Goal: Task Accomplishment & Management: Manage account settings

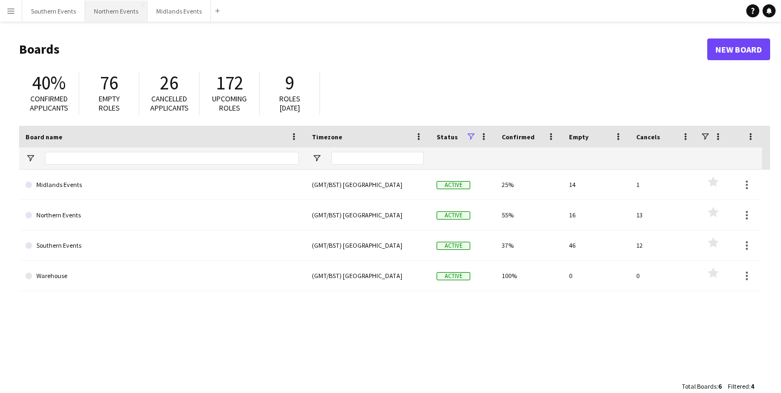
click at [106, 8] on button "Northern Events Close" at bounding box center [116, 11] width 62 height 21
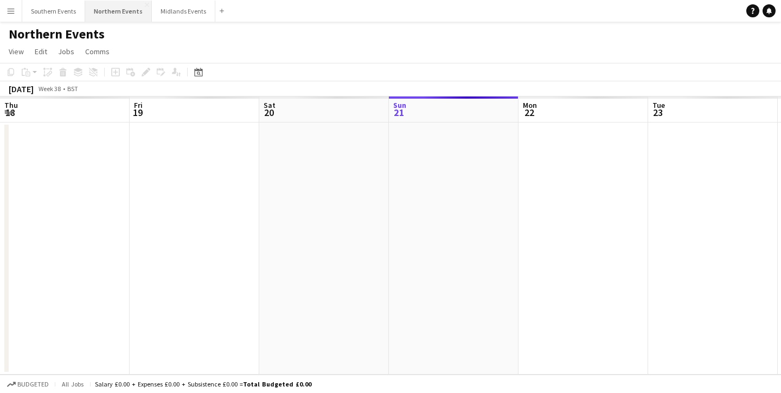
scroll to position [0, 259]
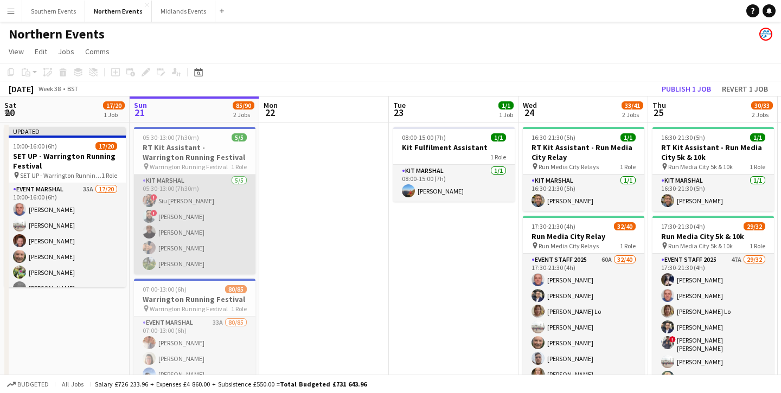
click at [222, 266] on app-card-role "Kit Marshal [DATE] 05:30-13:00 (7h30m) ! Siu [PERSON_NAME] ! [PERSON_NAME] [PER…" at bounding box center [194, 225] width 121 height 100
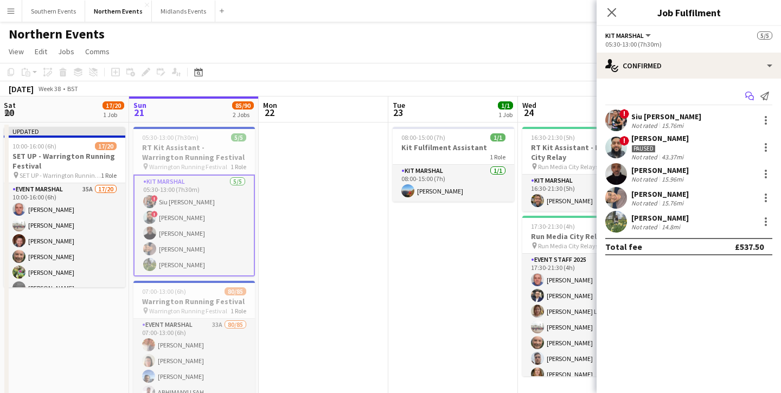
click at [747, 97] on icon at bounding box center [748, 95] width 7 height 6
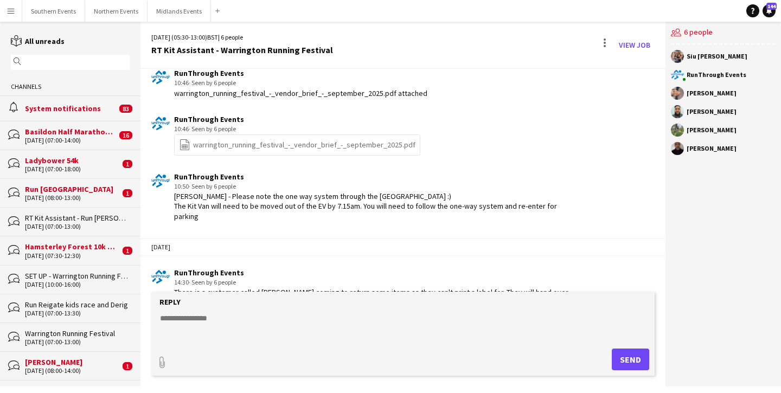
scroll to position [2248, 0]
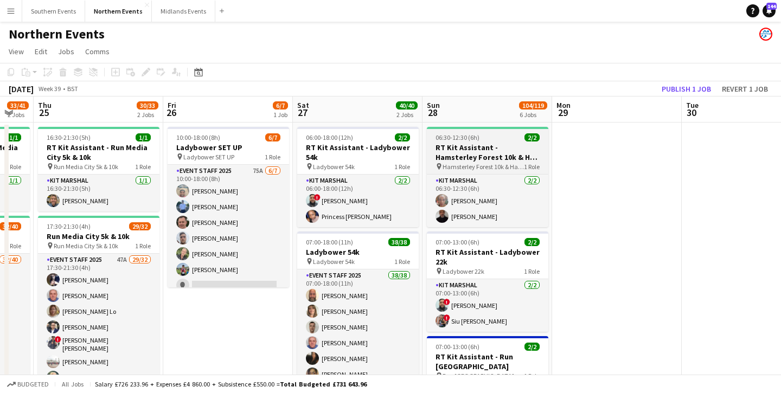
click at [477, 160] on h3 "RT Kit Assistant - Hamsterley Forest 10k & Half Marathon" at bounding box center [487, 153] width 121 height 20
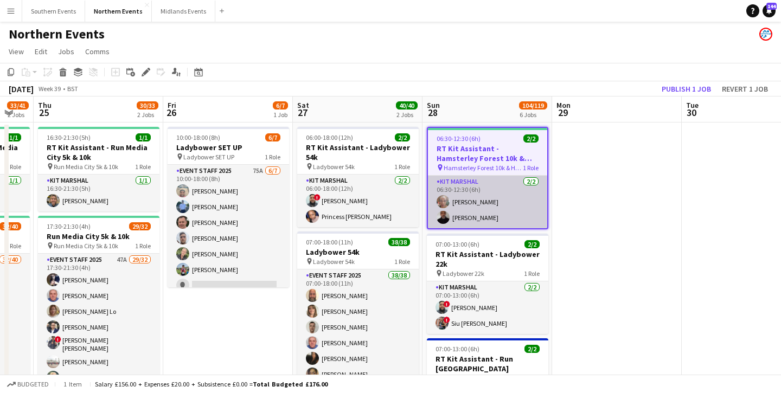
click at [484, 178] on app-card-role "Kit Marshal [DATE] 06:30-12:30 (6h) [PERSON_NAME] [PERSON_NAME]" at bounding box center [487, 202] width 119 height 53
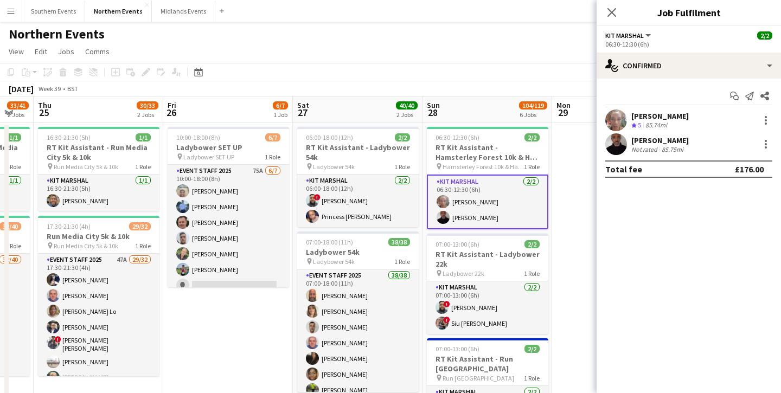
click at [662, 79] on div "Start chat Send notification Share [PERSON_NAME] Crew rating 5 85.74mi [PERSON_…" at bounding box center [688, 133] width 184 height 108
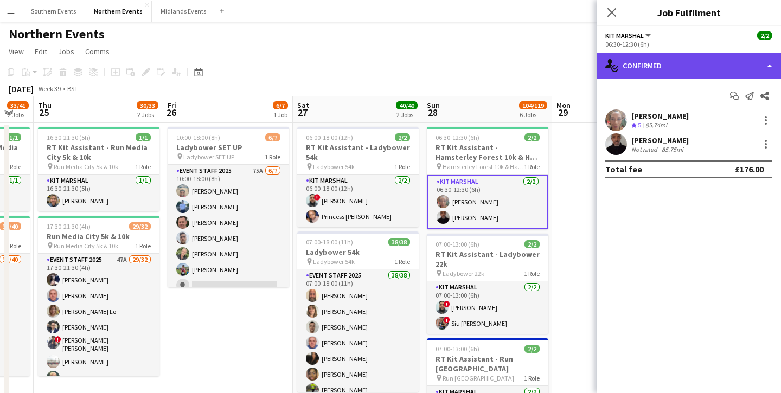
click at [660, 76] on div "single-neutral-actions-check-2 Confirmed" at bounding box center [688, 66] width 184 height 26
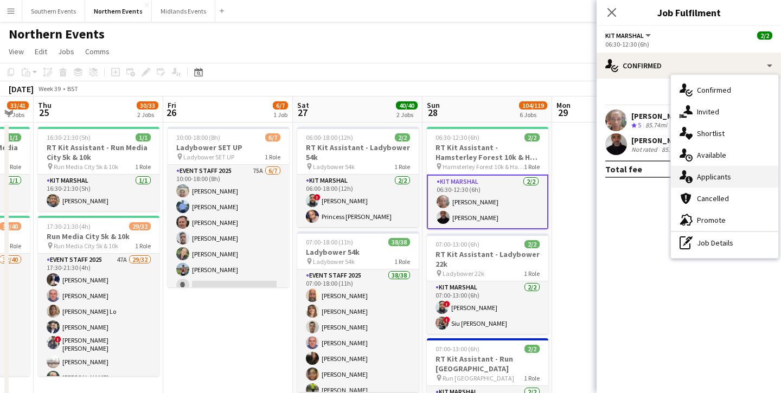
click at [703, 172] on span "Applicants" at bounding box center [714, 177] width 34 height 10
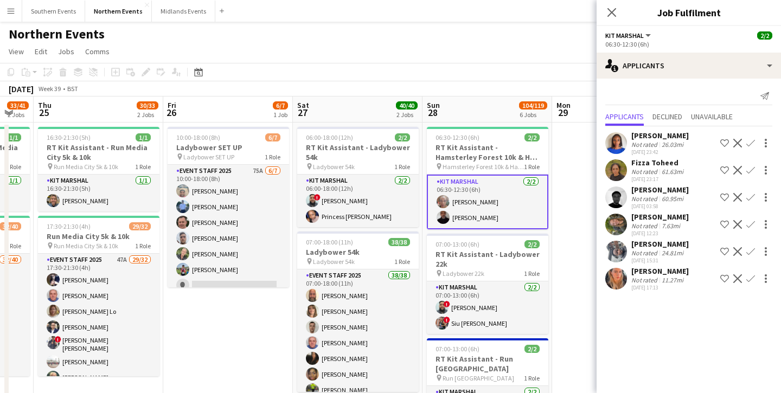
click at [613, 227] on app-user-avatar at bounding box center [616, 225] width 22 height 22
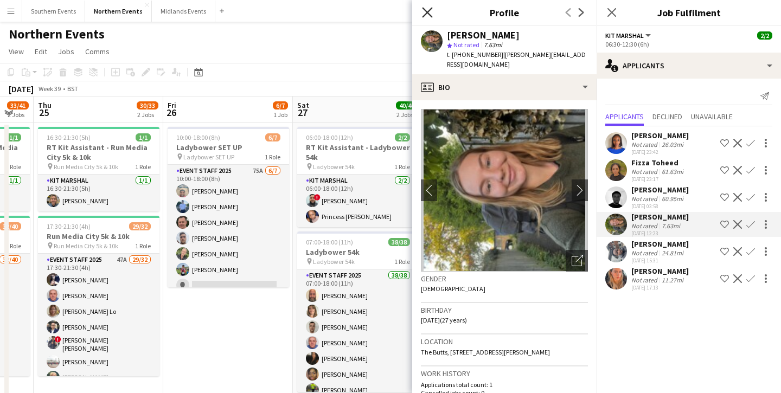
click at [428, 15] on icon "Close pop-in" at bounding box center [427, 12] width 10 height 10
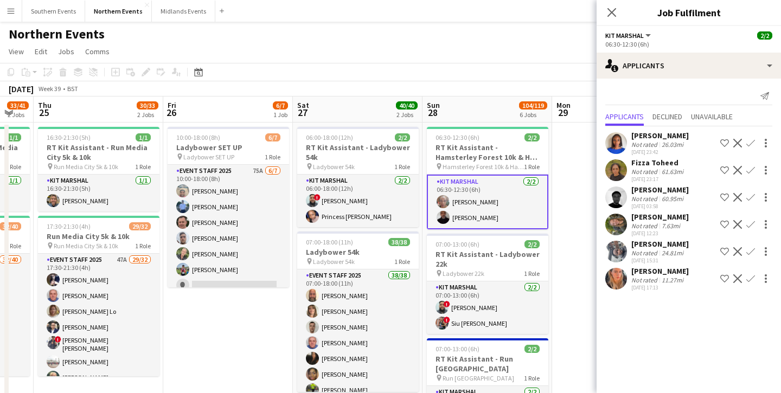
click at [630, 272] on div "[PERSON_NAME] Not rated 11.27mi [DATE] 17:13 Shortlist crew Decline Confirm" at bounding box center [688, 278] width 184 height 25
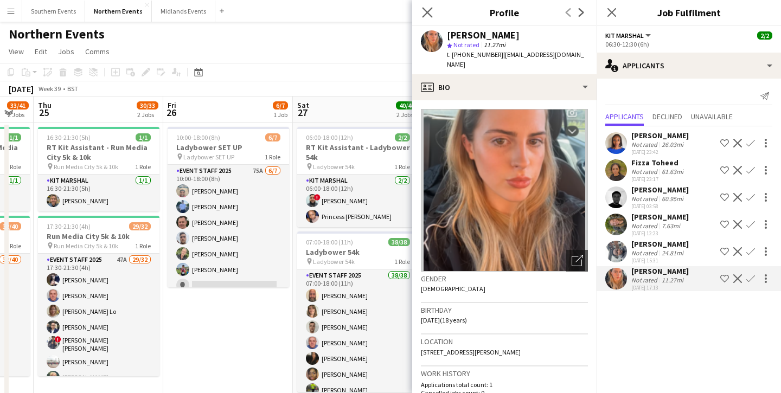
click at [423, 18] on app-icon "Close pop-in" at bounding box center [428, 13] width 16 height 16
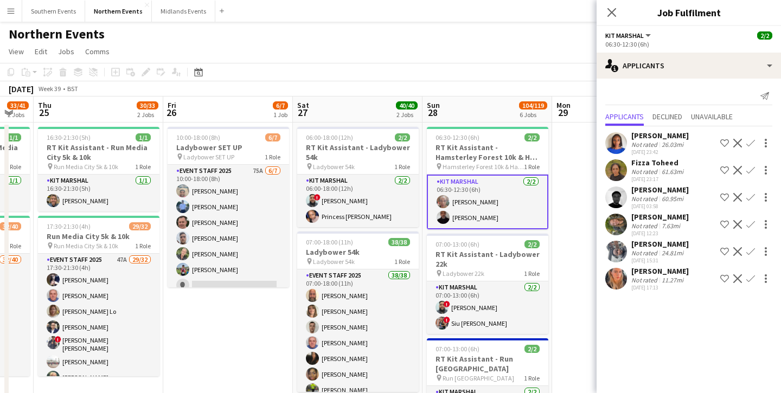
click at [622, 148] on app-user-avatar at bounding box center [616, 143] width 22 height 22
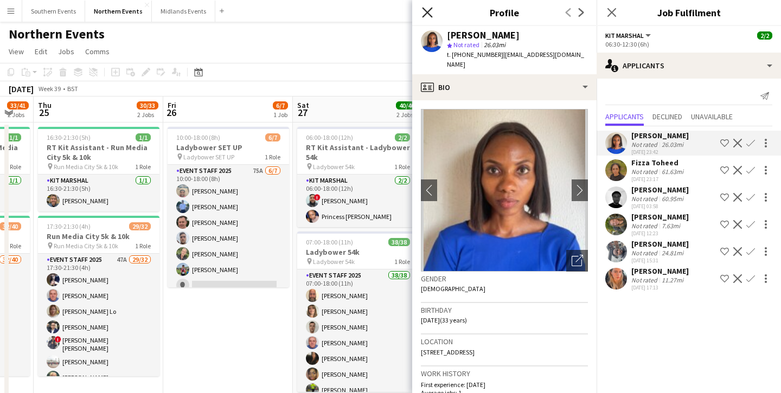
click at [423, 17] on icon "Close pop-in" at bounding box center [427, 12] width 10 height 10
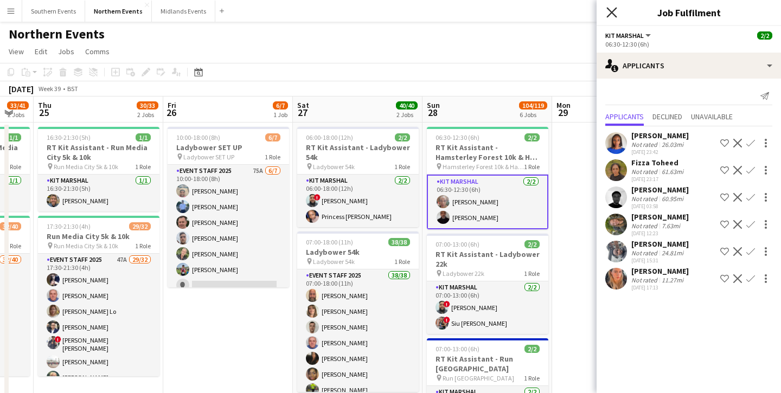
click at [613, 10] on icon at bounding box center [611, 12] width 10 height 10
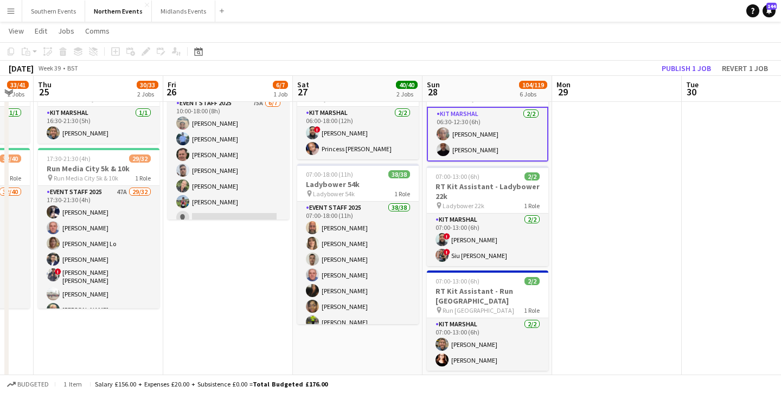
scroll to position [73, 0]
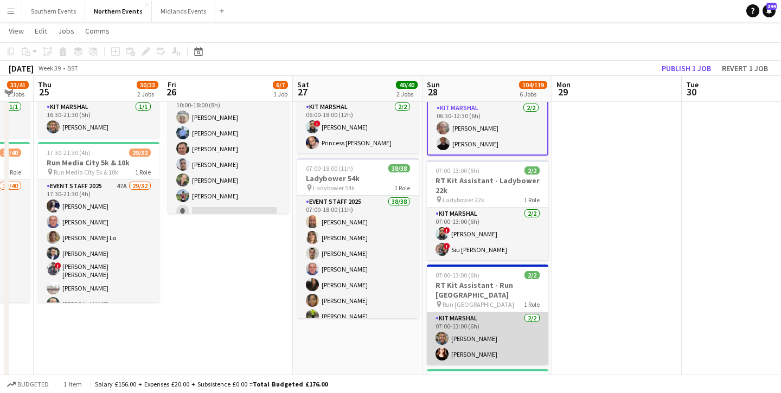
click at [490, 364] on app-card-role "Kit Marshal [DATE] 07:00-13:00 (6h) [PERSON_NAME] [PERSON_NAME]" at bounding box center [487, 338] width 121 height 53
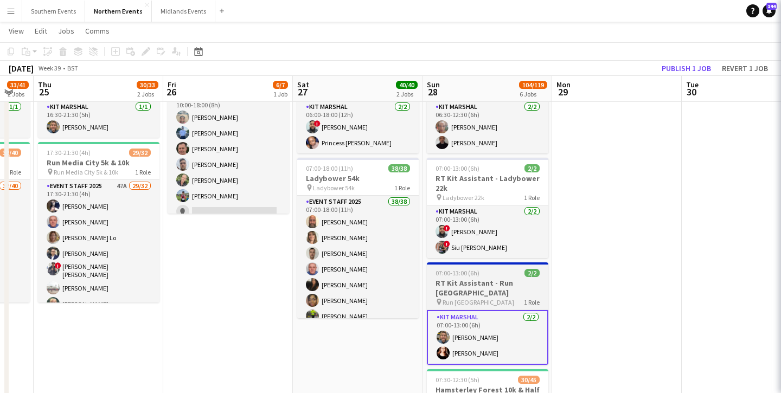
click at [496, 282] on h3 "RT Kit Assistant - Run [GEOGRAPHIC_DATA]" at bounding box center [487, 288] width 121 height 20
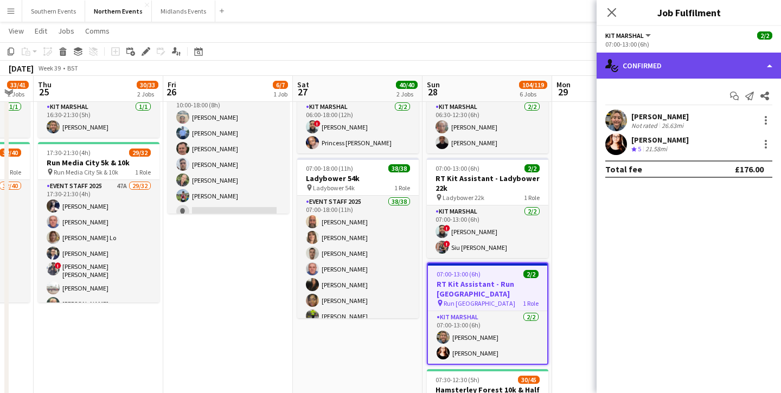
click at [673, 66] on div "single-neutral-actions-check-2 Confirmed" at bounding box center [688, 66] width 184 height 26
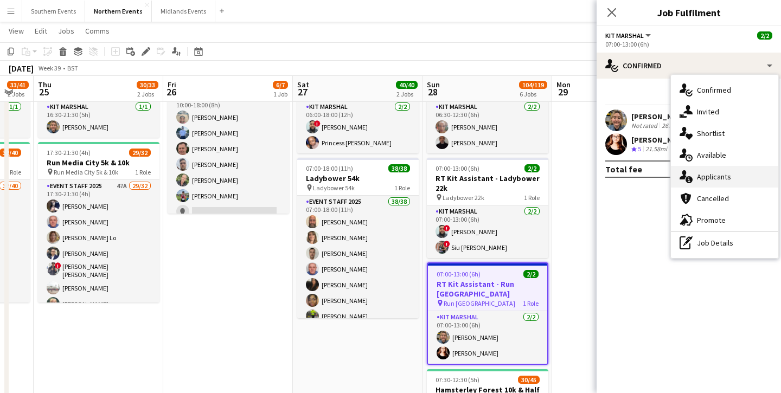
click at [706, 170] on div "single-neutral-actions-information Applicants" at bounding box center [724, 177] width 107 height 22
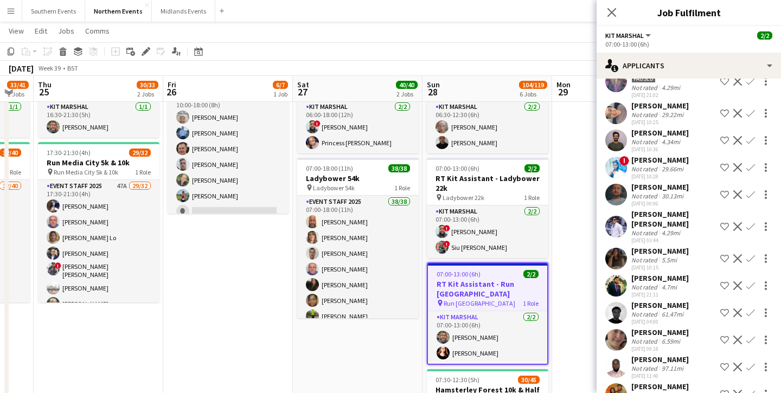
scroll to position [182, 0]
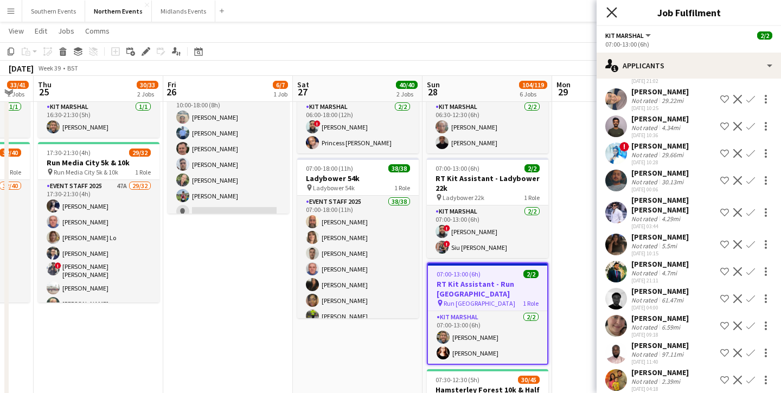
click at [616, 17] on icon at bounding box center [611, 12] width 10 height 10
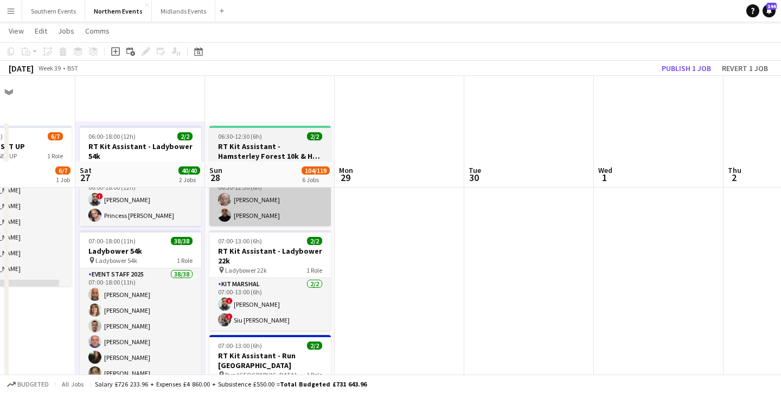
scroll to position [105, 0]
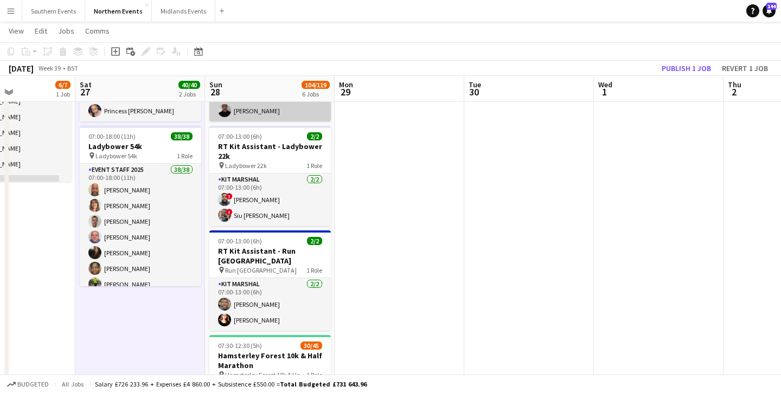
click at [301, 221] on app-card-role "Kit Marshal [DATE] 07:00-13:00 (6h) ! [PERSON_NAME] ! [PERSON_NAME] [PERSON_NAM…" at bounding box center [269, 200] width 121 height 53
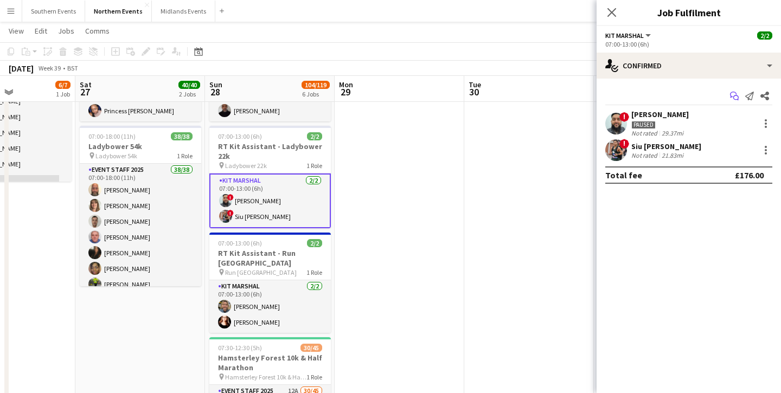
click at [735, 95] on icon at bounding box center [735, 97] width 5 height 5
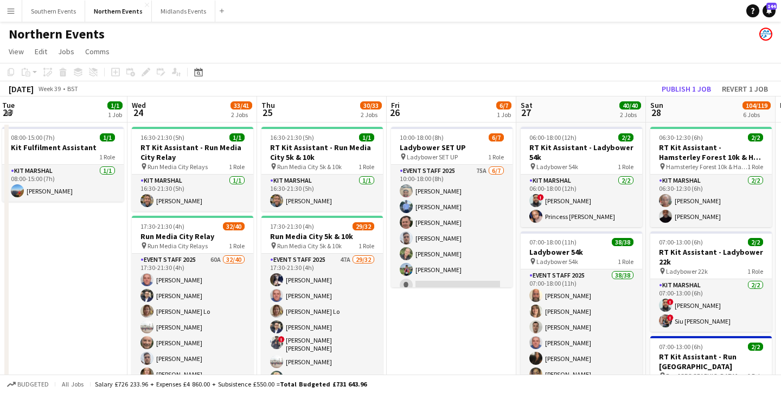
scroll to position [0, 522]
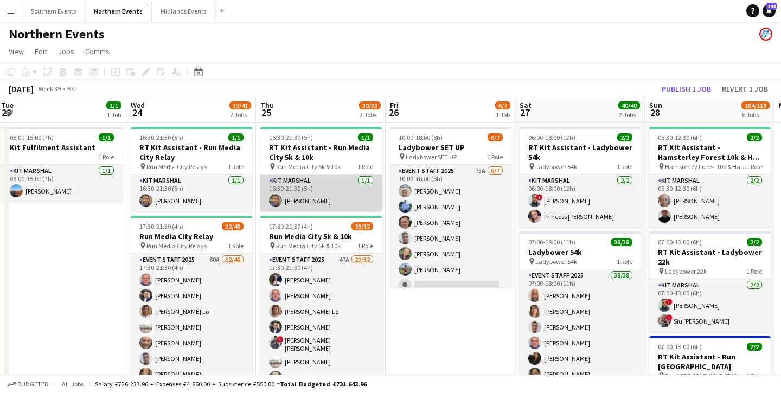
click at [331, 207] on app-card-role "Kit Marshal [DATE] 16:30-21:30 (5h) [PERSON_NAME]" at bounding box center [320, 193] width 121 height 37
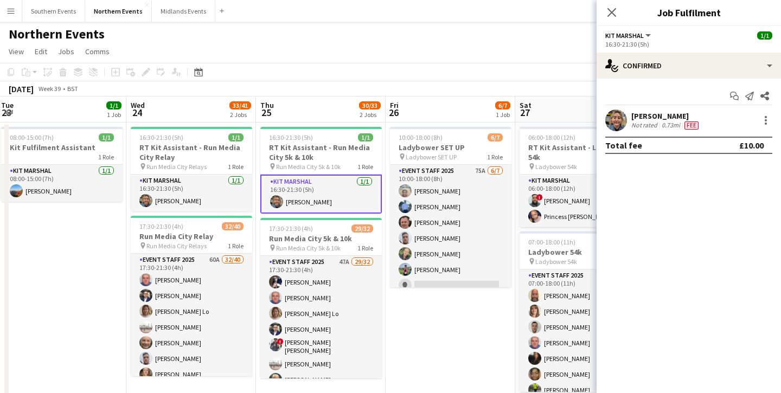
click at [630, 123] on div "[PERSON_NAME] Not rated 0.73mi Fee" at bounding box center [688, 121] width 184 height 22
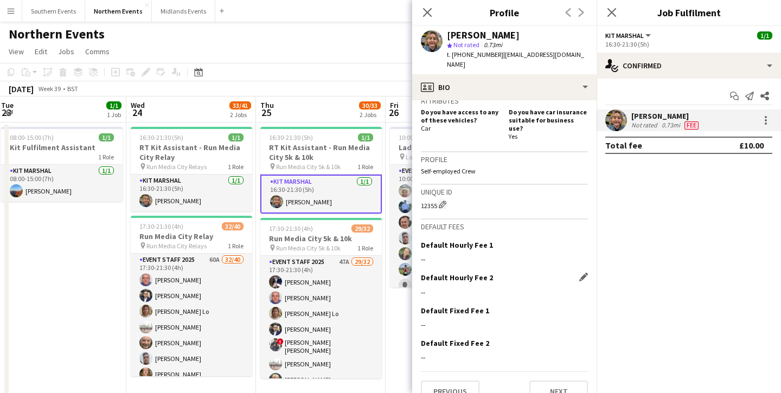
scroll to position [0, 0]
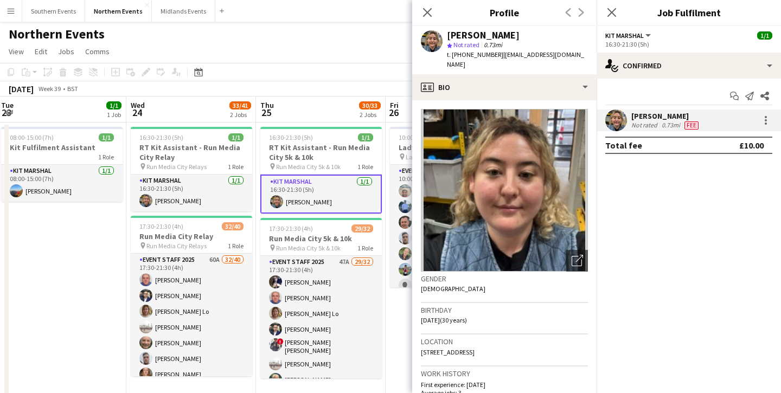
click at [470, 31] on div "[PERSON_NAME]" at bounding box center [483, 35] width 73 height 10
click at [425, 12] on icon "Close pop-in" at bounding box center [427, 12] width 10 height 10
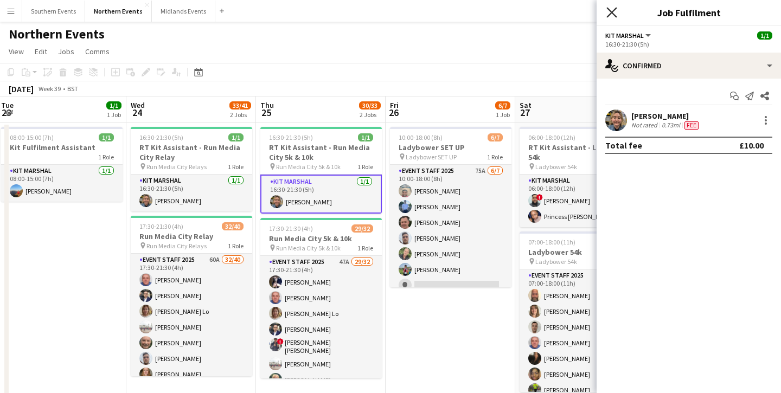
click at [616, 7] on icon at bounding box center [611, 12] width 10 height 10
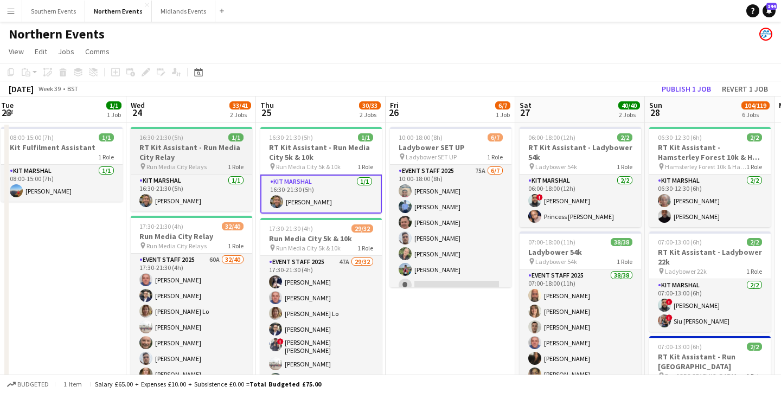
click at [169, 162] on h3 "RT Kit Assistant - Run Media City Relay" at bounding box center [191, 153] width 121 height 20
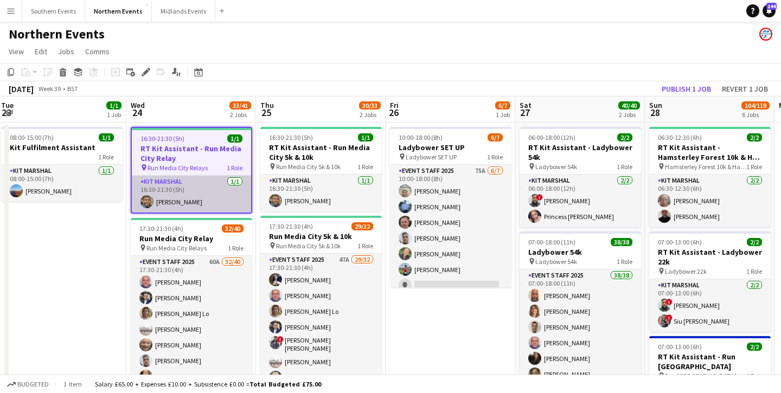
click at [174, 204] on app-card-role "Kit Marshal [DATE] 16:30-21:30 (5h) [PERSON_NAME]" at bounding box center [191, 194] width 119 height 37
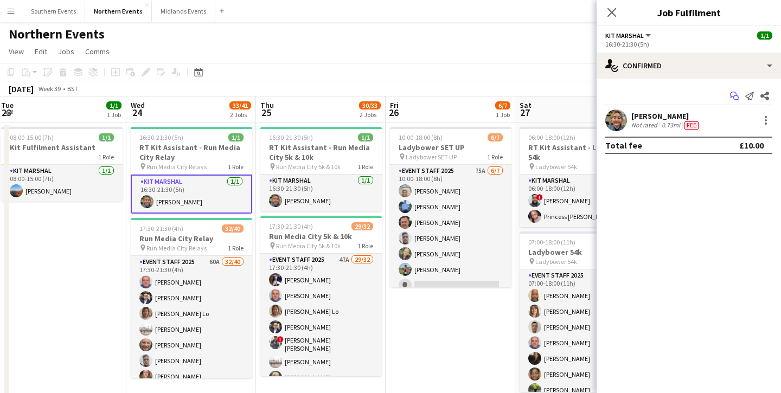
click at [734, 96] on icon "Start chat" at bounding box center [734, 96] width 9 height 9
click at [613, 0] on div "Close pop-in" at bounding box center [611, 12] width 30 height 25
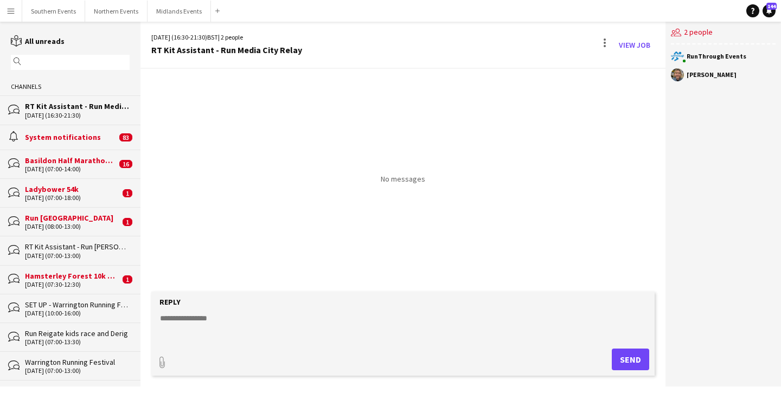
click at [612, 22] on div "[DATE] (16:30-21:30) BST | 2 people RT Kit Assistant - Run Media City Relay Vie…" at bounding box center [402, 45] width 525 height 47
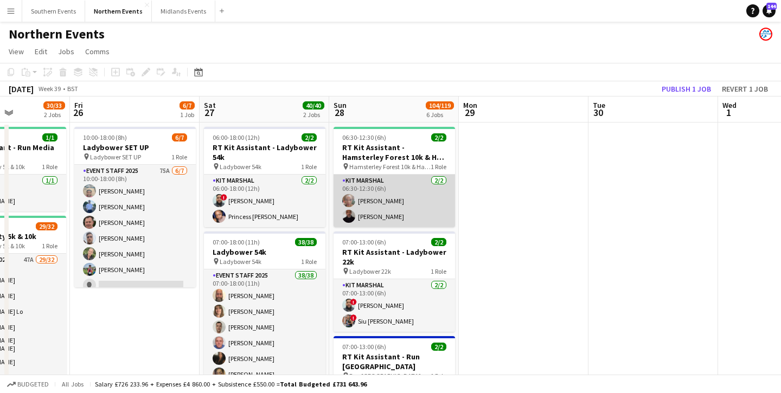
click at [386, 208] on app-card-role "Kit Marshal [DATE] 06:30-12:30 (6h) [PERSON_NAME] [PERSON_NAME]" at bounding box center [393, 201] width 121 height 53
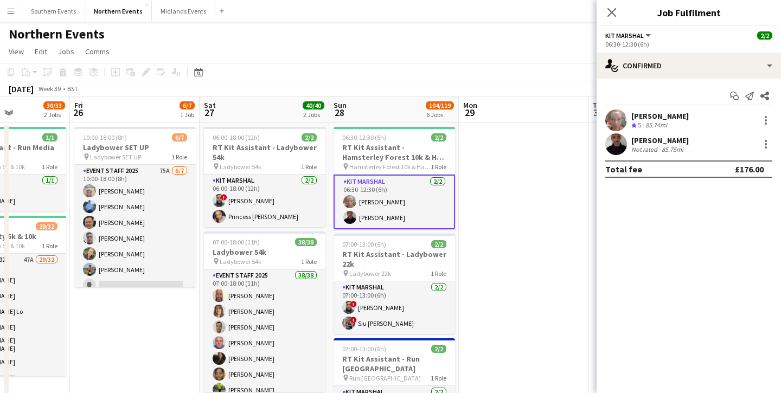
click at [611, 137] on app-user-avatar at bounding box center [616, 144] width 22 height 22
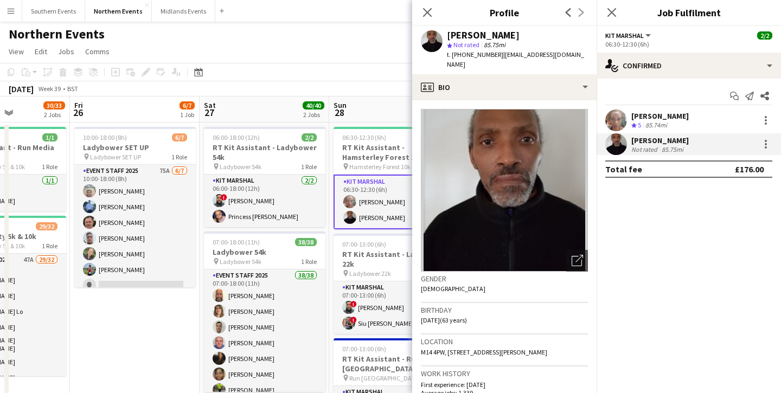
click at [617, 115] on app-user-avatar at bounding box center [616, 121] width 22 height 22
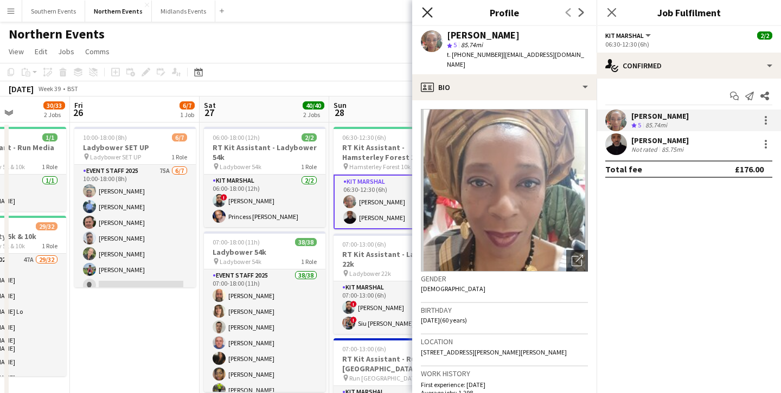
click at [425, 7] on icon "Close pop-in" at bounding box center [427, 12] width 10 height 10
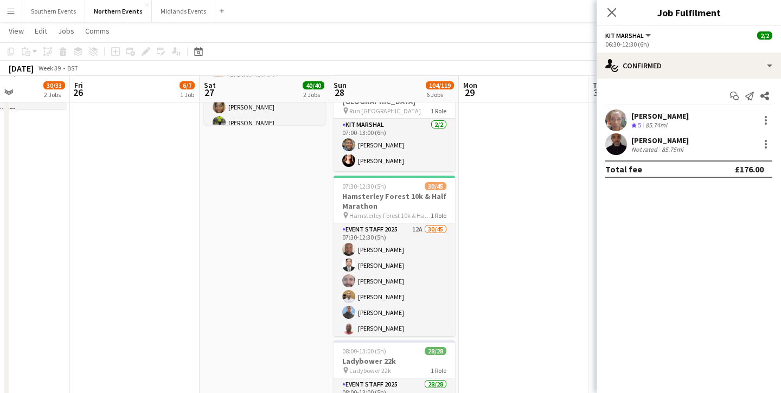
scroll to position [269, 0]
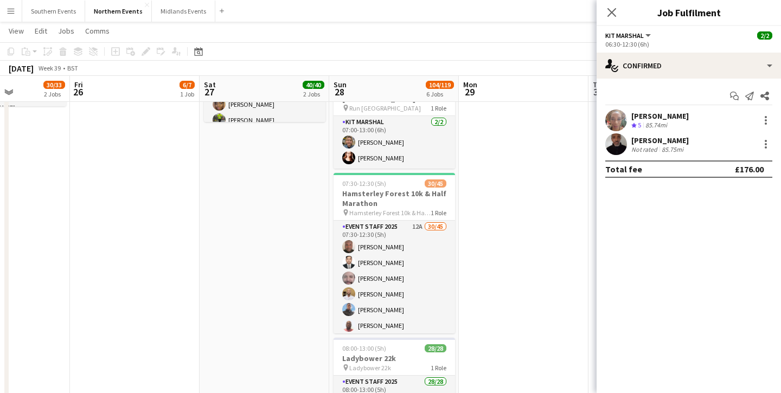
click at [266, 235] on app-date-cell "06:00-18:00 (12h) 2/2 RT Kit Assistant - Ladybower 54k pin Ladybower 54k 1 Role…" at bounding box center [265, 269] width 130 height 833
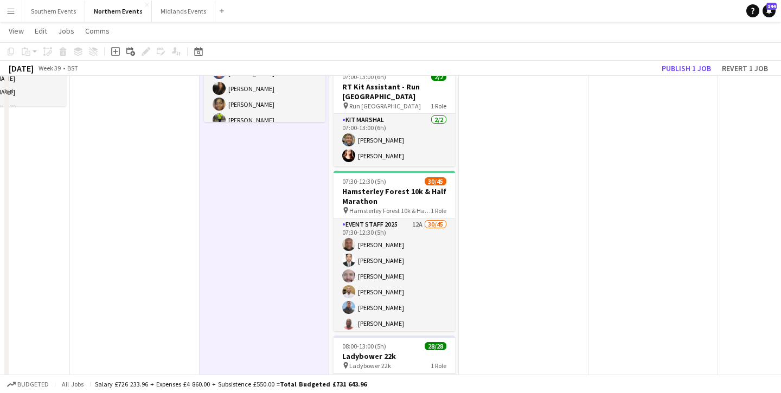
scroll to position [0, 0]
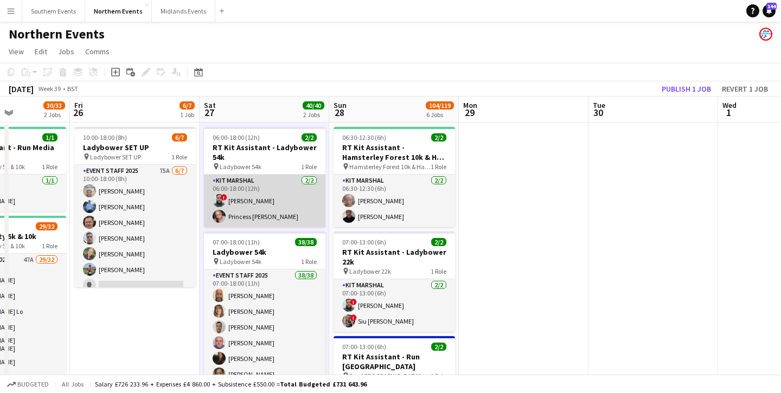
click at [294, 202] on app-card-role "Kit Marshal [DATE] 06:00-18:00 (12h) ! [PERSON_NAME] Princess [PERSON_NAME]" at bounding box center [264, 201] width 121 height 53
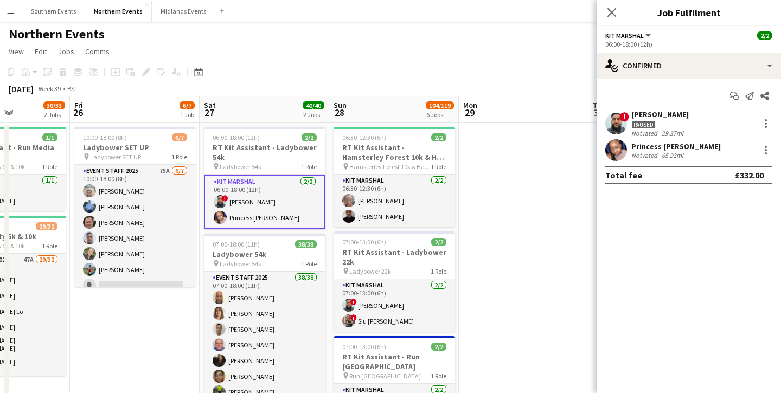
click at [650, 145] on div "Princess [PERSON_NAME]" at bounding box center [675, 147] width 89 height 10
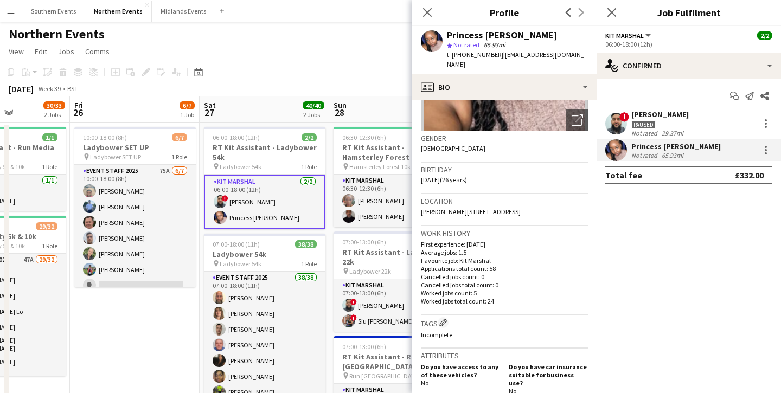
scroll to position [142, 0]
drag, startPoint x: 453, startPoint y: 235, endPoint x: 508, endPoint y: 287, distance: 75.5
click at [508, 287] on div "First experience: [DATE] Average jobs: 1.5 Favourite job: Kit Marshal Applicati…" at bounding box center [504, 271] width 167 height 65
click at [508, 296] on p "Worked jobs total count: 24" at bounding box center [504, 300] width 167 height 8
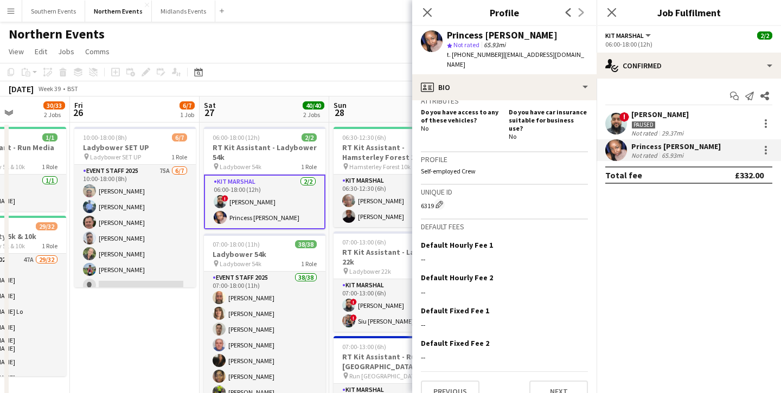
scroll to position [0, 0]
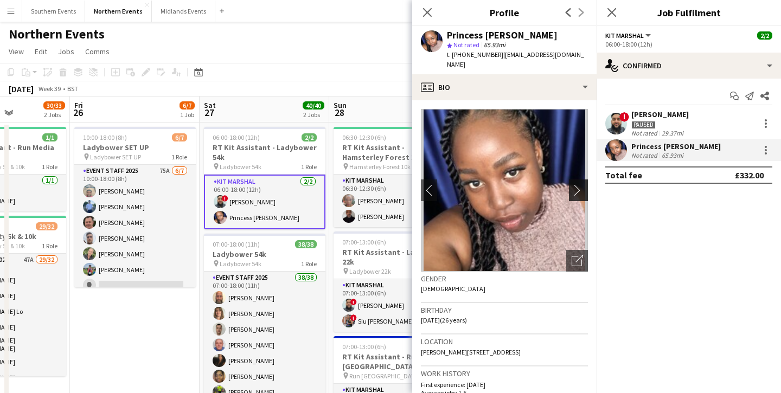
click at [585, 179] on button "chevron-right" at bounding box center [580, 190] width 22 height 22
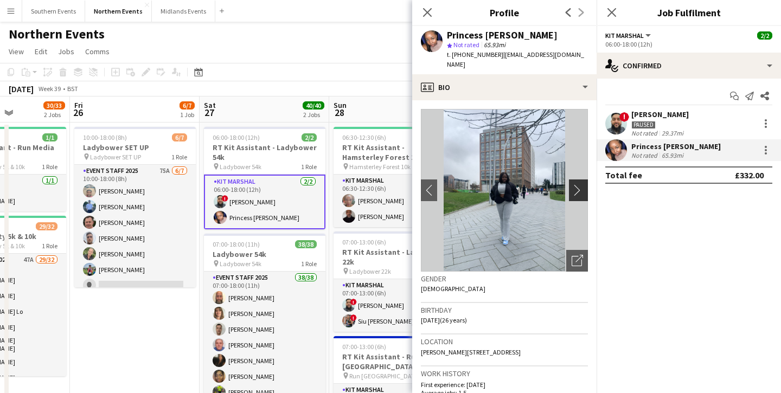
click at [586, 184] on app-icon "chevron-right" at bounding box center [580, 189] width 17 height 11
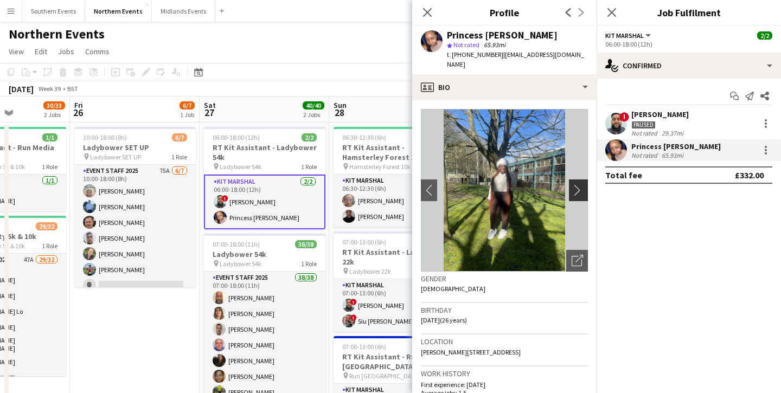
click at [586, 184] on app-icon "chevron-right" at bounding box center [580, 189] width 17 height 11
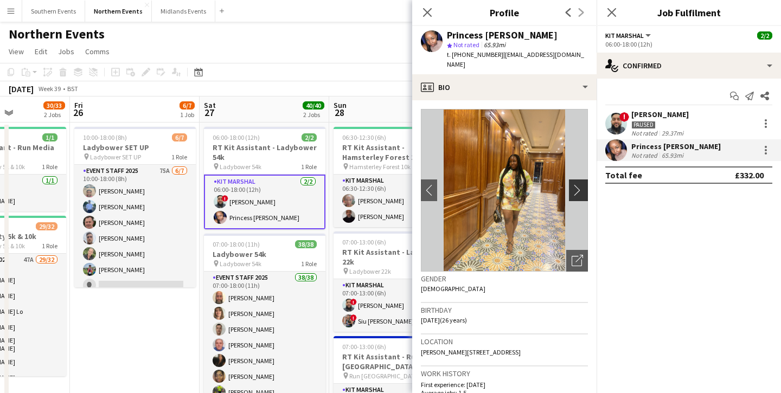
click at [586, 184] on app-icon "chevron-right" at bounding box center [580, 189] width 17 height 11
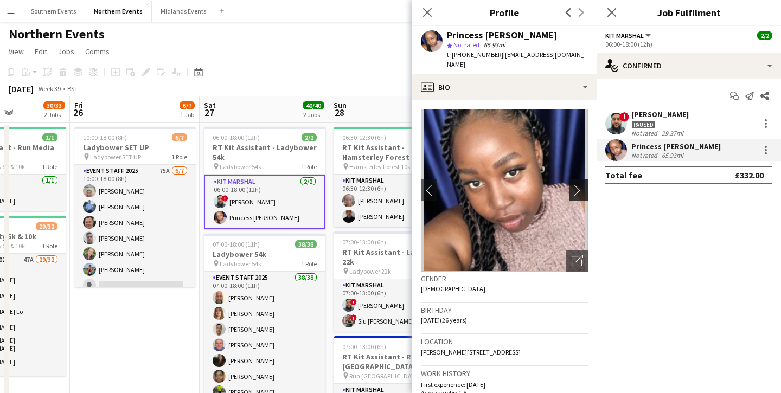
click at [586, 184] on app-icon "chevron-right" at bounding box center [580, 189] width 17 height 11
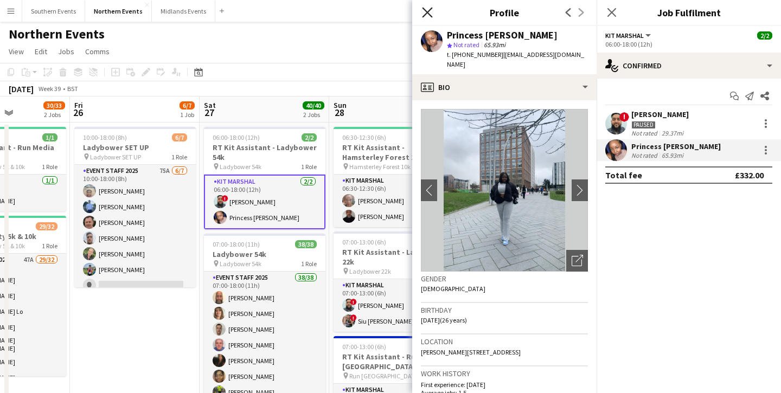
click at [423, 9] on icon "Close pop-in" at bounding box center [427, 12] width 10 height 10
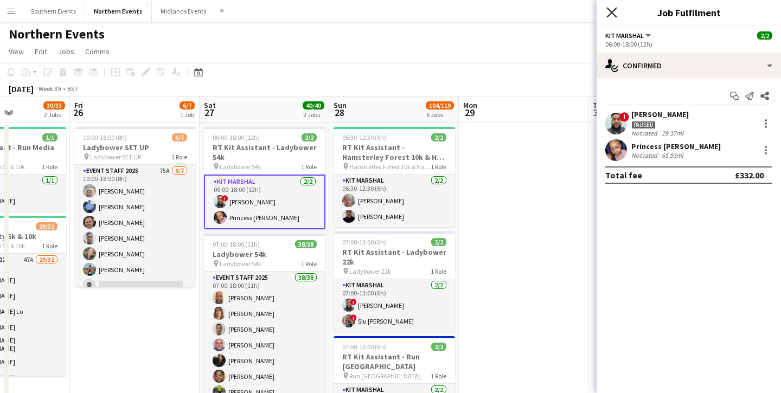
click at [607, 14] on icon "Close pop-in" at bounding box center [611, 12] width 10 height 10
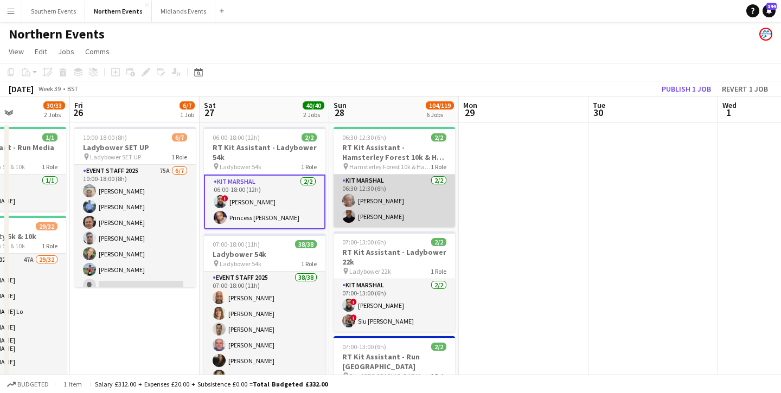
click at [418, 188] on app-card-role "Kit Marshal [DATE] 06:30-12:30 (6h) [PERSON_NAME] [PERSON_NAME]" at bounding box center [393, 201] width 121 height 53
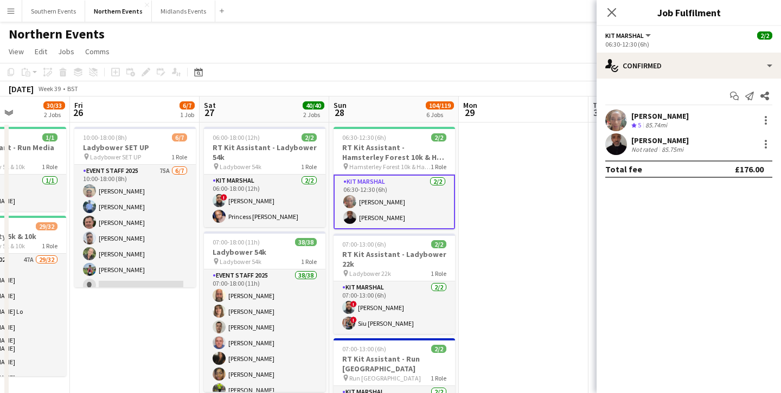
click at [418, 188] on app-card-role "Kit Marshal [DATE] 06:30-12:30 (6h) [PERSON_NAME] [PERSON_NAME]" at bounding box center [393, 202] width 121 height 55
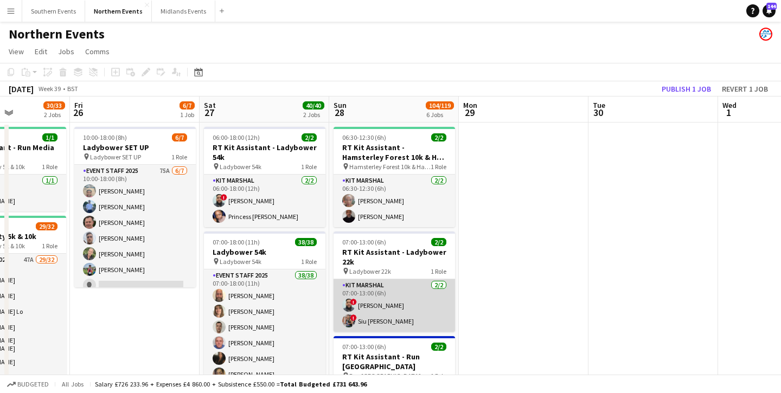
click at [399, 304] on app-card-role "Kit Marshal [DATE] 07:00-13:00 (6h) ! [PERSON_NAME] ! [PERSON_NAME] [PERSON_NAM…" at bounding box center [393, 305] width 121 height 53
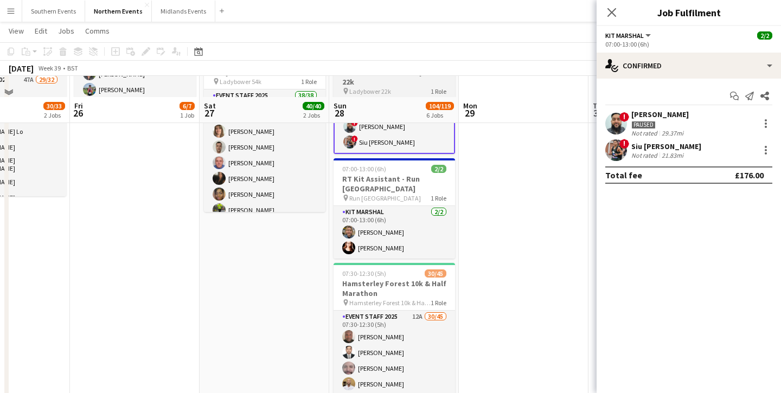
scroll to position [200, 0]
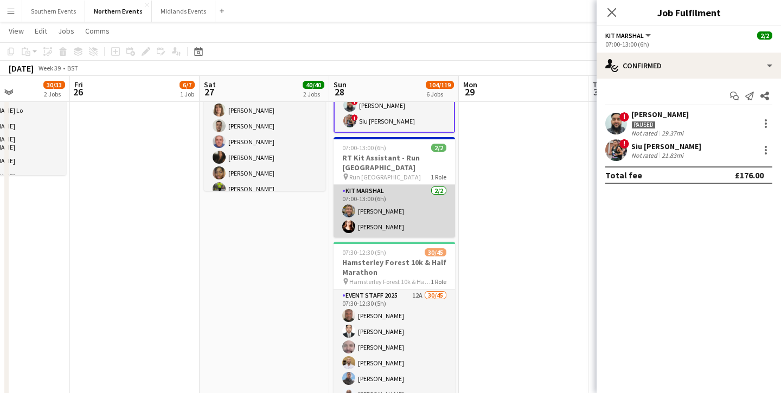
click at [407, 211] on app-card-role "Kit Marshal [DATE] 07:00-13:00 (6h) [PERSON_NAME] [PERSON_NAME]" at bounding box center [393, 211] width 121 height 53
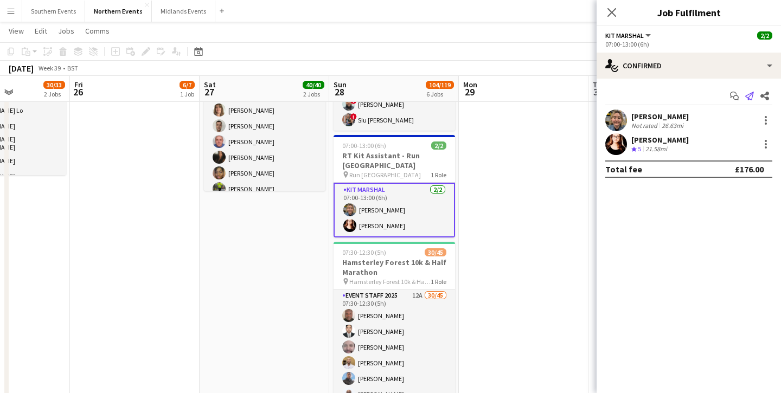
click at [744, 94] on app-icon "Send notification" at bounding box center [749, 95] width 15 height 15
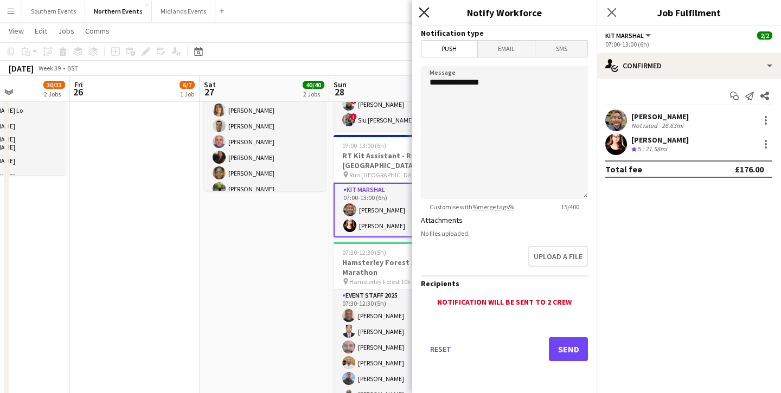
click at [428, 12] on icon "Close pop-in" at bounding box center [424, 12] width 10 height 10
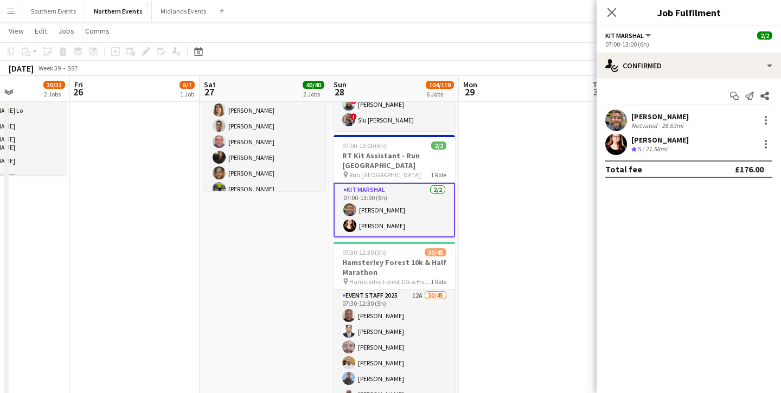
click at [659, 118] on div "[PERSON_NAME]" at bounding box center [659, 117] width 57 height 10
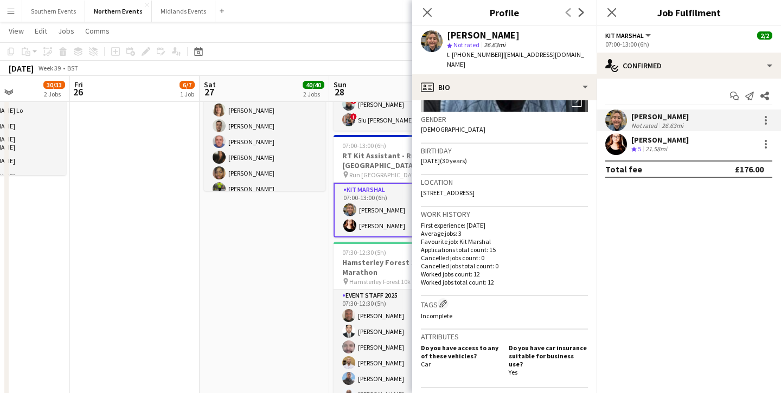
scroll to position [159, 0]
click at [423, 11] on icon "Close pop-in" at bounding box center [427, 12] width 10 height 10
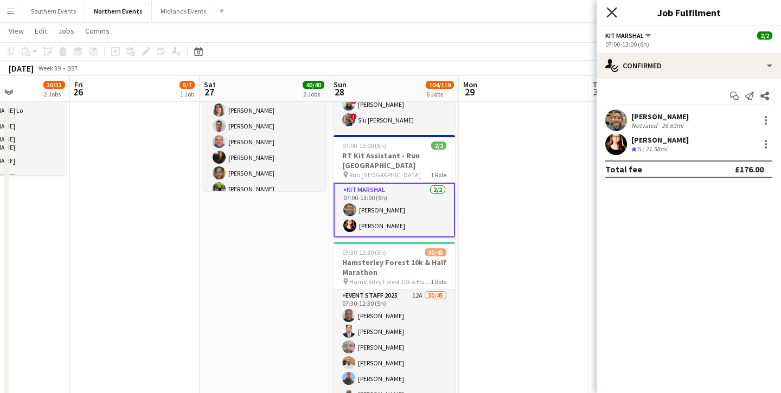
click at [615, 11] on icon "Close pop-in" at bounding box center [611, 12] width 10 height 10
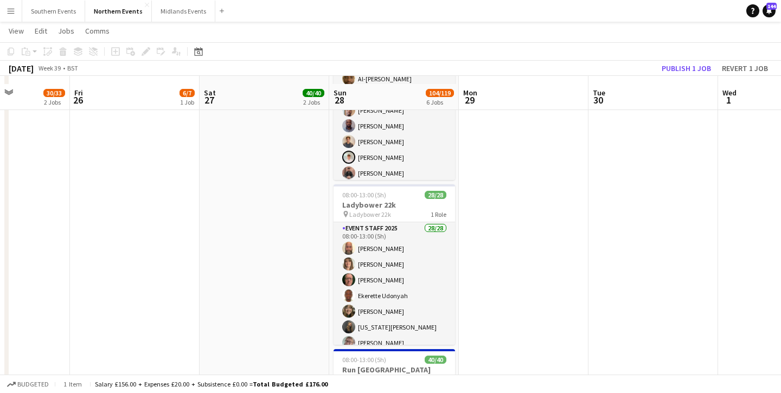
scroll to position [431, 0]
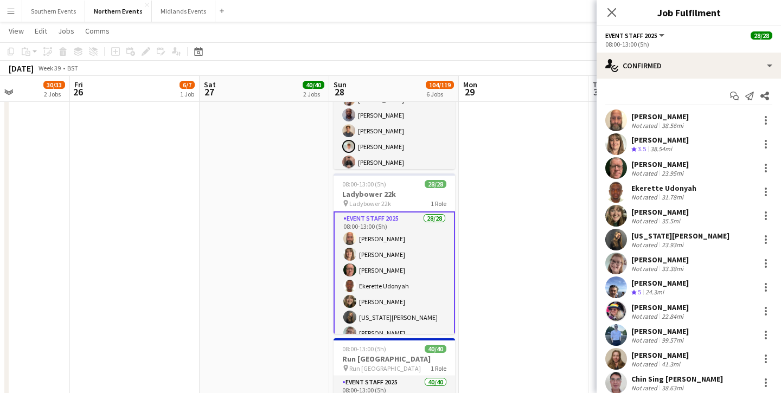
click at [655, 141] on div "[PERSON_NAME]" at bounding box center [659, 140] width 57 height 10
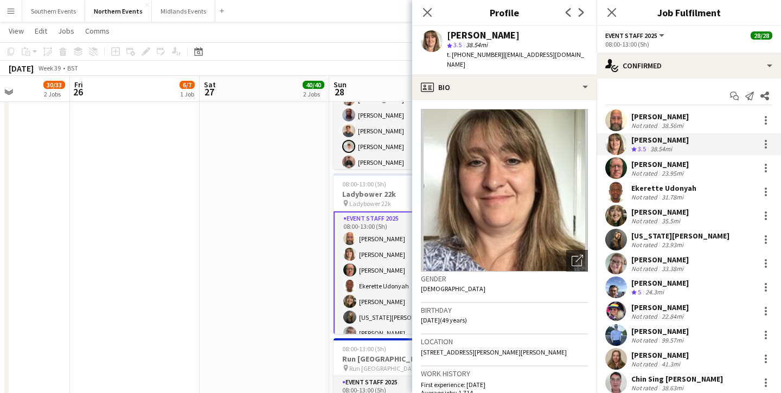
click at [647, 213] on div "[PERSON_NAME]" at bounding box center [659, 212] width 57 height 10
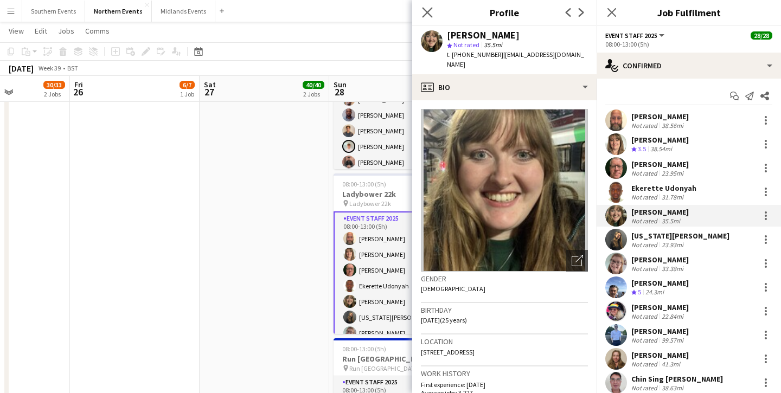
click at [426, 17] on app-icon "Close pop-in" at bounding box center [428, 13] width 16 height 16
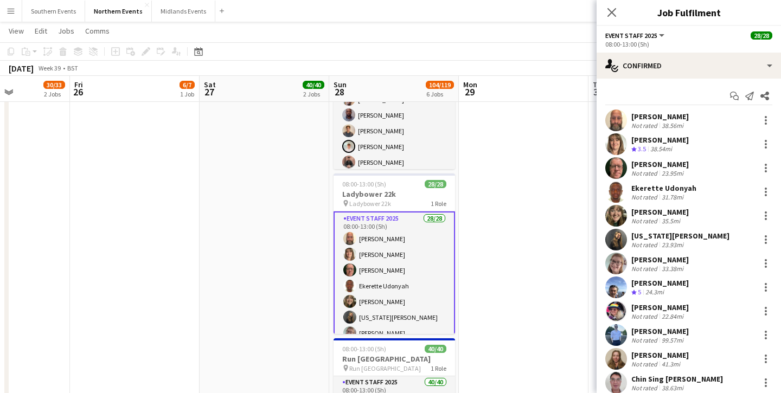
click at [651, 242] on div "Not rated" at bounding box center [645, 245] width 28 height 8
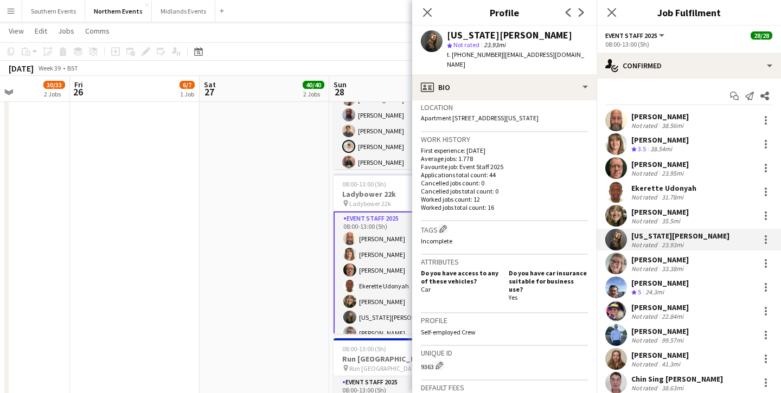
scroll to position [0, 0]
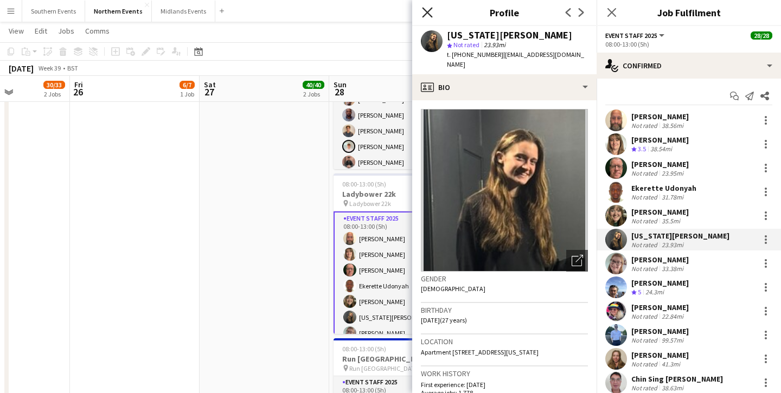
click at [425, 13] on icon "Close pop-in" at bounding box center [427, 12] width 10 height 10
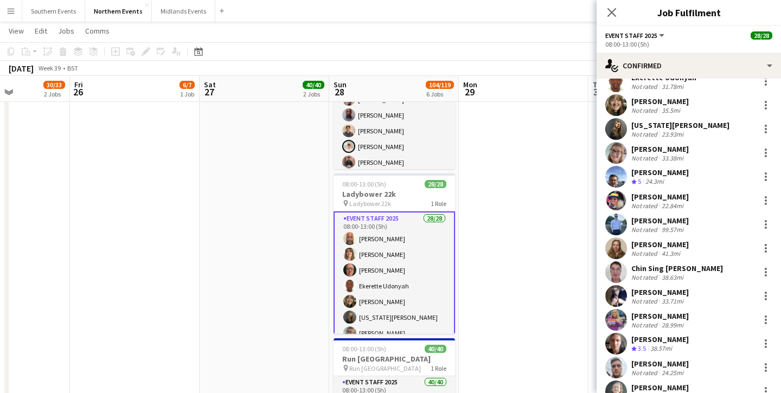
scroll to position [114, 0]
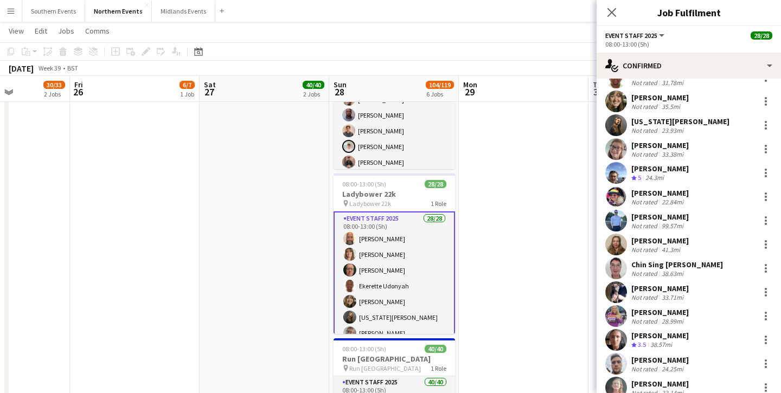
click at [616, 309] on app-user-avatar at bounding box center [616, 316] width 22 height 22
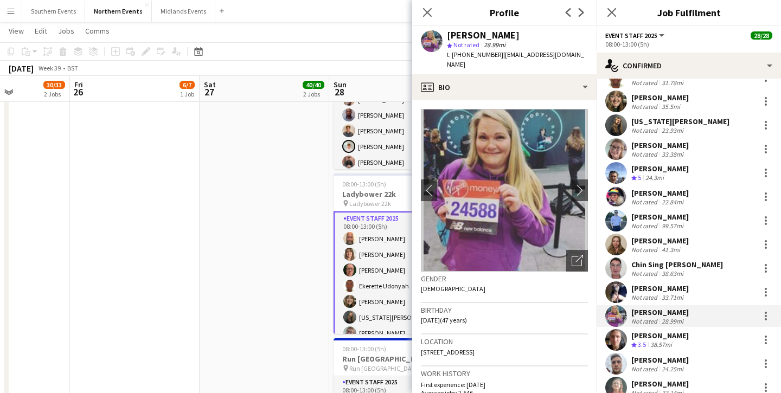
click at [435, 7] on div "Close pop-in" at bounding box center [427, 12] width 30 height 25
click at [429, 12] on icon "Close pop-in" at bounding box center [427, 12] width 10 height 10
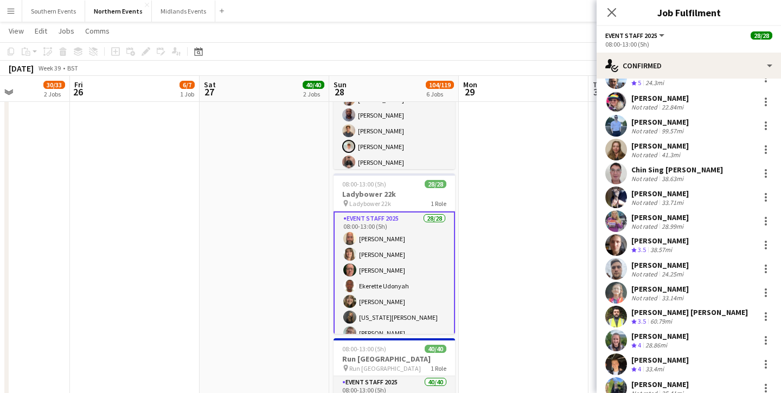
scroll to position [246, 0]
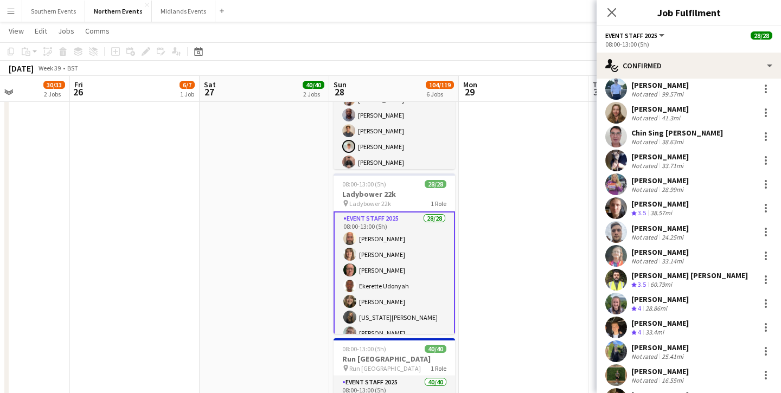
click at [619, 239] on app-user-avatar at bounding box center [616, 232] width 22 height 22
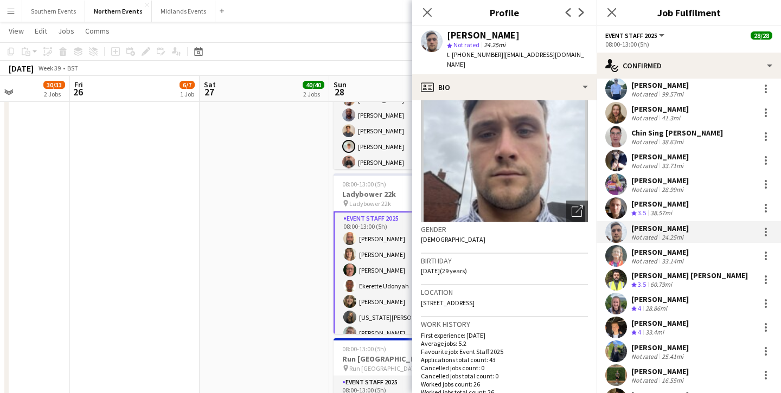
scroll to position [0, 0]
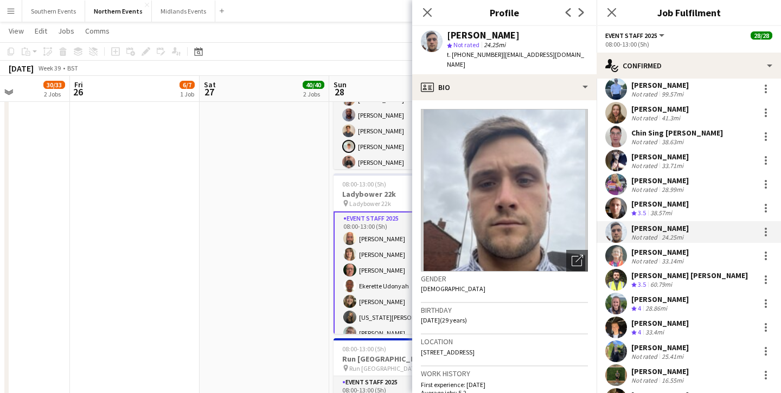
click at [434, 22] on div "Close pop-in" at bounding box center [427, 12] width 30 height 25
click at [427, 12] on icon at bounding box center [427, 12] width 10 height 10
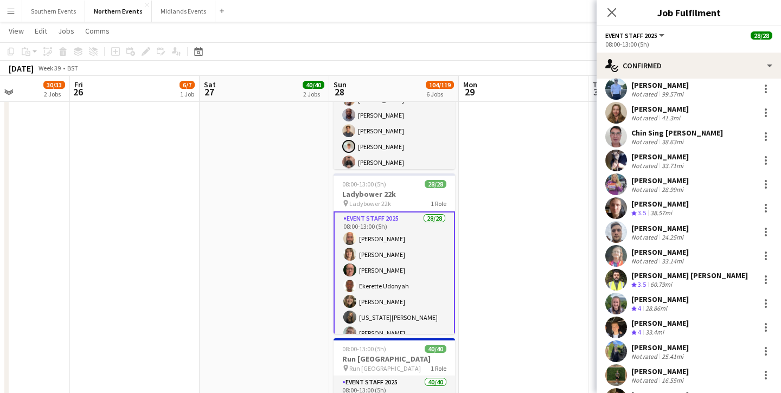
click at [622, 255] on app-user-avatar at bounding box center [616, 256] width 22 height 22
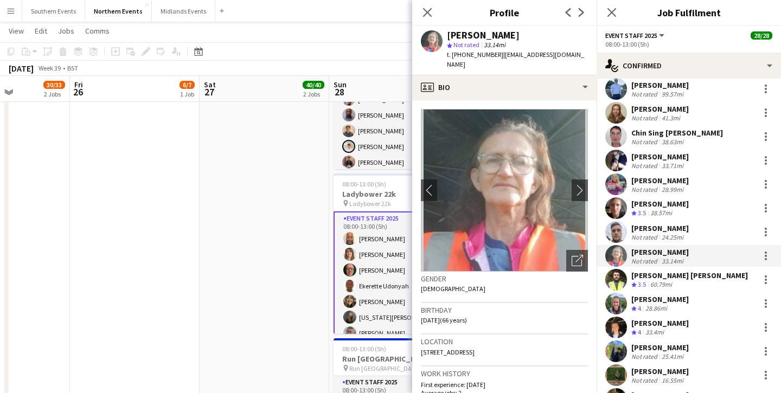
click at [612, 294] on app-user-avatar at bounding box center [616, 304] width 22 height 22
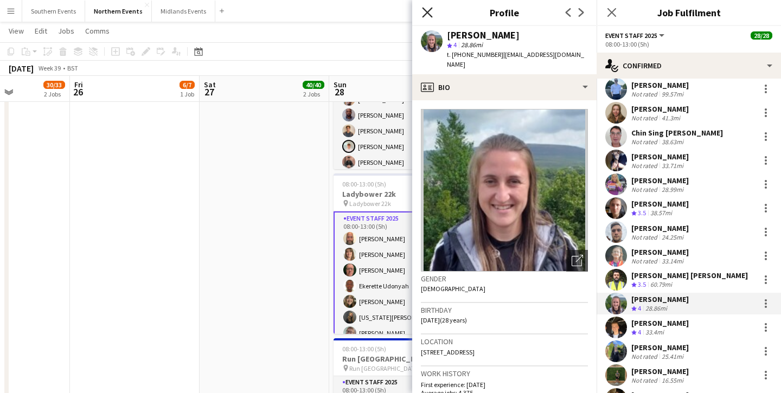
click at [425, 9] on icon "Close pop-in" at bounding box center [427, 12] width 10 height 10
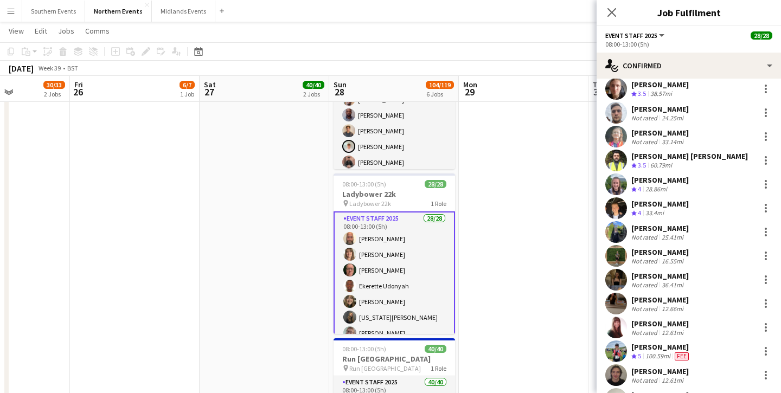
scroll to position [367, 0]
click at [617, 202] on app-user-avatar at bounding box center [616, 207] width 22 height 22
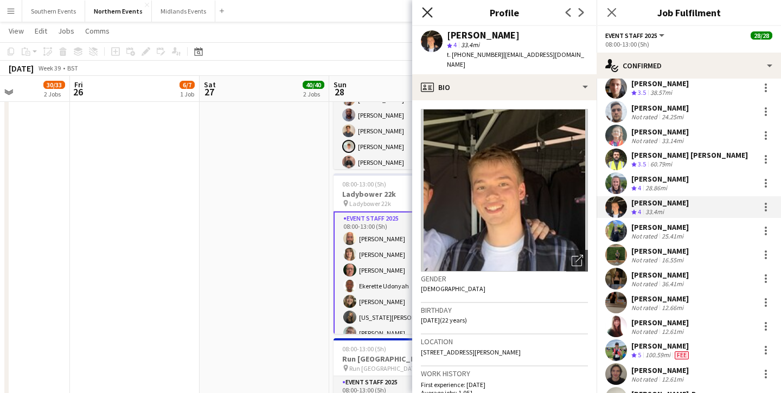
click at [430, 7] on icon "Close pop-in" at bounding box center [427, 12] width 10 height 10
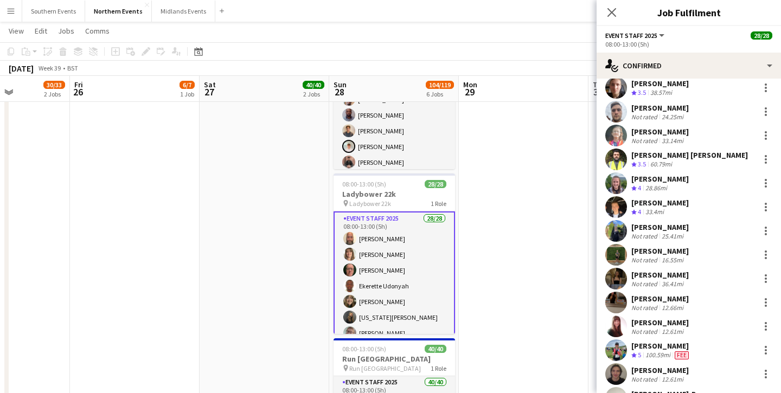
scroll to position [414, 0]
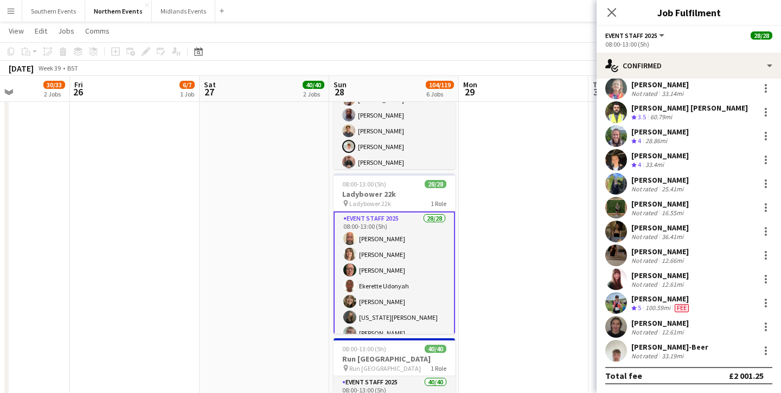
click at [643, 299] on div "[PERSON_NAME]" at bounding box center [661, 299] width 60 height 10
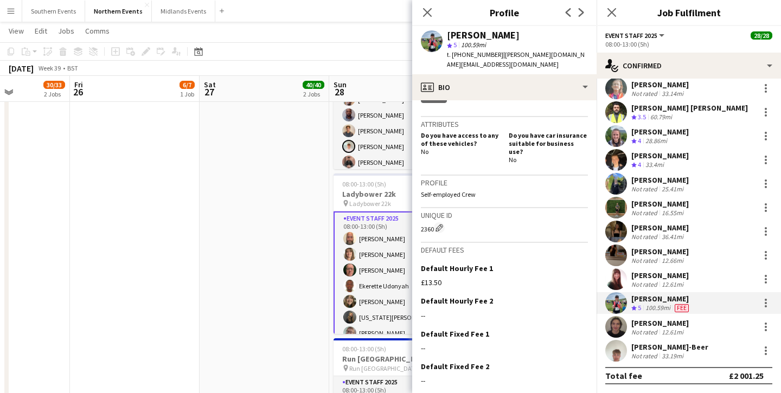
scroll to position [383, 0]
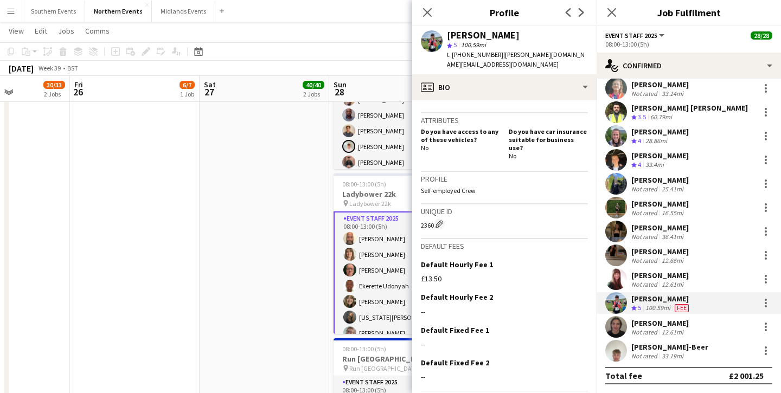
drag, startPoint x: 445, startPoint y: 261, endPoint x: 416, endPoint y: 261, distance: 28.7
click at [416, 261] on app-crew-profile-bio "chevron-left chevron-right Open photos pop-in Gender [DEMOGRAPHIC_DATA] Birthda…" at bounding box center [504, 246] width 184 height 293
click at [431, 274] on div "£13.50" at bounding box center [504, 279] width 167 height 10
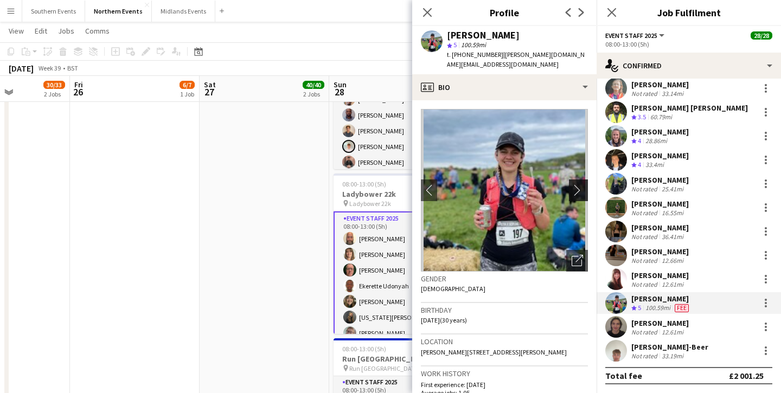
click at [573, 184] on app-icon "chevron-right" at bounding box center [580, 189] width 17 height 11
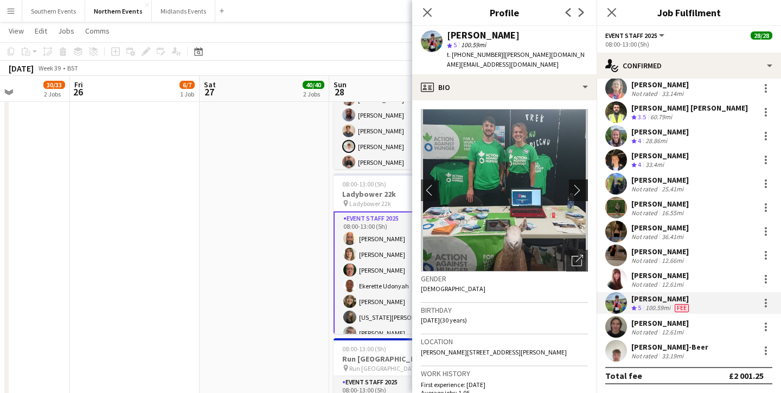
click at [573, 184] on app-icon "chevron-right" at bounding box center [580, 189] width 17 height 11
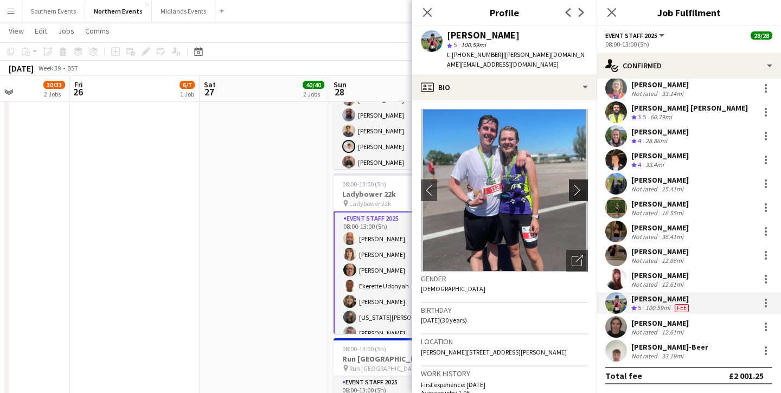
click at [573, 184] on app-icon "chevron-right" at bounding box center [580, 189] width 17 height 11
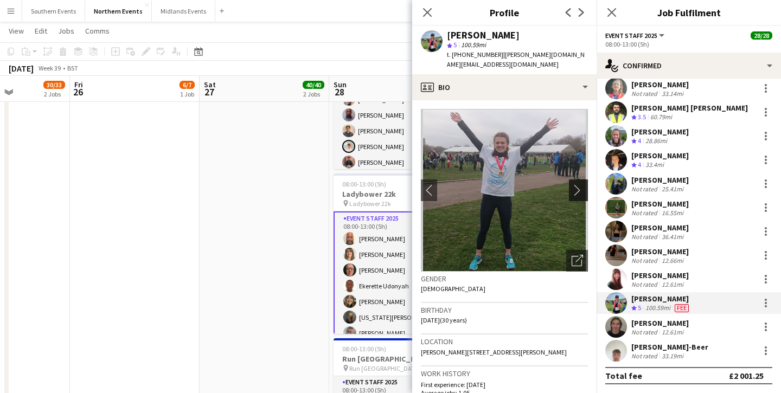
click at [579, 184] on app-icon "chevron-right" at bounding box center [580, 189] width 17 height 11
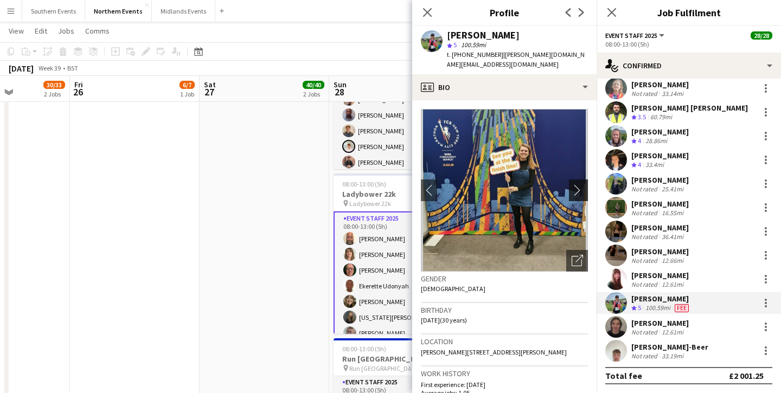
click at [579, 184] on app-icon "chevron-right" at bounding box center [580, 189] width 17 height 11
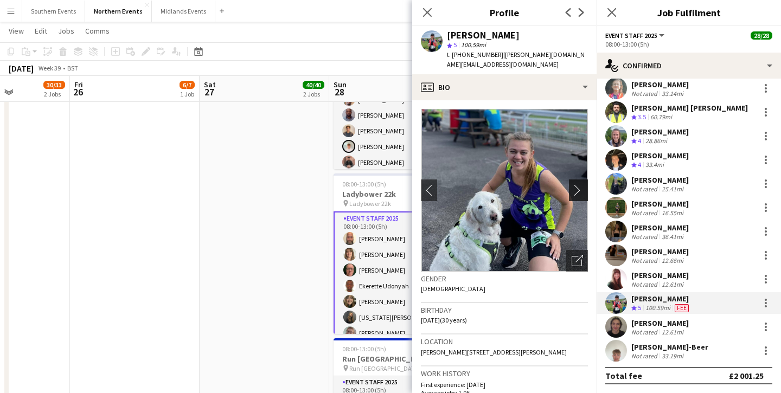
click at [579, 184] on app-icon "chevron-right" at bounding box center [580, 189] width 17 height 11
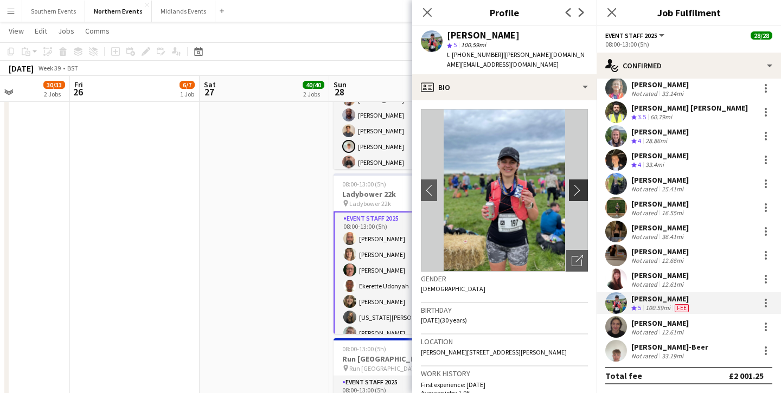
click at [579, 184] on app-icon "chevron-right" at bounding box center [580, 189] width 17 height 11
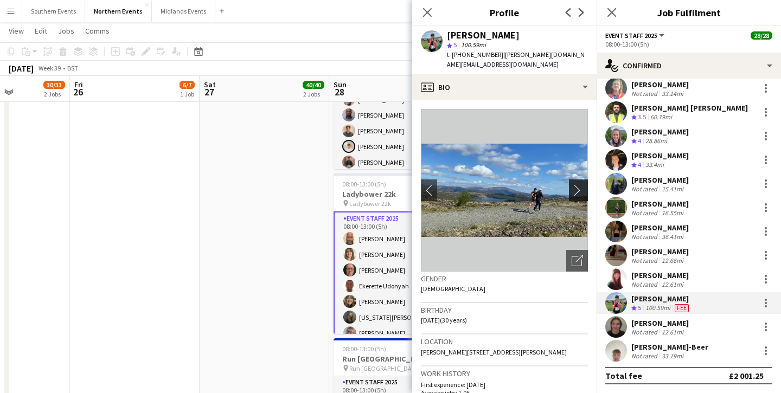
click at [579, 184] on app-icon "chevron-right" at bounding box center [580, 189] width 17 height 11
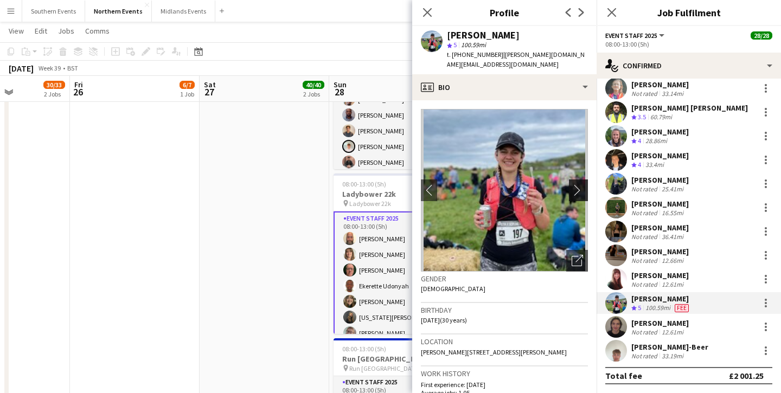
click at [579, 184] on app-icon "chevron-right" at bounding box center [580, 189] width 17 height 11
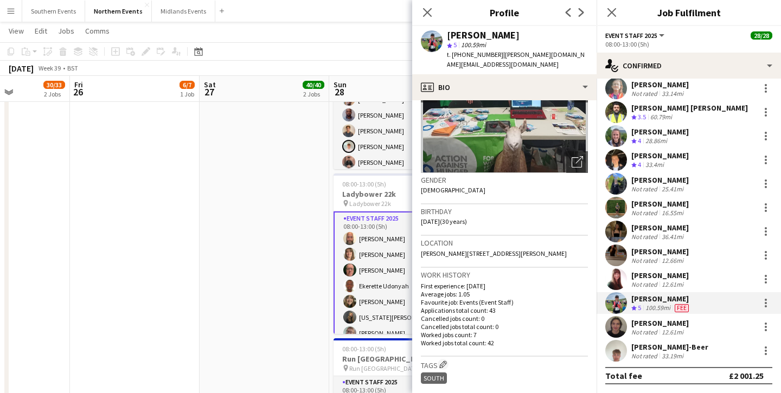
scroll to position [100, 0]
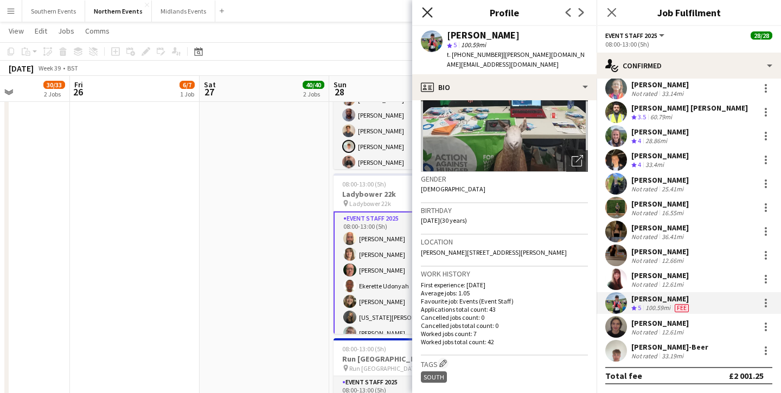
click at [430, 13] on icon "Close pop-in" at bounding box center [427, 12] width 10 height 10
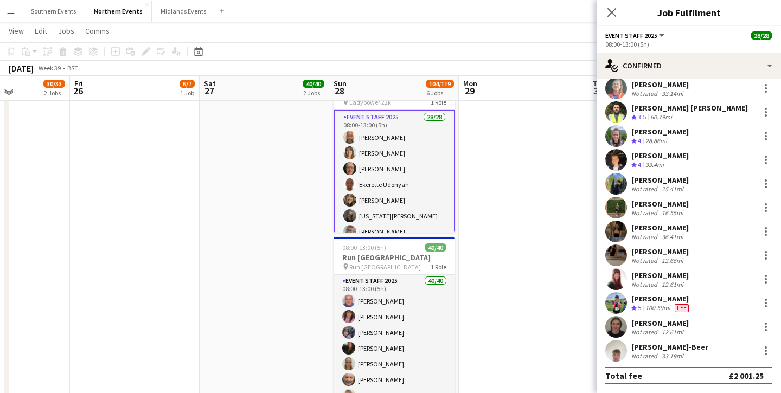
scroll to position [534, 0]
click at [651, 345] on div "[PERSON_NAME]-Beer" at bounding box center [669, 347] width 77 height 10
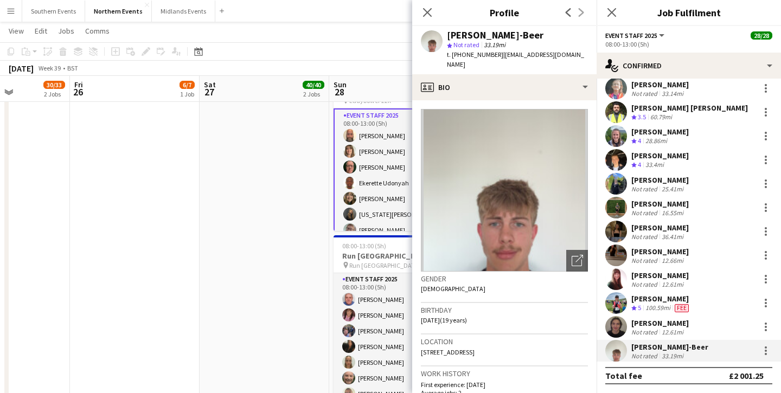
click at [622, 324] on app-user-avatar at bounding box center [616, 327] width 22 height 22
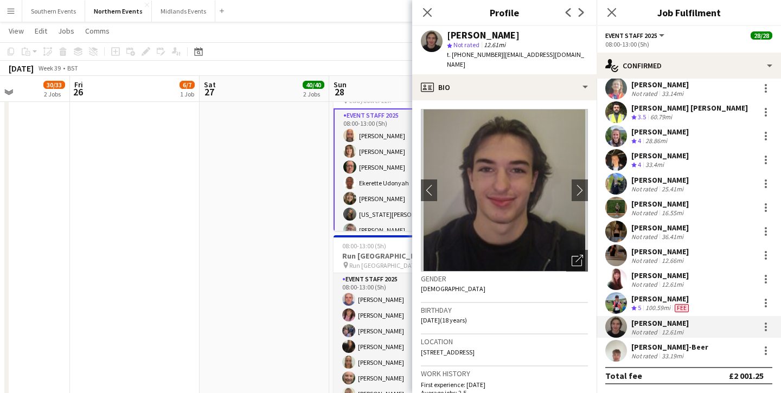
click at [619, 304] on app-user-avatar at bounding box center [616, 303] width 22 height 22
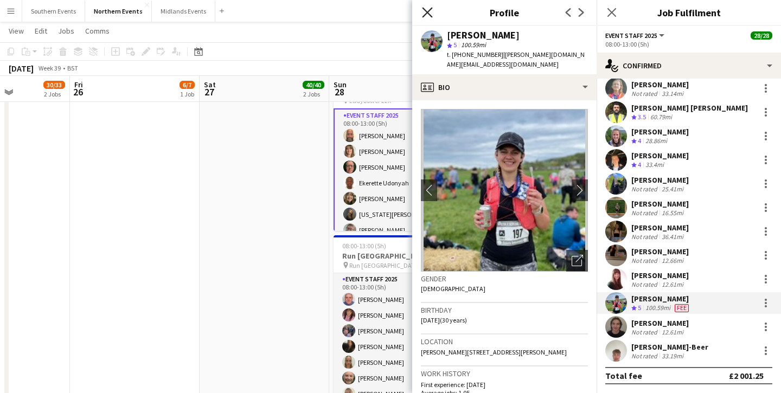
click at [428, 15] on icon "Close pop-in" at bounding box center [427, 12] width 10 height 10
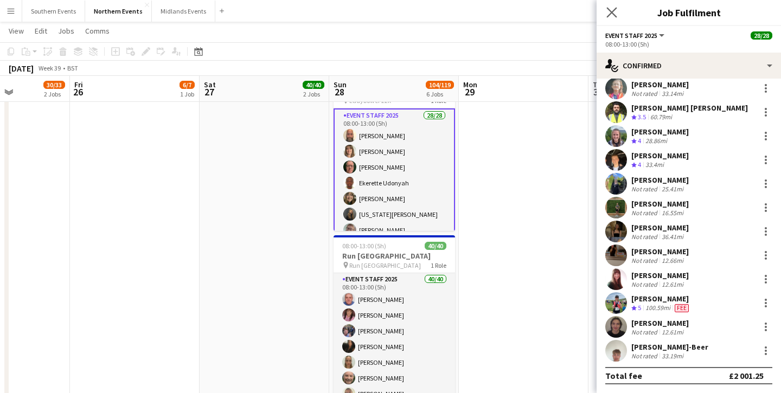
click at [605, 12] on app-icon "Close pop-in" at bounding box center [612, 13] width 16 height 16
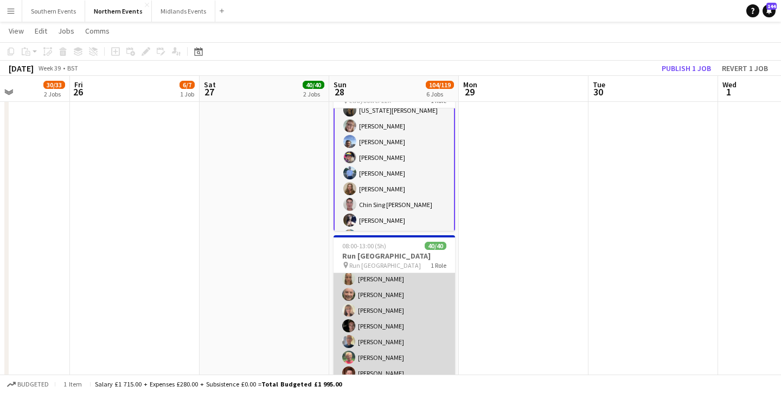
scroll to position [0, 0]
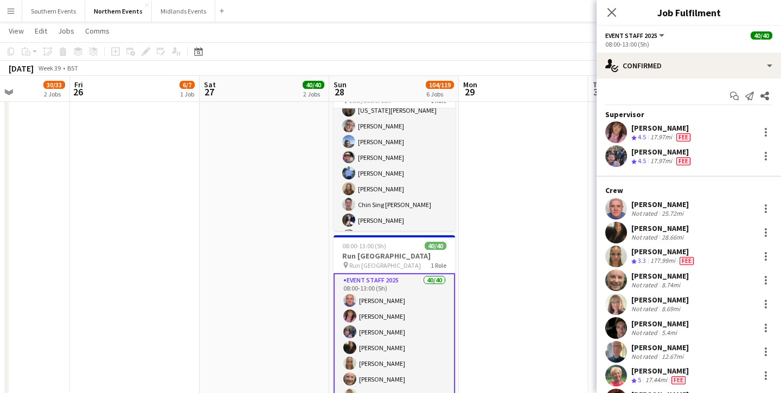
click at [605, 251] on div at bounding box center [616, 257] width 22 height 22
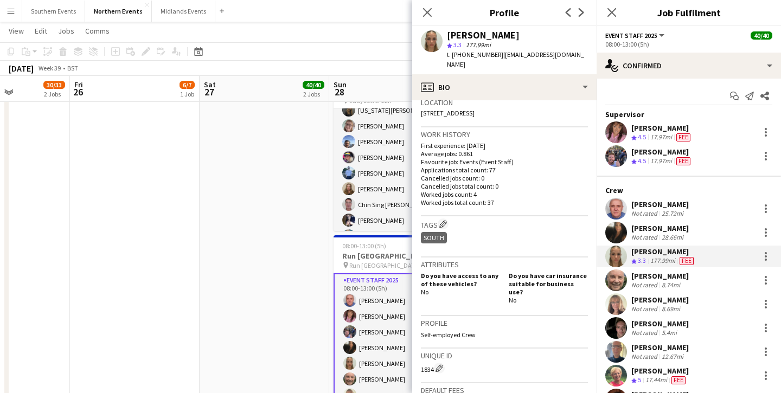
scroll to position [0, 0]
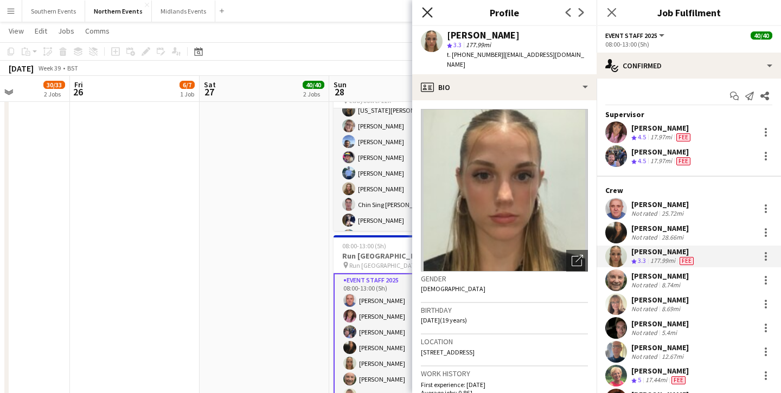
click at [431, 12] on icon "Close pop-in" at bounding box center [427, 12] width 10 height 10
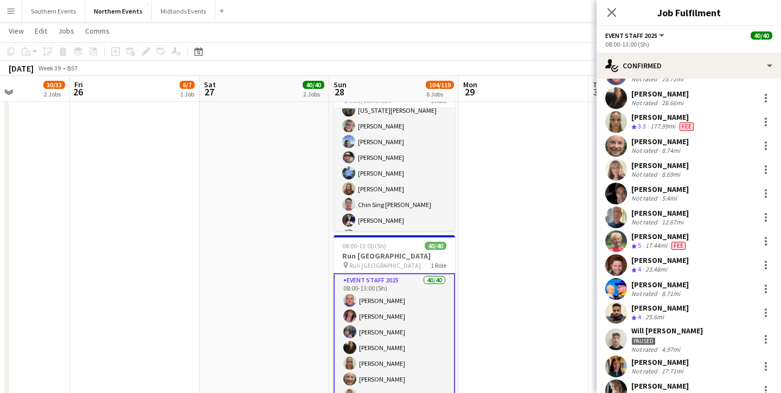
scroll to position [137, 0]
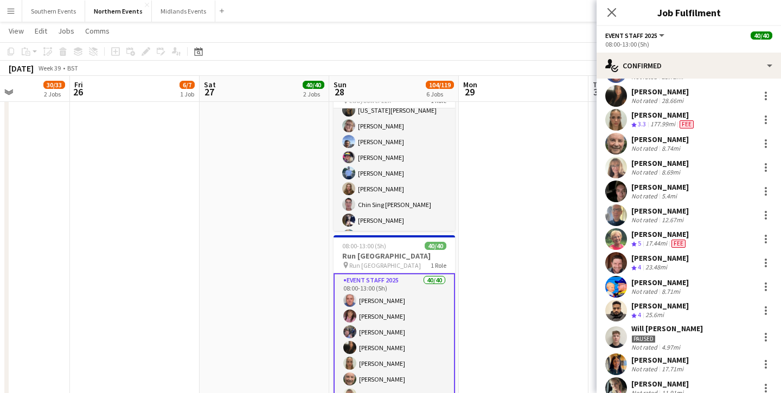
click at [615, 229] on app-user-avatar at bounding box center [616, 239] width 22 height 22
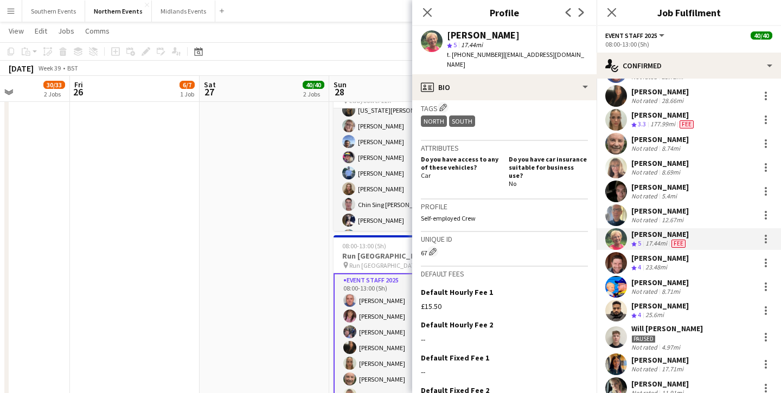
scroll to position [356, 0]
click at [430, 7] on app-icon "Close pop-in" at bounding box center [428, 13] width 16 height 16
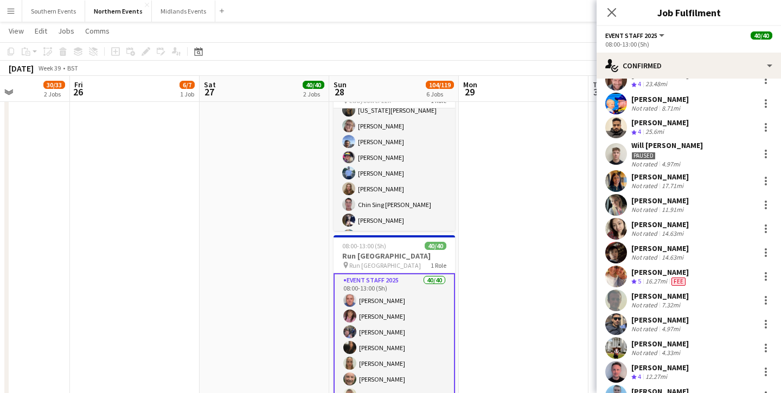
scroll to position [320, 0]
click at [621, 274] on app-user-avatar at bounding box center [616, 276] width 22 height 22
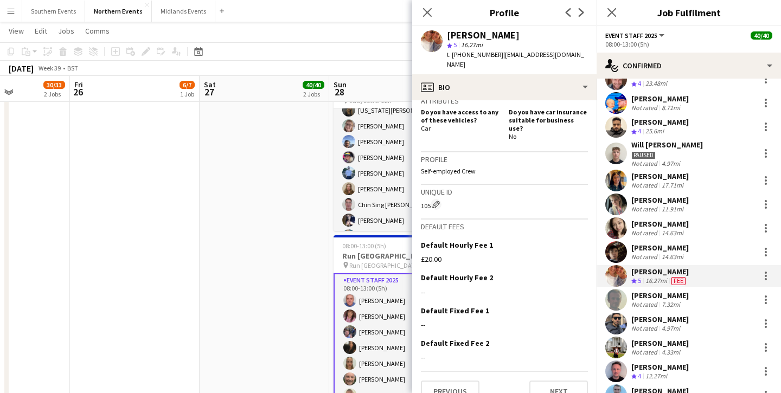
scroll to position [0, 0]
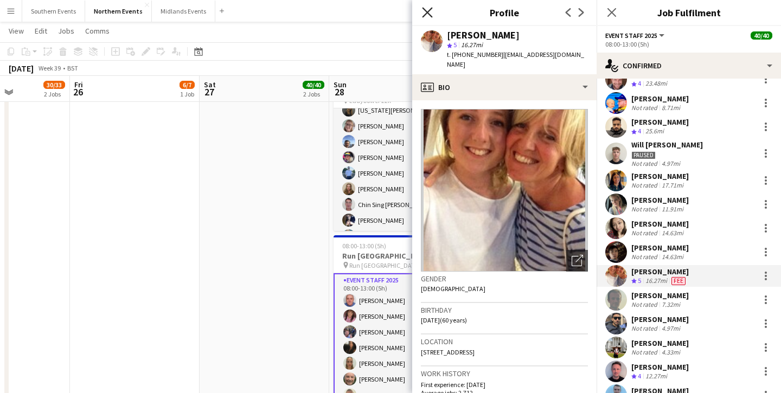
click at [430, 13] on icon "Close pop-in" at bounding box center [427, 12] width 10 height 10
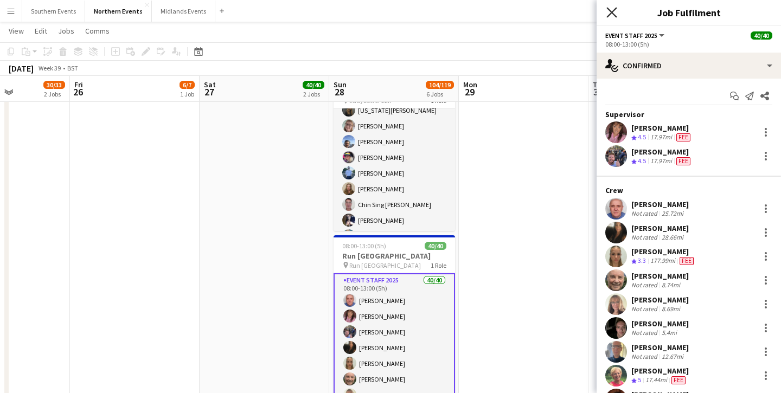
click at [616, 14] on icon "Close pop-in" at bounding box center [611, 12] width 10 height 10
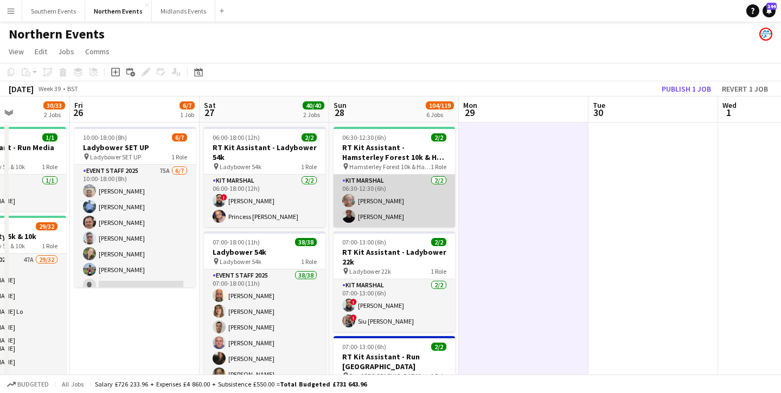
click at [413, 208] on app-card-role "Kit Marshal [DATE] 06:30-12:30 (6h) [PERSON_NAME] [PERSON_NAME]" at bounding box center [393, 201] width 121 height 53
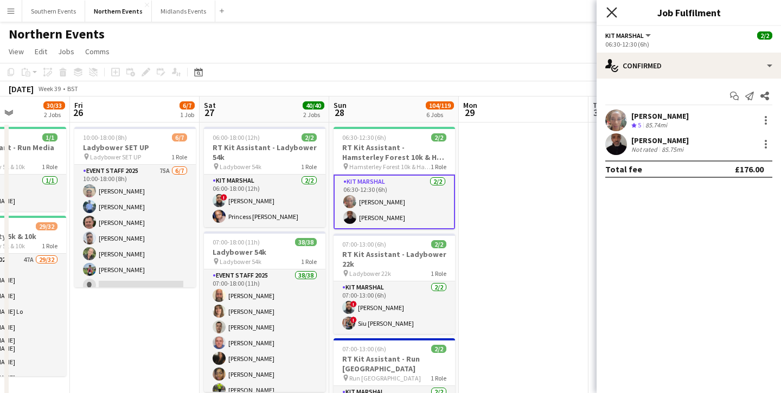
click at [608, 9] on icon at bounding box center [611, 12] width 10 height 10
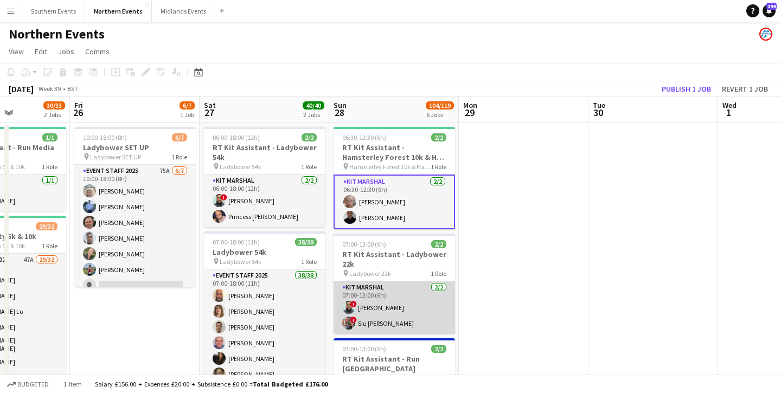
click at [403, 291] on app-card-role "Kit Marshal [DATE] 07:00-13:00 (6h) ! [PERSON_NAME] ! [PERSON_NAME] [PERSON_NAM…" at bounding box center [393, 307] width 121 height 53
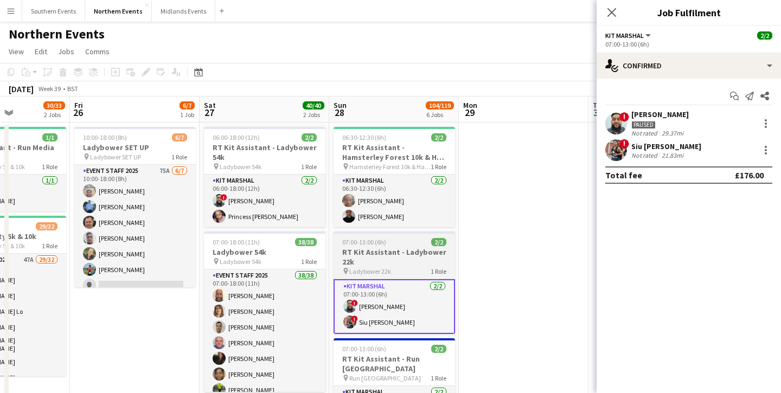
click at [401, 261] on h3 "RT Kit Assistant - Ladybower 22k" at bounding box center [393, 257] width 121 height 20
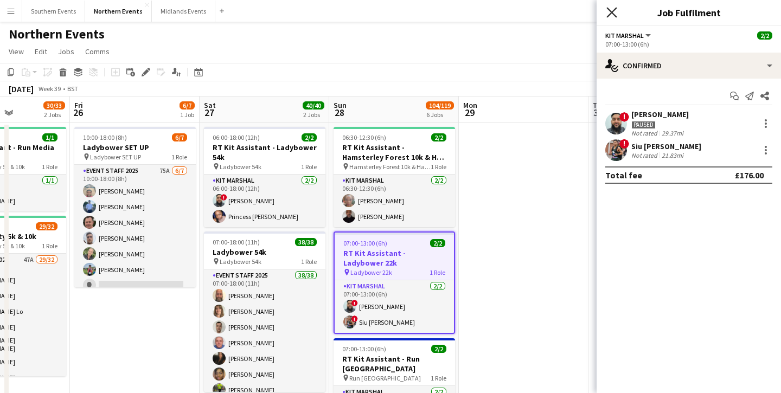
click at [613, 10] on icon at bounding box center [611, 12] width 10 height 10
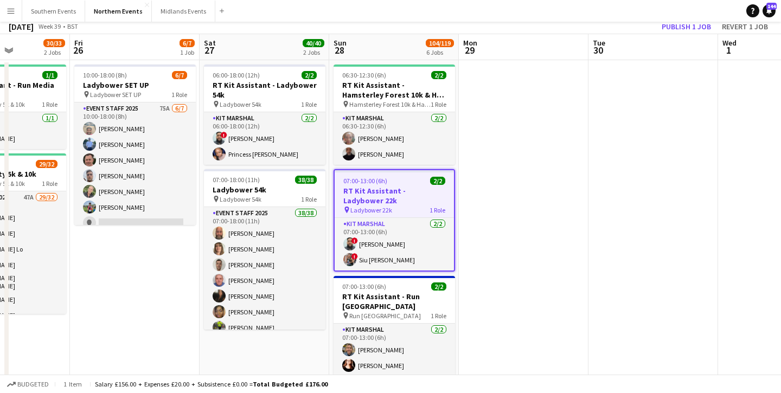
scroll to position [97, 0]
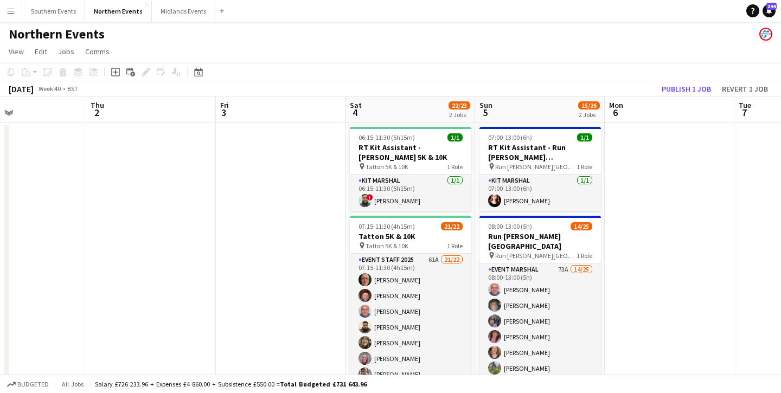
scroll to position [0, 433]
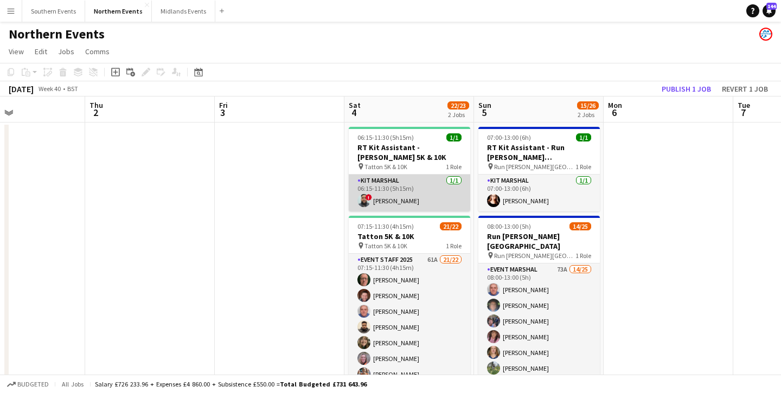
click at [395, 202] on app-card-role "Kit Marshal [DATE] 06:15-11:30 (5h15m) ! [PERSON_NAME]" at bounding box center [409, 193] width 121 height 37
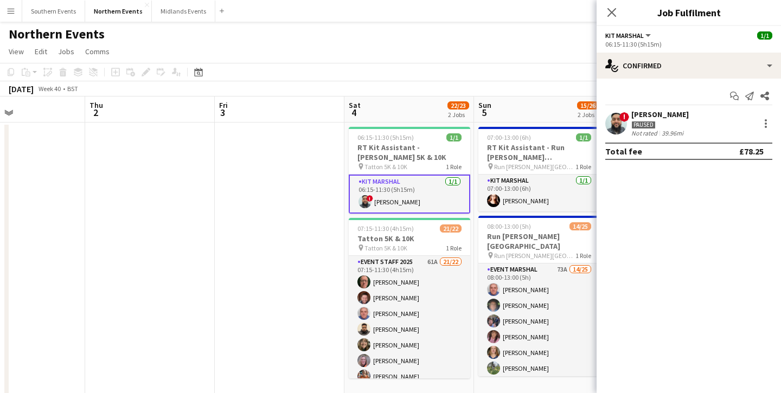
click at [666, 114] on div "[PERSON_NAME]" at bounding box center [659, 115] width 57 height 10
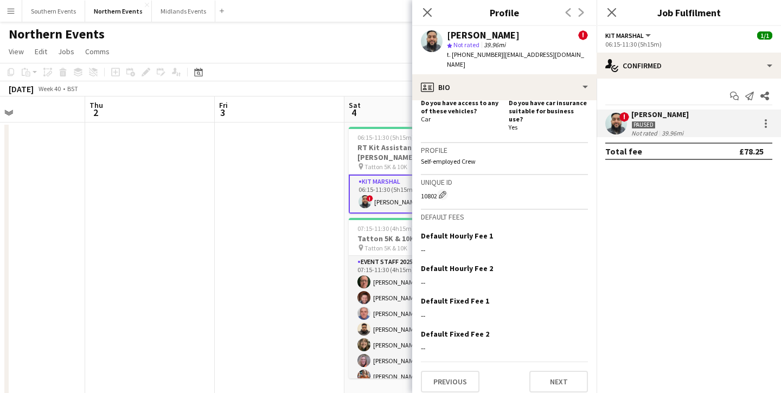
scroll to position [0, 0]
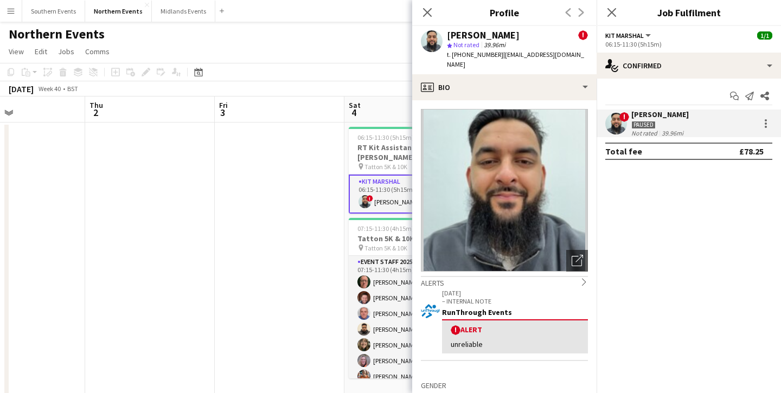
click at [483, 348] on div "unreliable" at bounding box center [515, 344] width 129 height 10
click at [581, 280] on icon "chevron-right" at bounding box center [584, 282] width 8 height 8
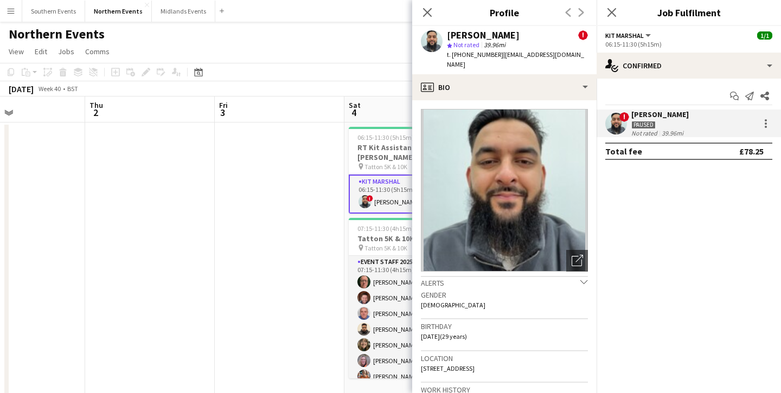
click at [580, 280] on icon "chevron-down" at bounding box center [584, 282] width 8 height 8
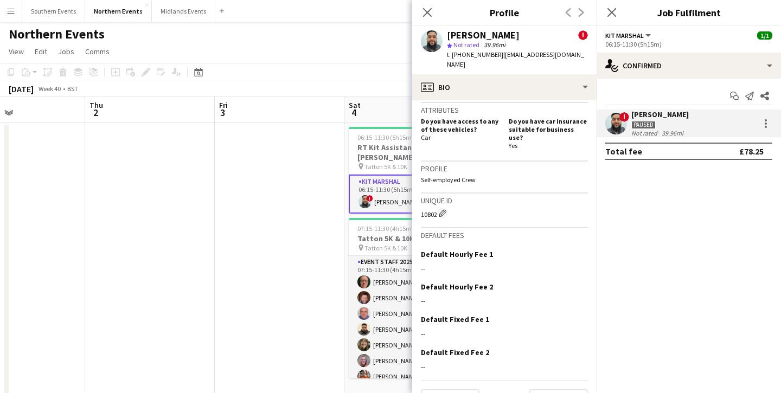
scroll to position [512, 0]
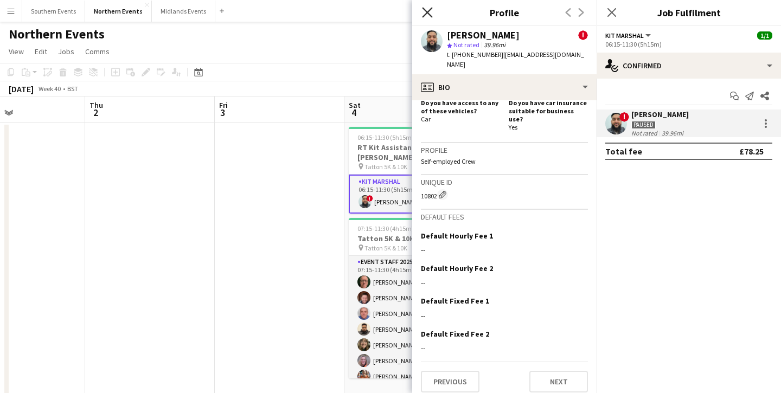
click at [426, 9] on icon "Close pop-in" at bounding box center [427, 12] width 10 height 10
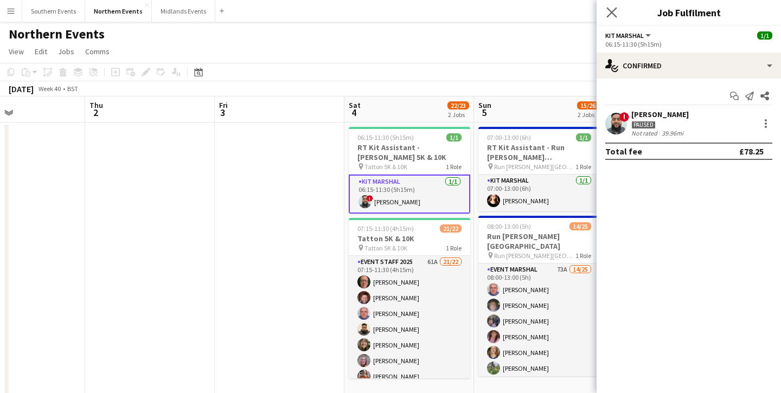
click at [606, 14] on app-icon "Close pop-in" at bounding box center [612, 13] width 16 height 16
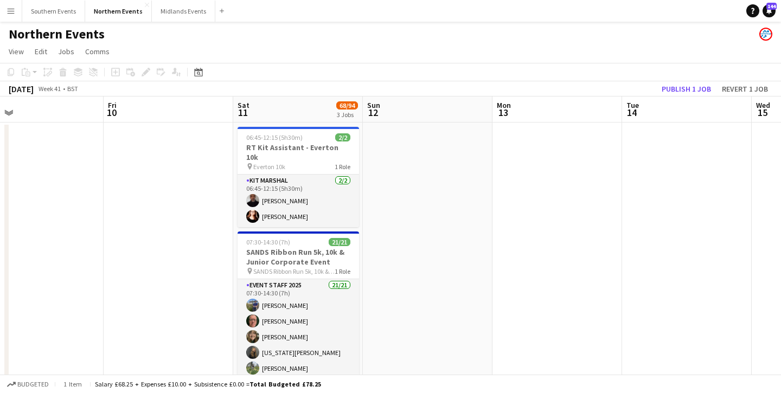
scroll to position [0, 436]
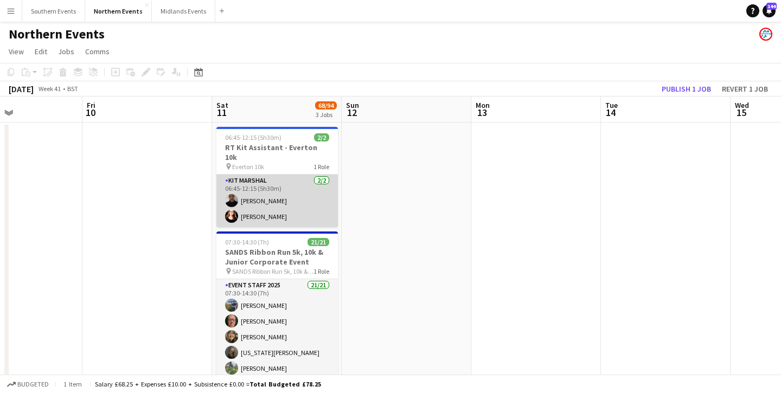
click at [320, 192] on app-card-role "Kit Marshal [DATE] 06:45-12:15 (5h30m) [PERSON_NAME] [PERSON_NAME]" at bounding box center [276, 201] width 121 height 53
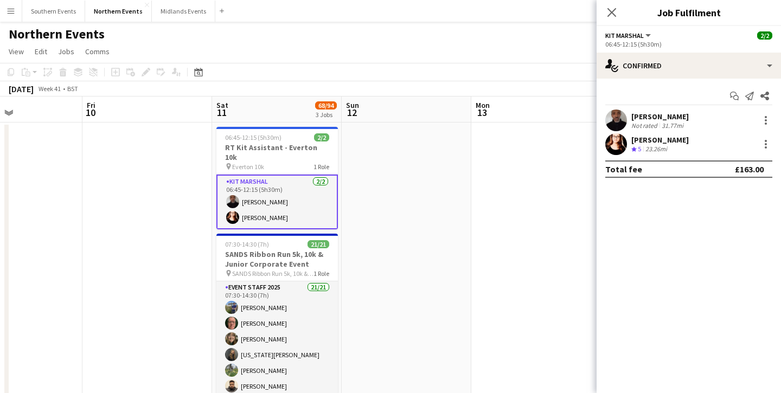
click at [652, 120] on div "[PERSON_NAME]" at bounding box center [659, 117] width 57 height 10
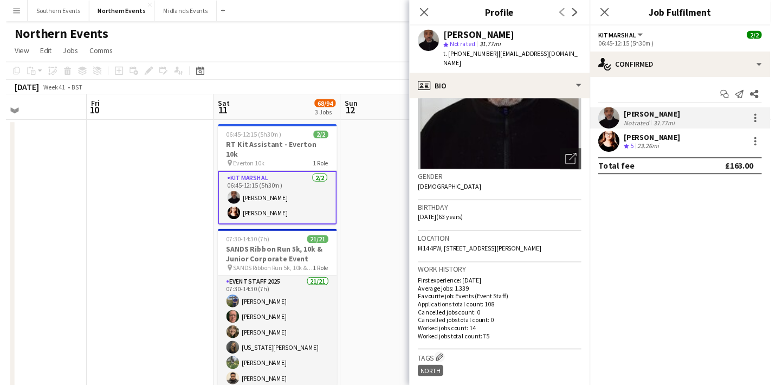
scroll to position [95, 0]
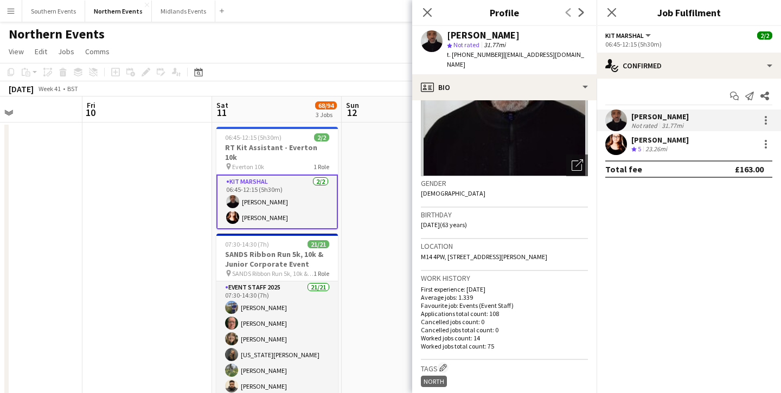
drag, startPoint x: 564, startPoint y: 246, endPoint x: 538, endPoint y: 248, distance: 26.6
click at [538, 248] on div "Location M14 4PW, [STREET_ADDRESS][PERSON_NAME]" at bounding box center [504, 254] width 167 height 31
copy span "M14 4PW"
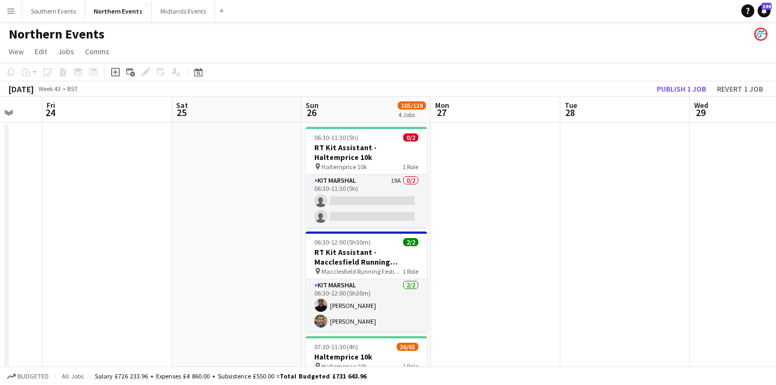
scroll to position [0, 373]
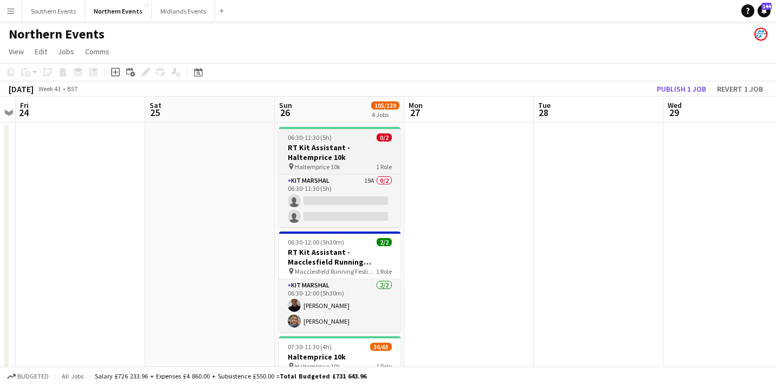
click at [333, 154] on h3 "RT Kit Assistant - Haltemprice 10k" at bounding box center [339, 153] width 121 height 20
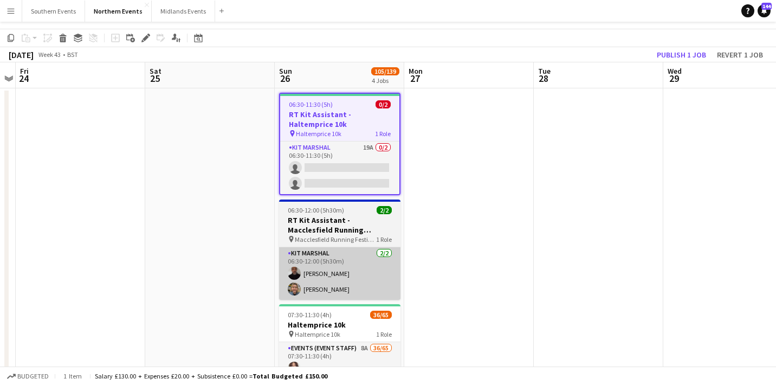
scroll to position [0, 0]
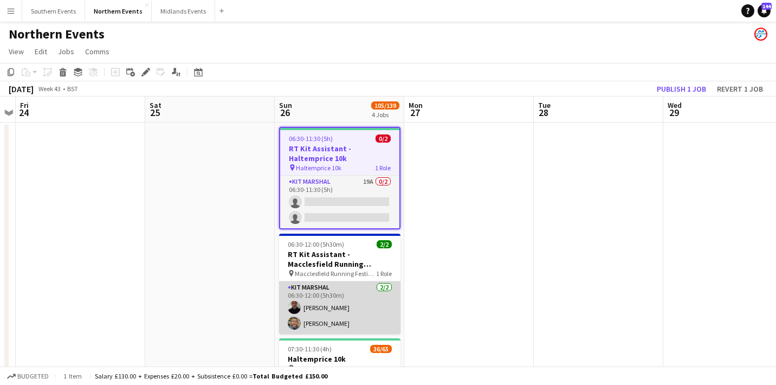
click at [348, 300] on app-card-role "Kit Marshal [DATE] 06:30-12:00 (5h30m) [PERSON_NAME] [PERSON_NAME]" at bounding box center [339, 307] width 121 height 53
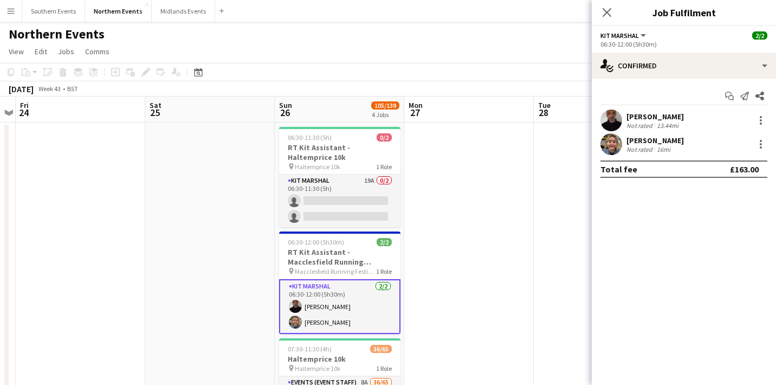
click at [644, 139] on div "[PERSON_NAME]" at bounding box center [655, 141] width 57 height 10
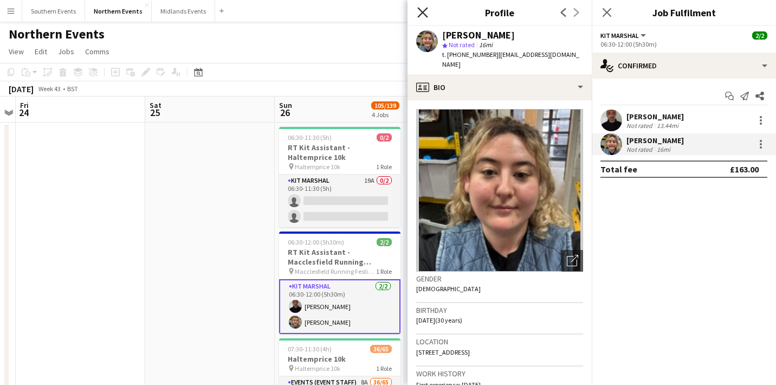
click at [420, 10] on icon at bounding box center [423, 12] width 10 height 10
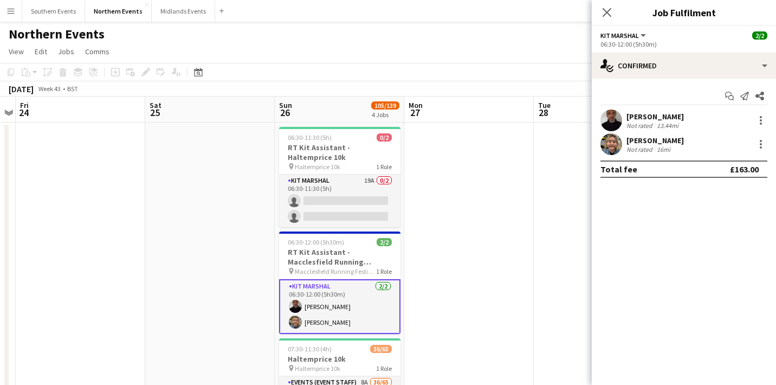
click at [14, 16] on button "Menu" at bounding box center [11, 11] width 22 height 22
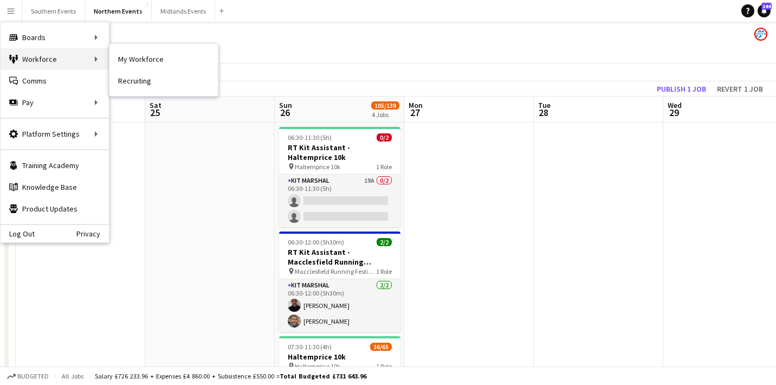
click at [28, 63] on div "Workforce Workforce" at bounding box center [55, 59] width 108 height 22
click at [58, 60] on div "Workforce Workforce" at bounding box center [55, 59] width 108 height 22
click at [89, 60] on div "Workforce Workforce" at bounding box center [55, 59] width 108 height 22
click at [153, 55] on link "My Workforce" at bounding box center [164, 59] width 108 height 22
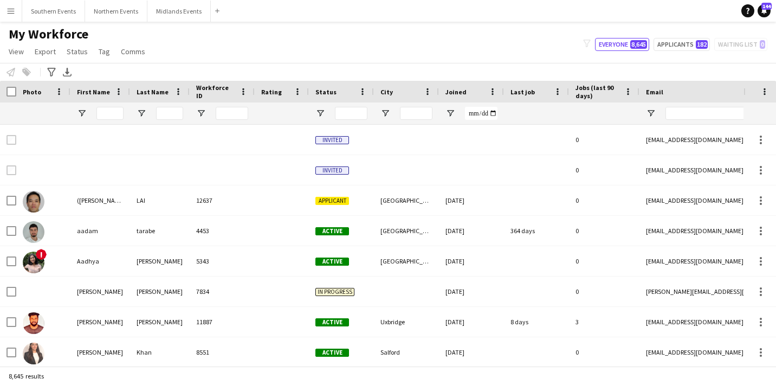
type input "**********"
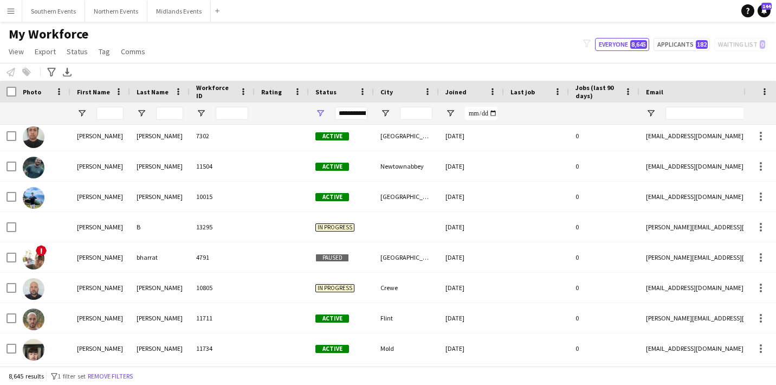
click at [121, 106] on div at bounding box center [110, 113] width 27 height 22
click at [116, 113] on input "First Name Filter Input" at bounding box center [110, 113] width 27 height 13
type input "*****"
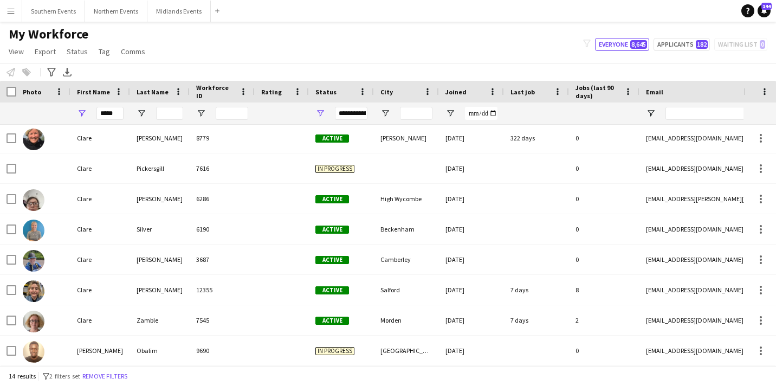
click at [220, 57] on div "My Workforce View Views Default view New view Update view Delete view Edit name…" at bounding box center [388, 44] width 776 height 37
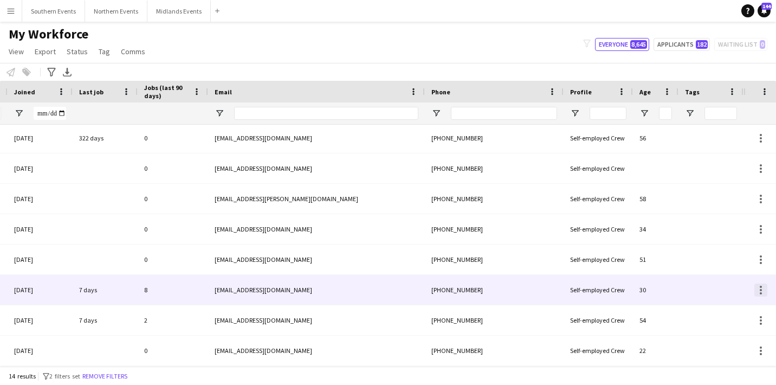
click at [762, 284] on div at bounding box center [761, 290] width 13 height 13
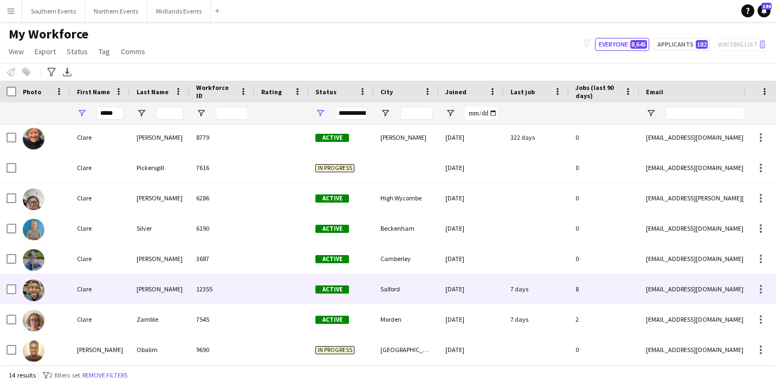
click at [84, 290] on div "Clare" at bounding box center [100, 289] width 60 height 30
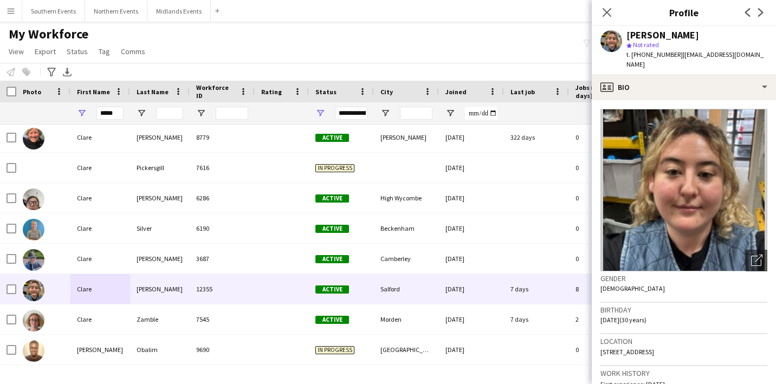
click at [630, 109] on img at bounding box center [684, 190] width 167 height 163
click at [607, 10] on icon "Close pop-in" at bounding box center [607, 12] width 10 height 10
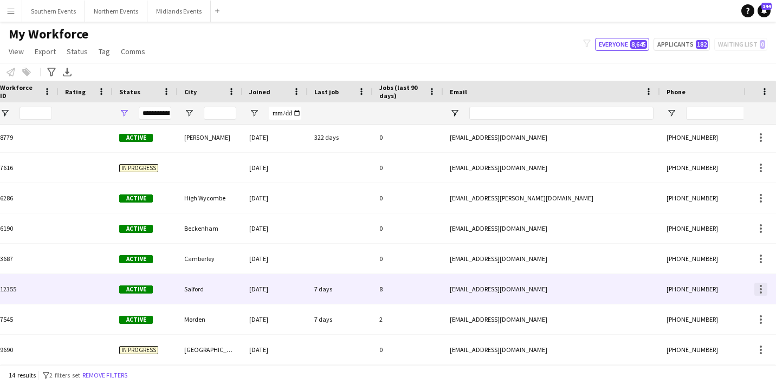
click at [764, 291] on div at bounding box center [761, 289] width 13 height 13
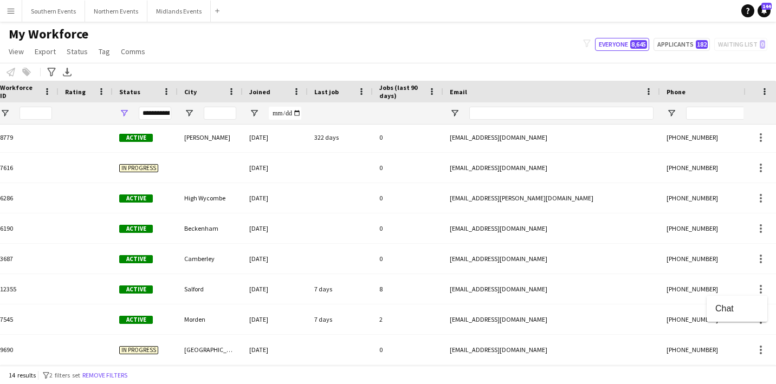
click at [660, 299] on div at bounding box center [388, 192] width 776 height 384
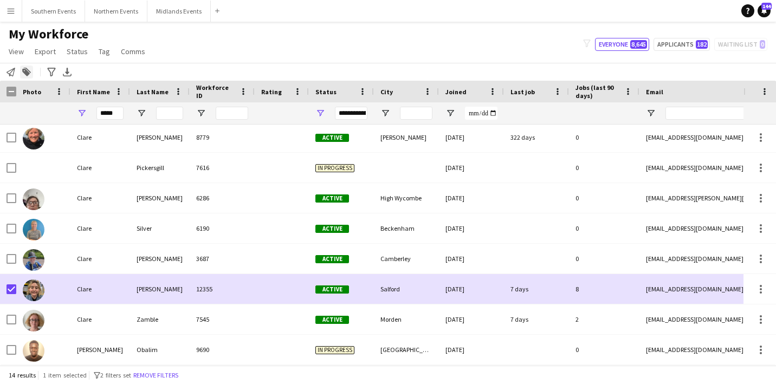
click at [28, 73] on icon at bounding box center [26, 73] width 8 height 8
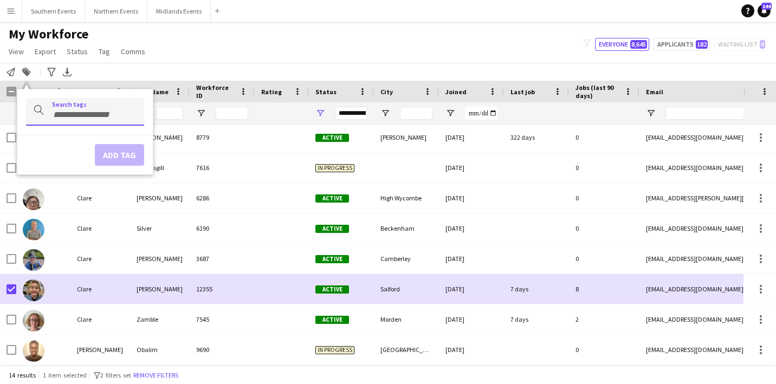
click at [89, 101] on div at bounding box center [85, 112] width 118 height 28
click at [80, 49] on span "Status" at bounding box center [77, 52] width 21 height 10
click at [80, 67] on link "Edit" at bounding box center [100, 74] width 76 height 23
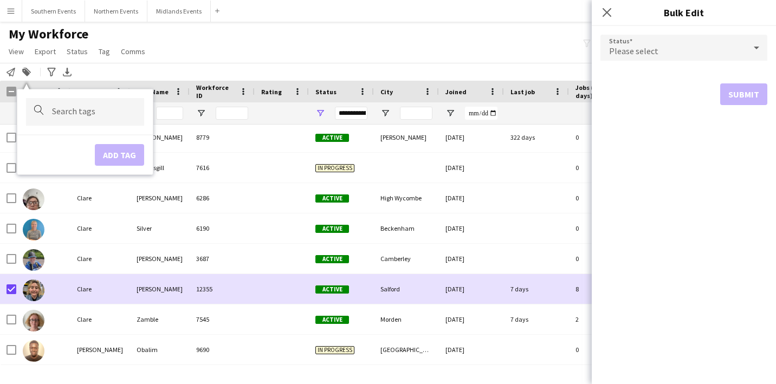
click at [672, 48] on div "Please select" at bounding box center [673, 48] width 145 height 26
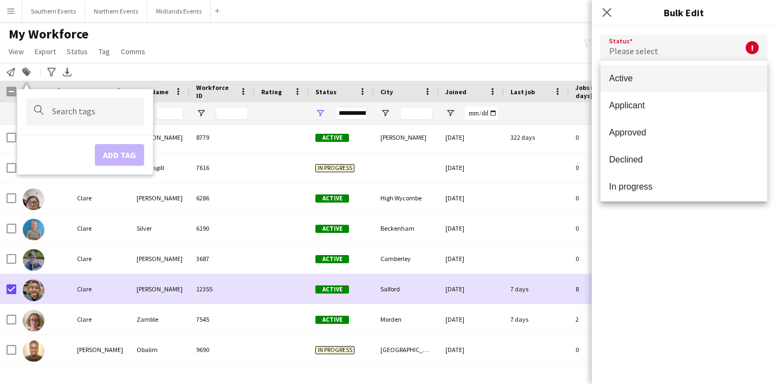
click at [607, 16] on div at bounding box center [388, 192] width 776 height 384
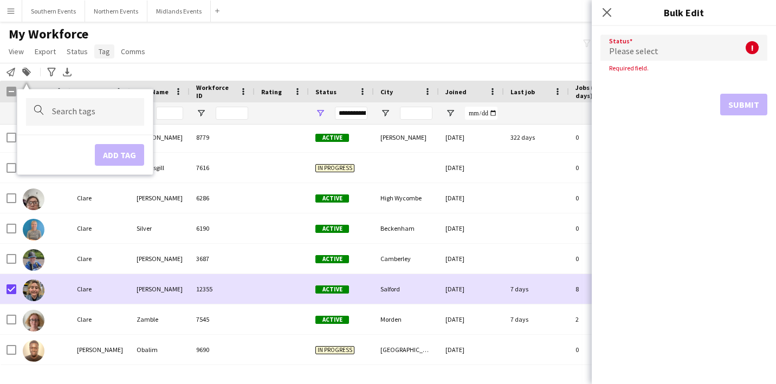
click at [101, 54] on span "Tag" at bounding box center [104, 52] width 11 height 10
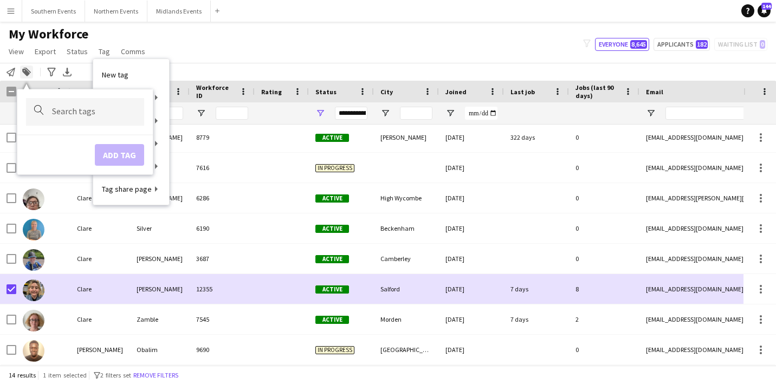
click at [28, 76] on div "Add to tag" at bounding box center [26, 72] width 13 height 13
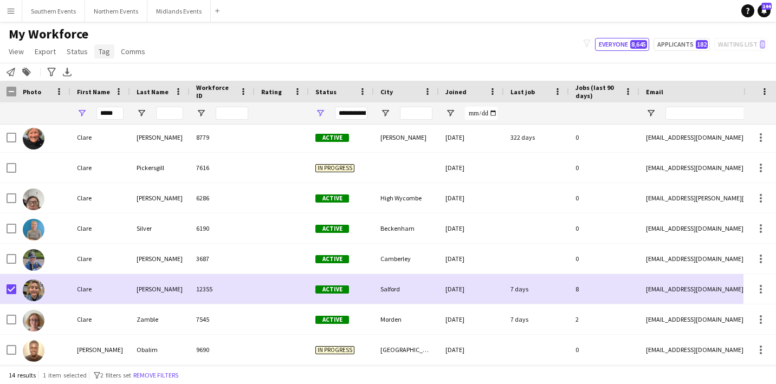
click at [101, 50] on span "Tag" at bounding box center [104, 52] width 11 height 10
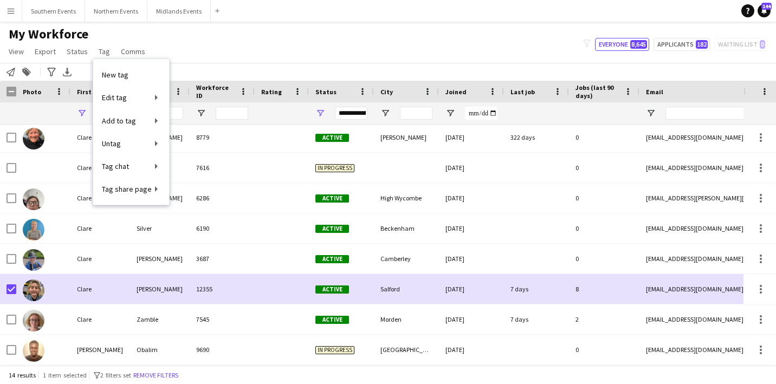
click at [201, 38] on div "My Workforce View Views Default view New view Update view Delete view Edit name…" at bounding box center [388, 44] width 776 height 37
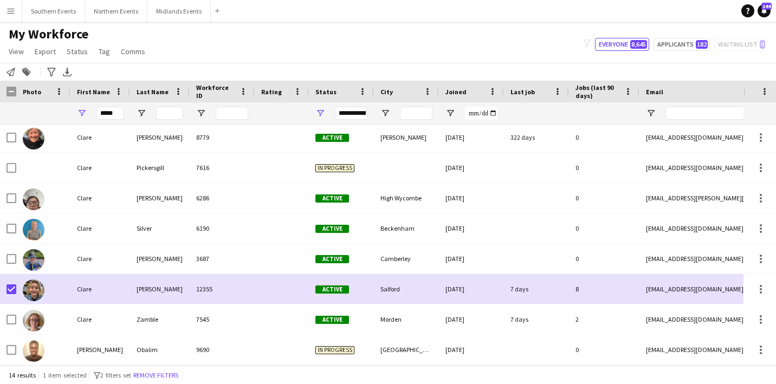
click at [29, 33] on span "My Workforce" at bounding box center [49, 34] width 80 height 16
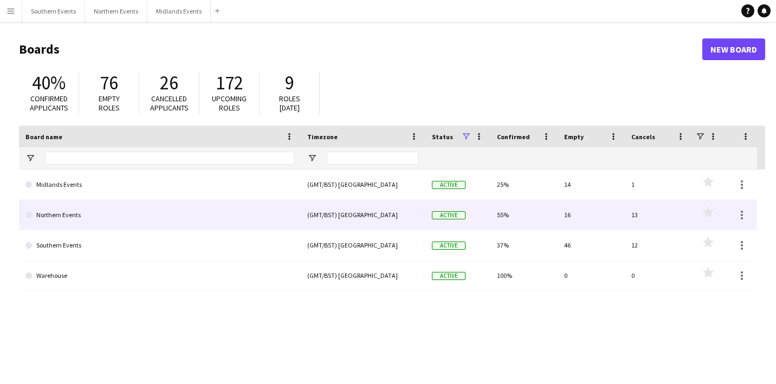
click at [97, 218] on link "Northern Events" at bounding box center [159, 215] width 269 height 30
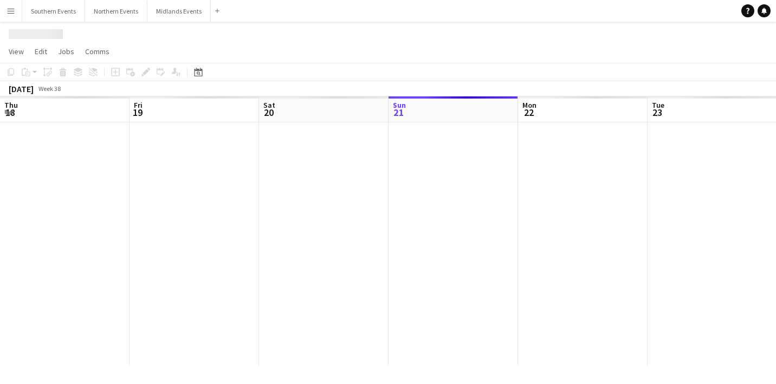
scroll to position [0, 259]
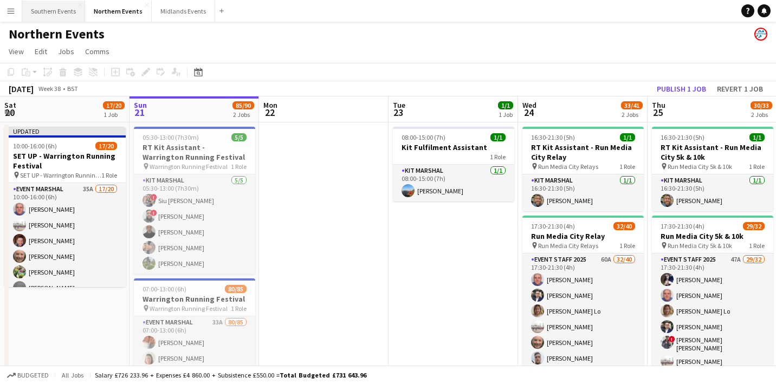
click at [62, 20] on button "Southern Events Close" at bounding box center [53, 11] width 63 height 21
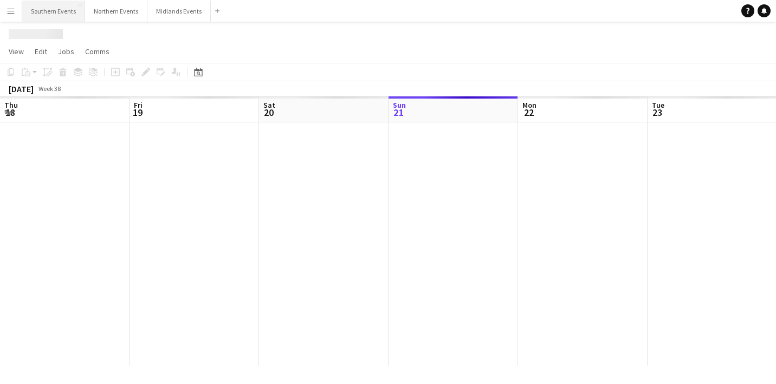
scroll to position [0, 259]
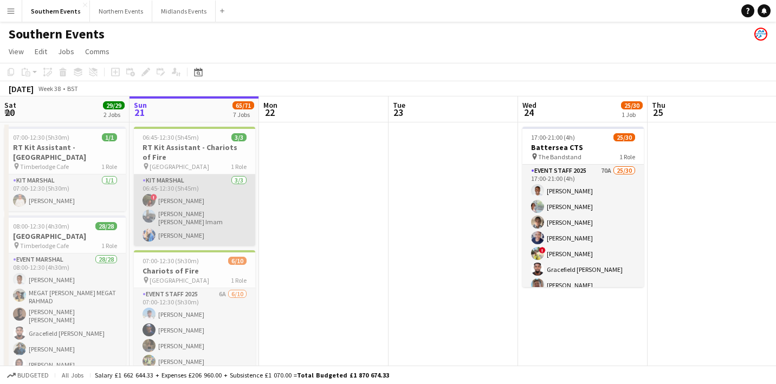
click at [226, 220] on app-card-role "Kit Marshal 3/3 06:45-12:30 (5h45m) ! Hollie Dilkes Syed Shah Ashhar Imam Sophi…" at bounding box center [194, 211] width 121 height 72
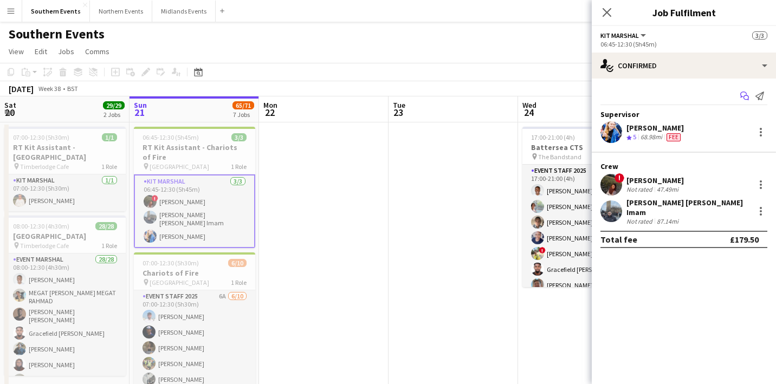
click at [741, 98] on icon "Start chat" at bounding box center [745, 96] width 9 height 9
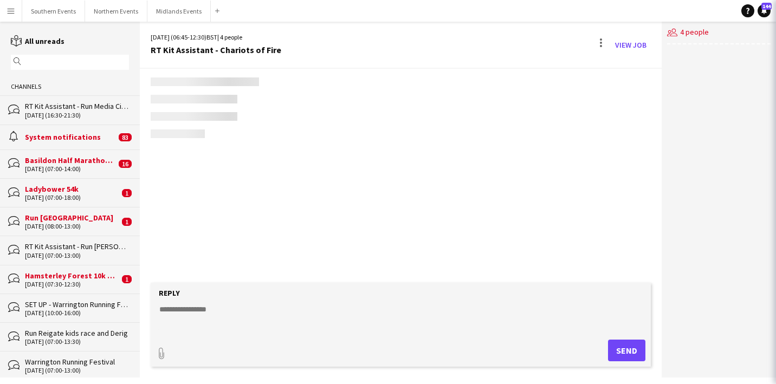
scroll to position [2180, 0]
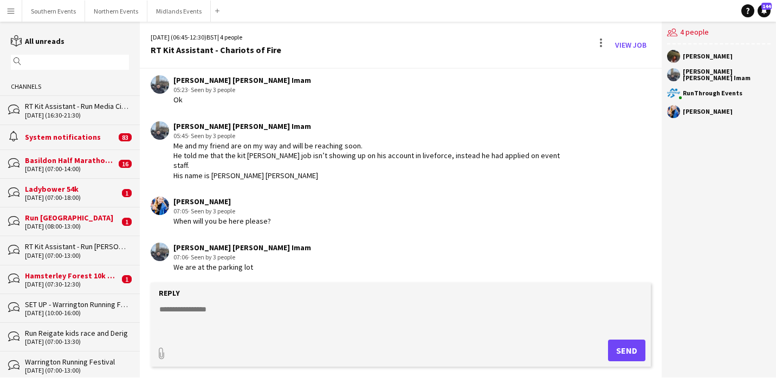
drag, startPoint x: 255, startPoint y: 268, endPoint x: 187, endPoint y: 250, distance: 70.6
click at [187, 250] on div "Syed Shah Ashhar Imam 07:06 · Seen by 3 people We are at the parking lot" at bounding box center [360, 258] width 418 height 30
click at [245, 221] on div "When will you be here please?" at bounding box center [223, 221] width 98 height 10
click at [227, 131] on div "[PERSON_NAME] [PERSON_NAME] Imam" at bounding box center [371, 126] width 395 height 10
click at [152, 138] on app-user-avatar at bounding box center [160, 130] width 18 height 18
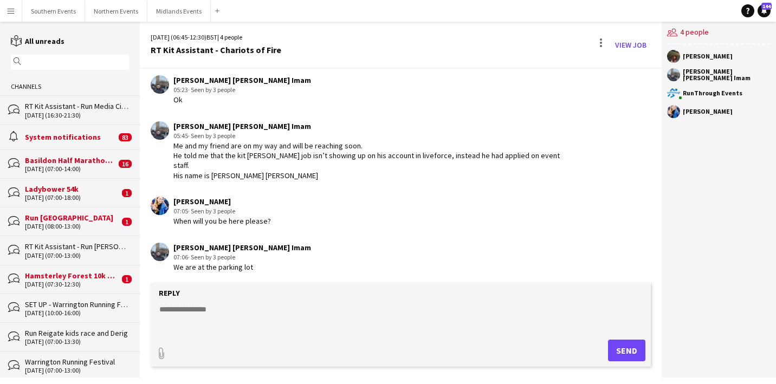
click at [166, 138] on app-user-avatar at bounding box center [160, 130] width 18 height 18
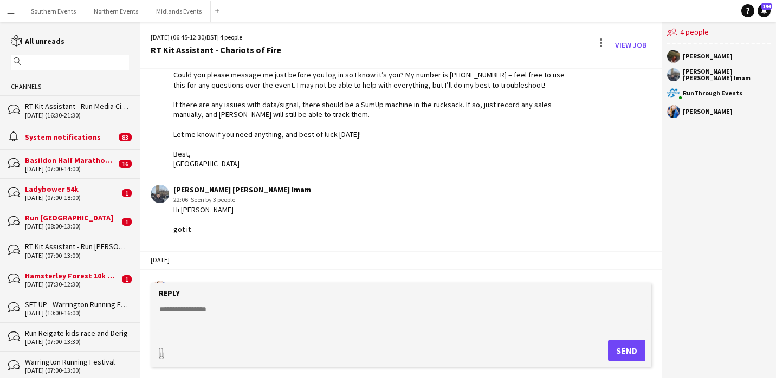
scroll to position [1497, 0]
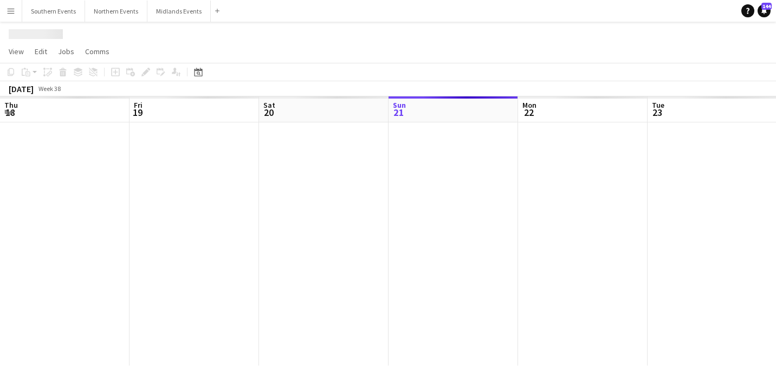
scroll to position [0, 259]
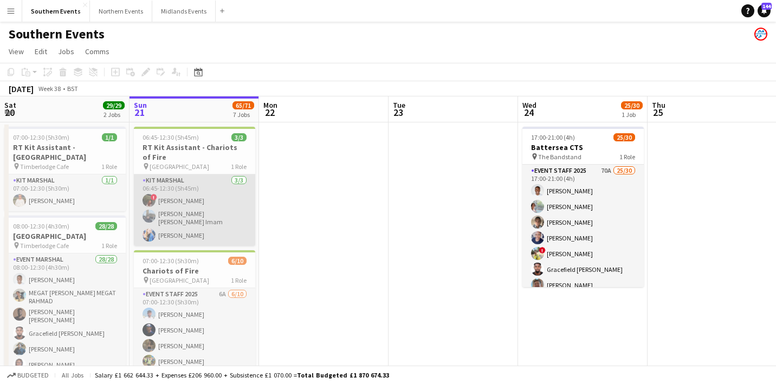
click at [191, 204] on app-card-role "Kit Marshal 3/3 06:45-12:30 (5h45m) ! Hollie Dilkes Syed Shah Ashhar Imam Sophi…" at bounding box center [194, 211] width 121 height 72
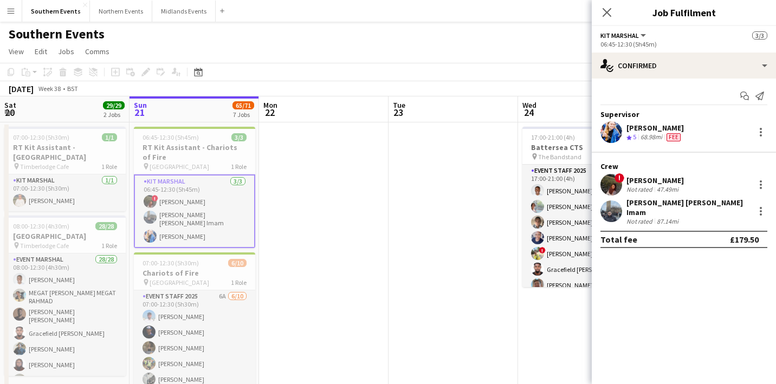
click at [614, 186] on app-user-avatar at bounding box center [612, 185] width 22 height 22
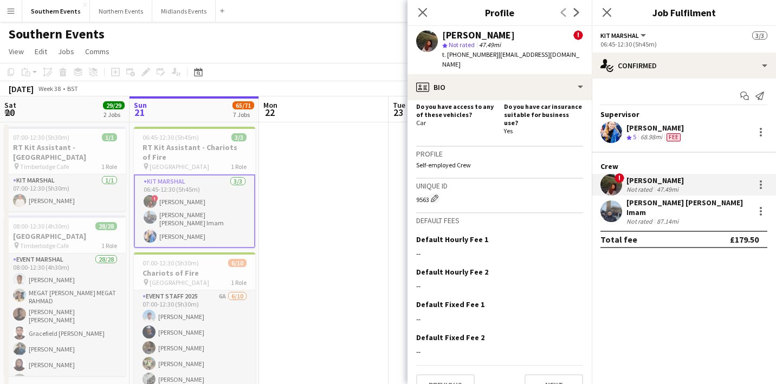
scroll to position [510, 0]
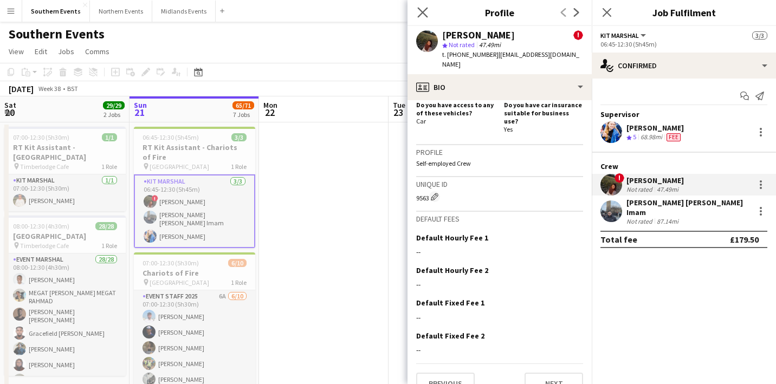
click at [428, 18] on app-icon "Close pop-in" at bounding box center [423, 13] width 16 height 16
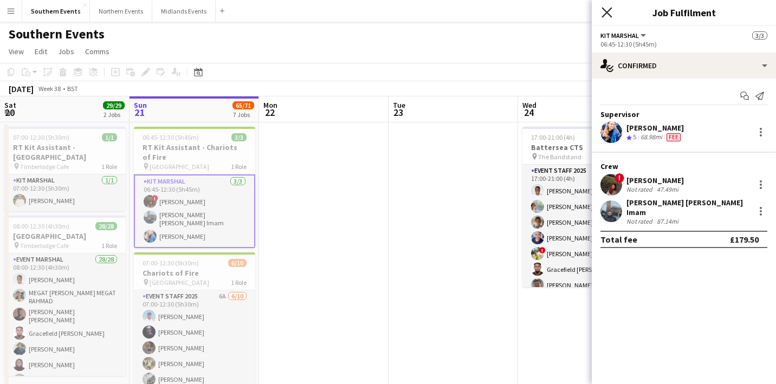
click at [609, 11] on icon "Close pop-in" at bounding box center [607, 12] width 10 height 10
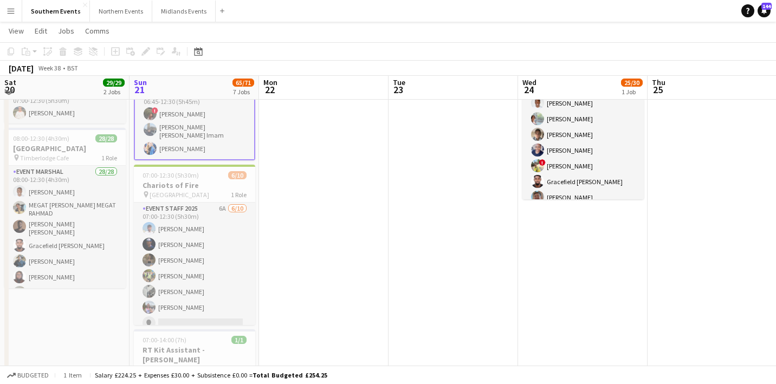
scroll to position [88, 0]
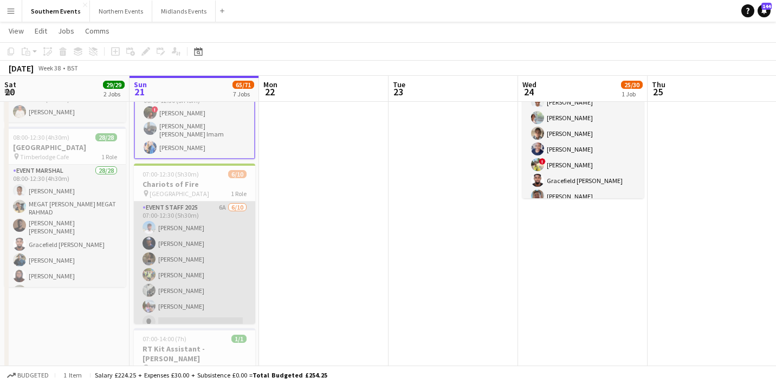
click at [246, 237] on app-card-role "Event Staff 2025 6A 6/10 07:00-12:30 (5h30m) Kyle Bayes Simon Robbs Freya Black…" at bounding box center [194, 291] width 121 height 178
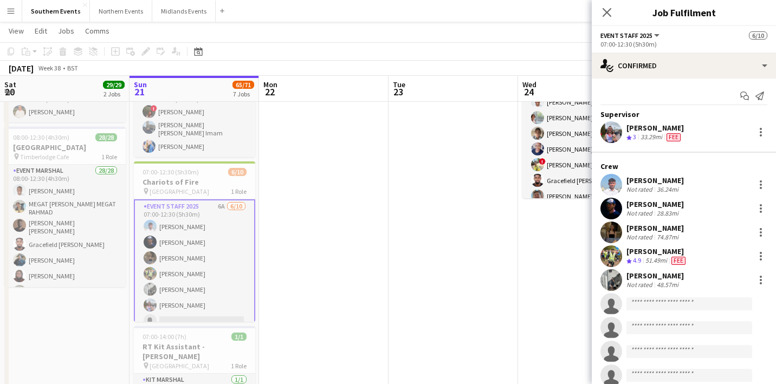
scroll to position [0, 259]
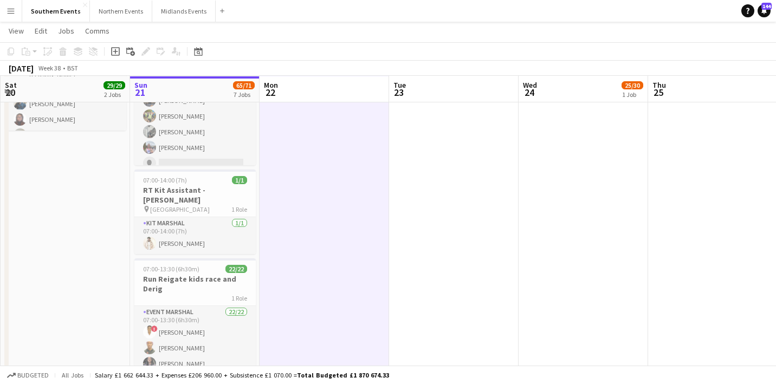
scroll to position [246, 0]
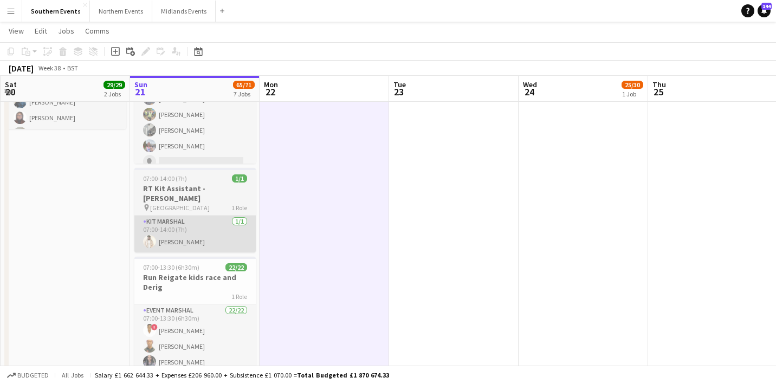
click at [227, 221] on app-card-role "Kit Marshal 1/1 07:00-14:00 (7h) Jaydon Young" at bounding box center [194, 234] width 121 height 37
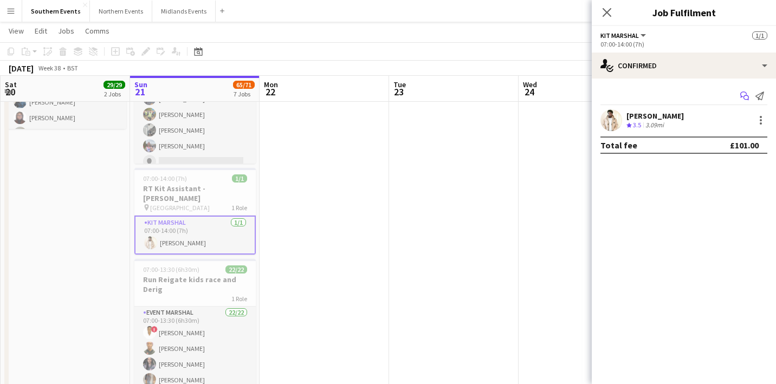
click at [745, 95] on icon "Start chat" at bounding box center [745, 96] width 9 height 9
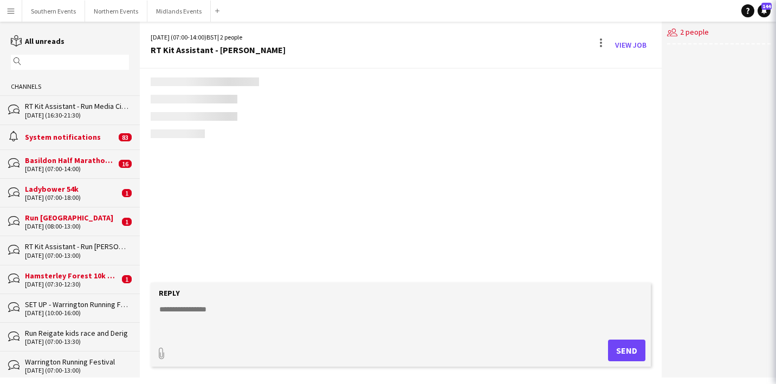
scroll to position [511, 0]
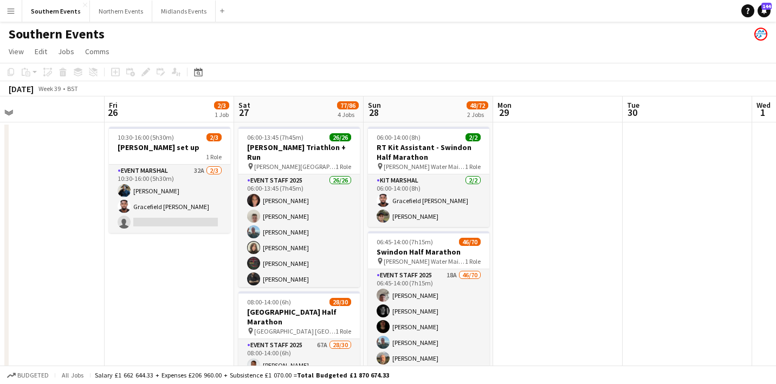
drag, startPoint x: 277, startPoint y: 259, endPoint x: 259, endPoint y: 259, distance: 17.4
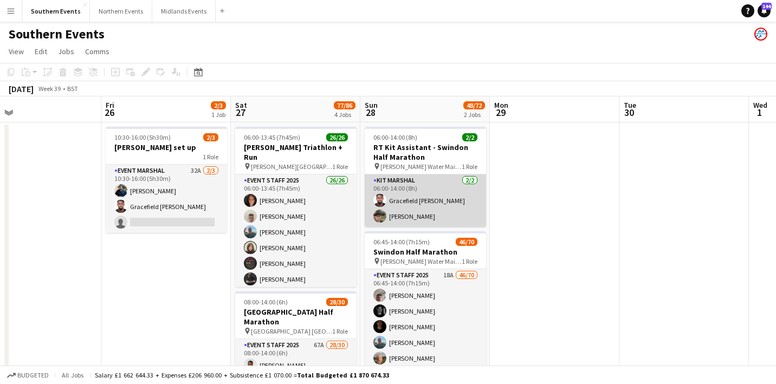
click at [429, 203] on app-card-role "Kit Marshal 2/2 06:00-14:00 (8h) Gracefield Anobaah Attoh Ian Williams" at bounding box center [425, 201] width 121 height 53
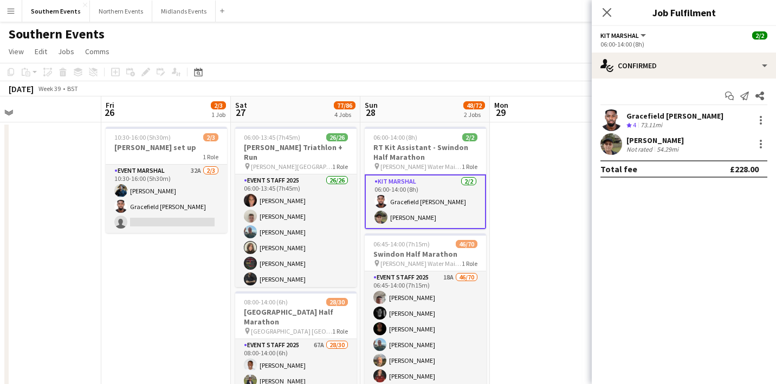
click at [671, 112] on div "Gracefield Anobaah Attoh" at bounding box center [675, 116] width 97 height 10
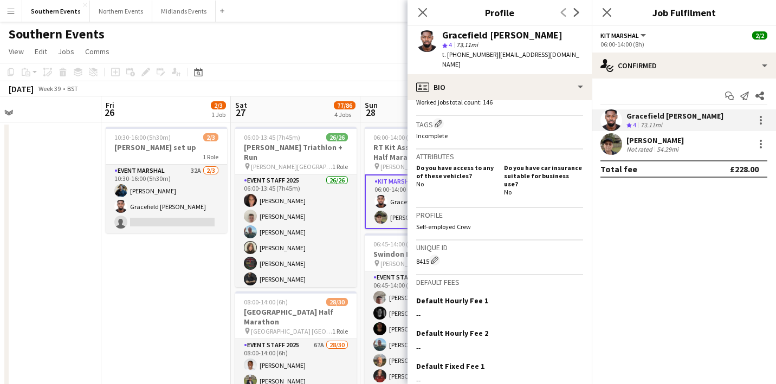
scroll to position [350, 0]
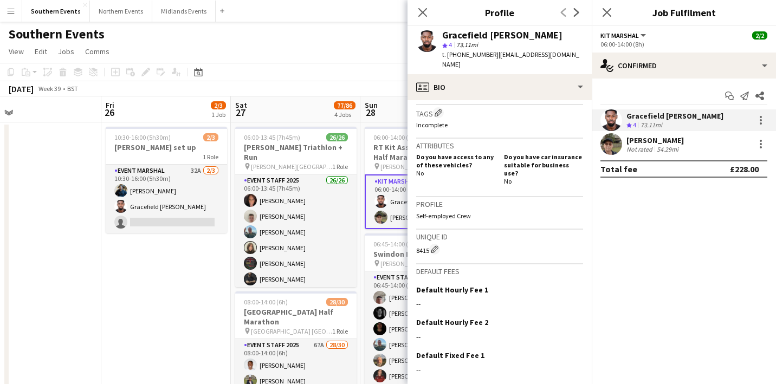
click at [621, 149] on app-user-avatar at bounding box center [612, 144] width 22 height 22
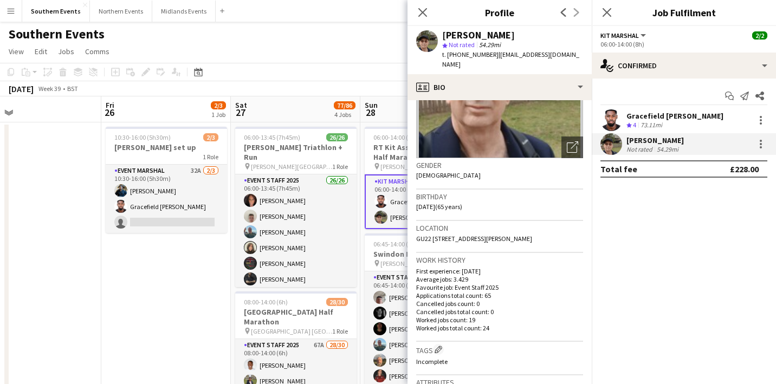
scroll to position [114, 0]
click at [642, 138] on div "Ian Williams" at bounding box center [655, 141] width 57 height 10
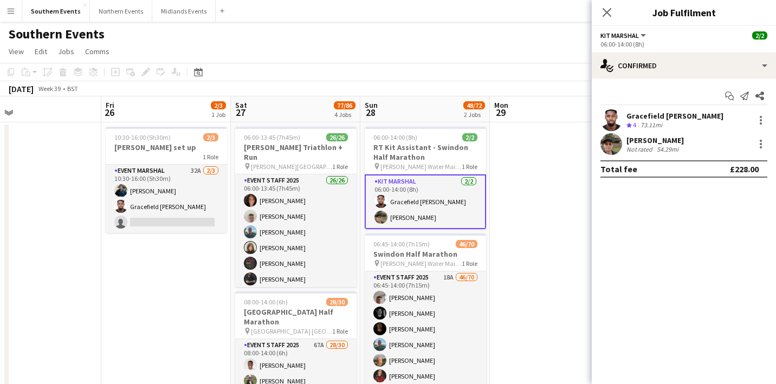
click at [638, 127] on div "Crew rating 4" at bounding box center [633, 125] width 12 height 9
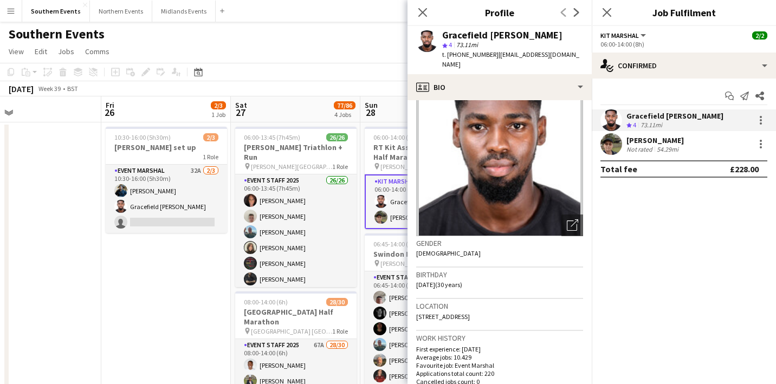
scroll to position [0, 0]
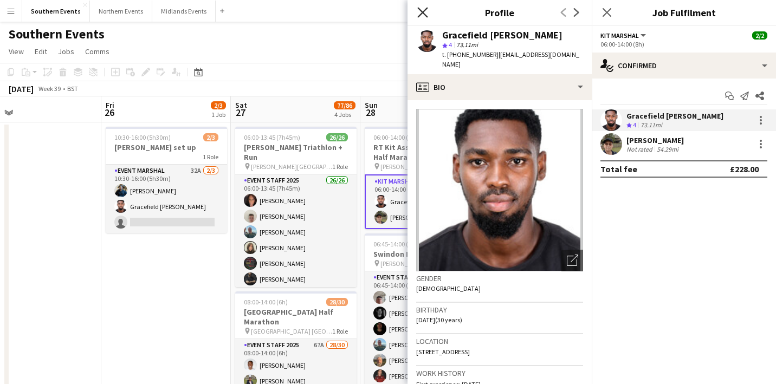
click at [425, 16] on icon "Close pop-in" at bounding box center [423, 12] width 10 height 10
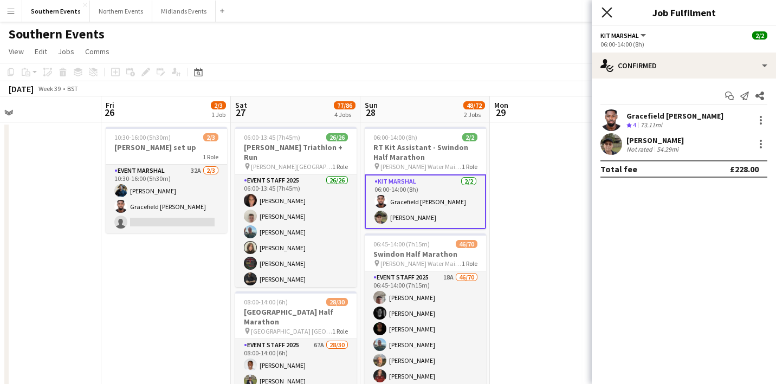
click at [606, 11] on icon at bounding box center [607, 12] width 10 height 10
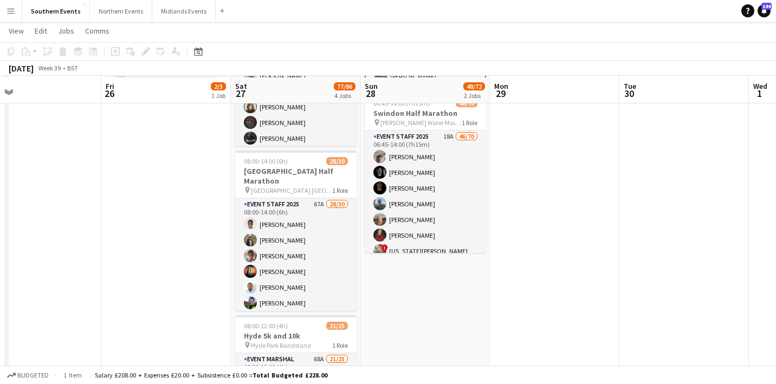
scroll to position [144, 0]
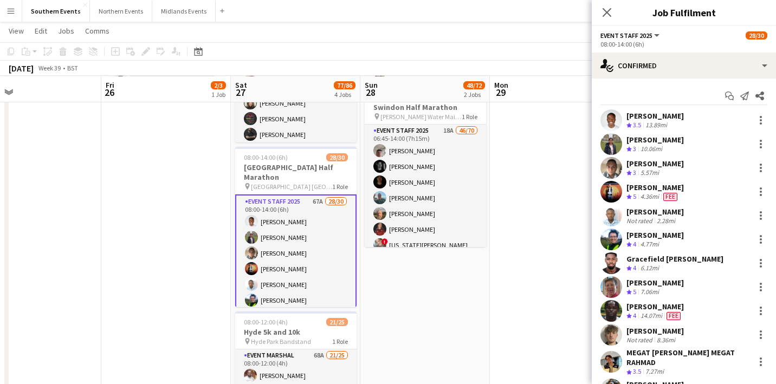
click at [614, 190] on app-user-avatar at bounding box center [612, 192] width 22 height 22
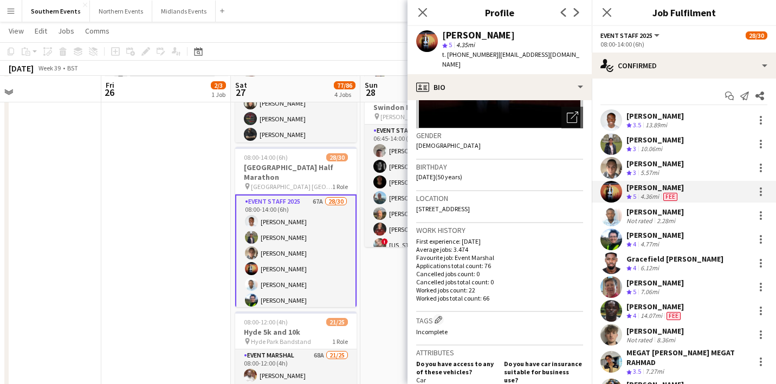
scroll to position [0, 0]
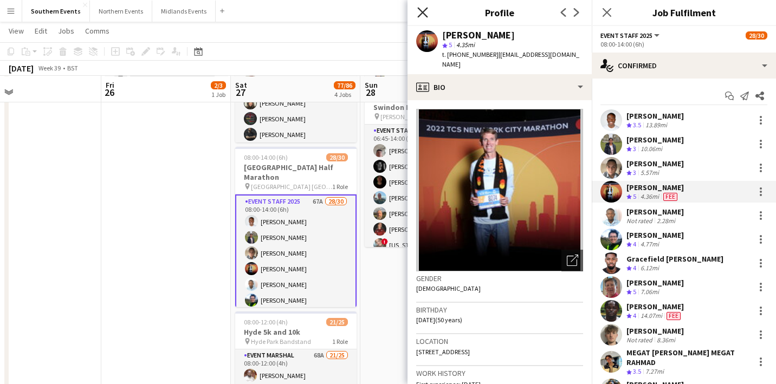
click at [421, 15] on icon at bounding box center [423, 12] width 10 height 10
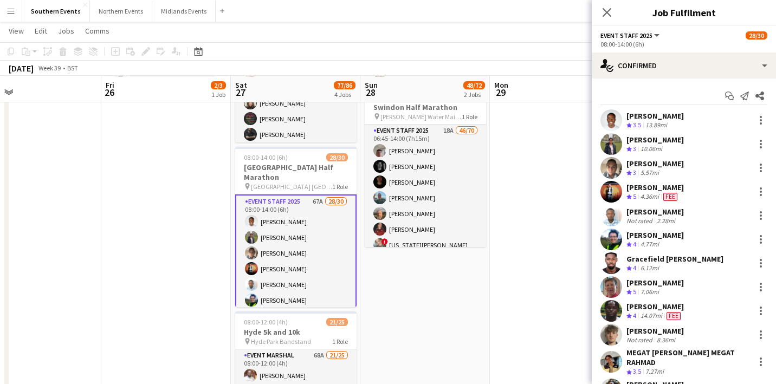
click at [645, 188] on div "Craig van Eyk" at bounding box center [655, 188] width 57 height 10
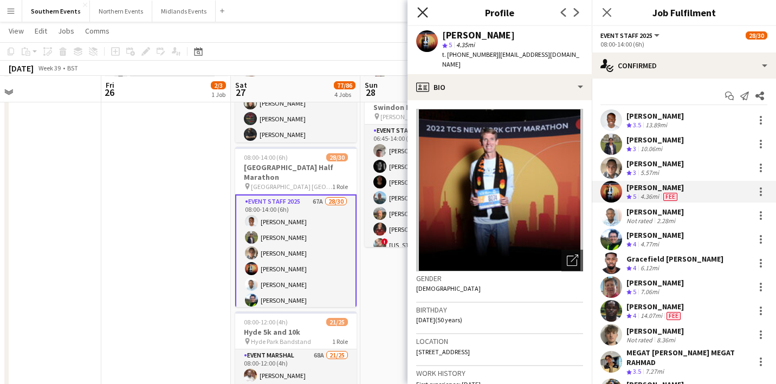
click at [424, 14] on icon at bounding box center [423, 12] width 10 height 10
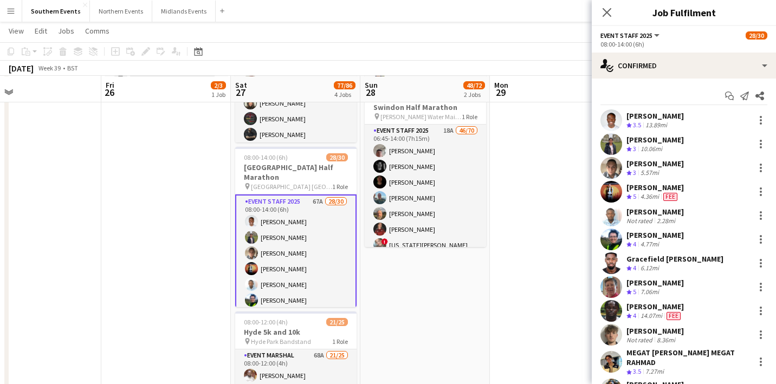
click at [636, 312] on span "4" at bounding box center [634, 316] width 3 height 8
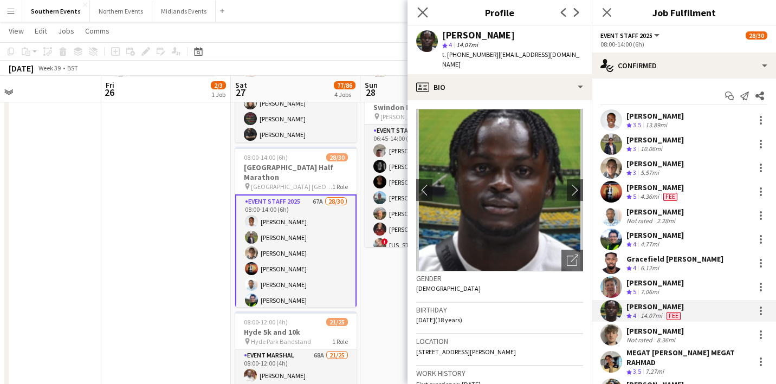
click at [419, 9] on icon "Close pop-in" at bounding box center [423, 12] width 10 height 10
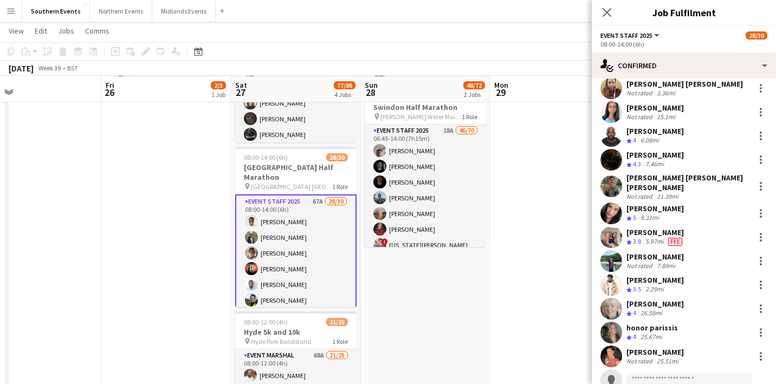
scroll to position [477, 0]
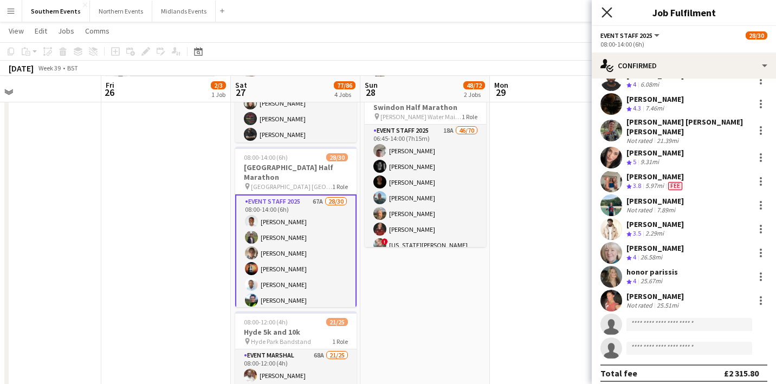
click at [604, 16] on icon at bounding box center [607, 12] width 10 height 10
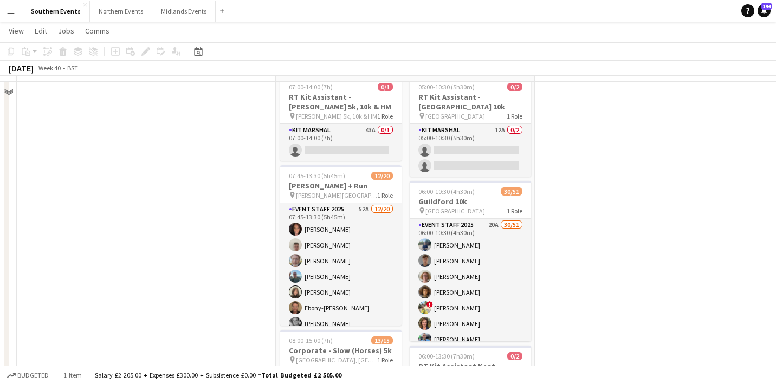
scroll to position [3, 0]
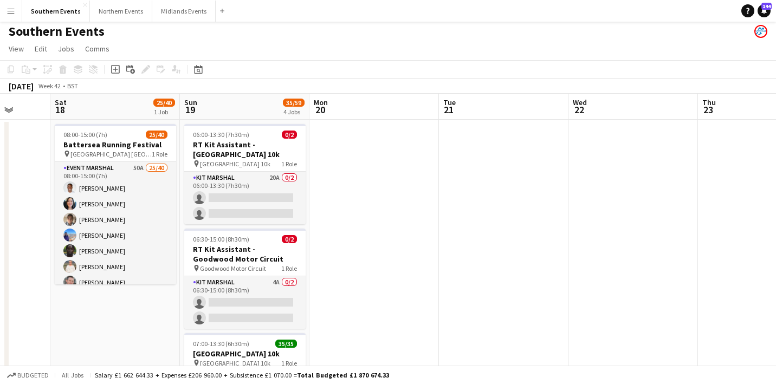
scroll to position [0, 364]
